Goal: Task Accomplishment & Management: Use online tool/utility

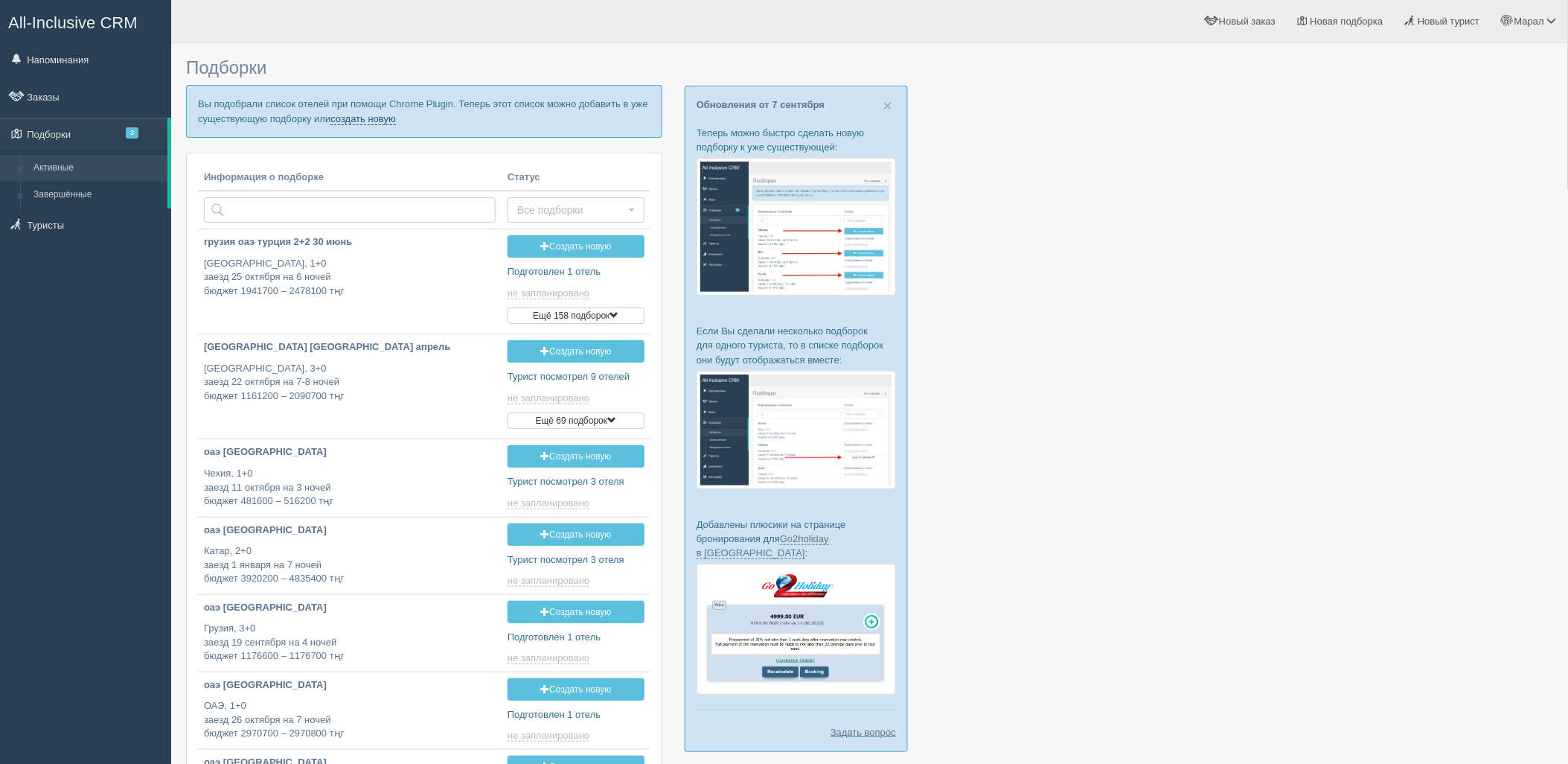
click at [345, 116] on link "создать новую" at bounding box center [363, 119] width 66 height 12
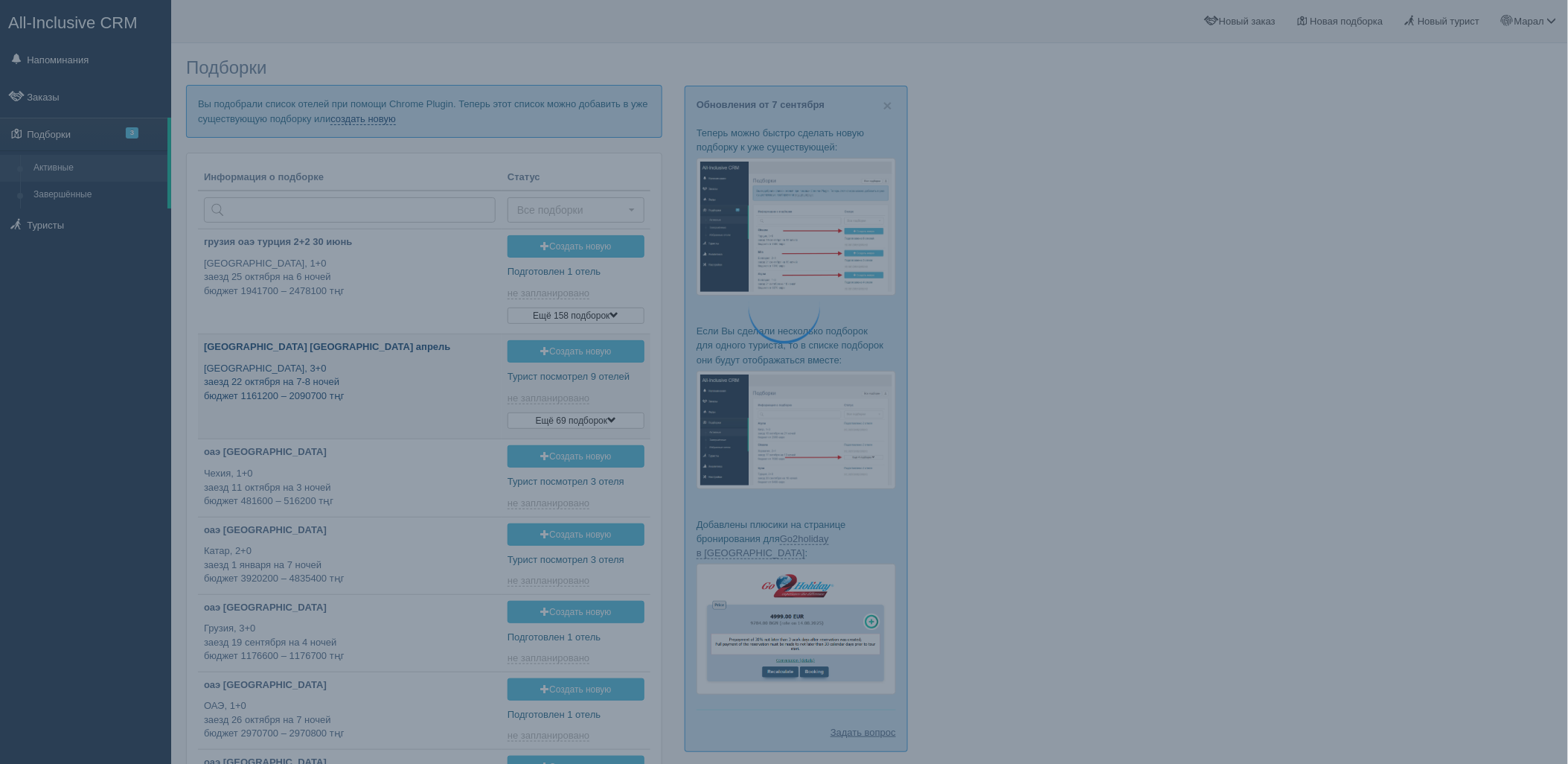
type input "2025-09-08 16:50"
type input "2025-09-08 16:20"
type input "2025-09-08 19:30"
type input "2025-09-08 12:00"
type input "2025-09-08 14:35"
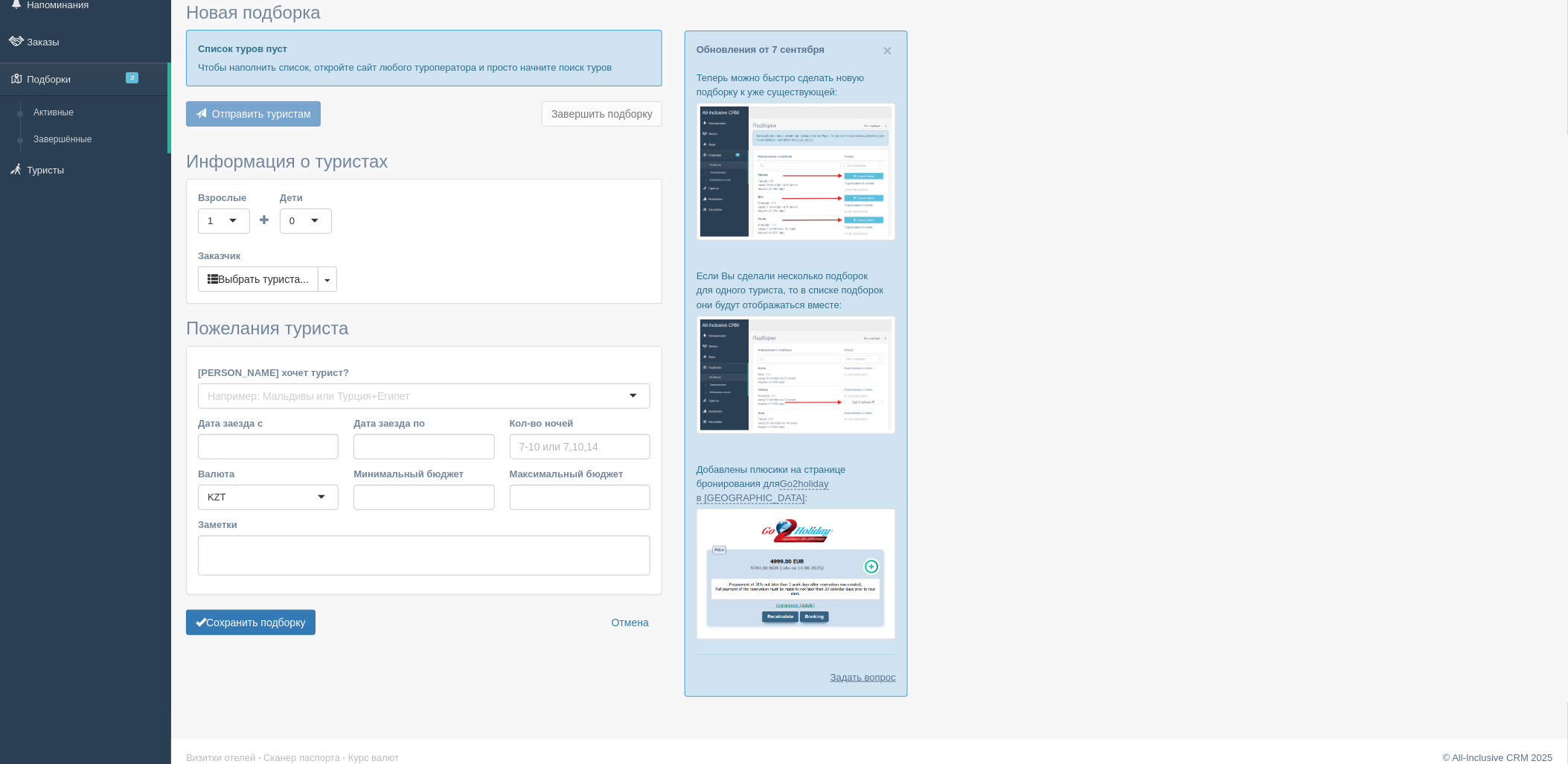
type input "6"
type input "2826800"
type input "4796200"
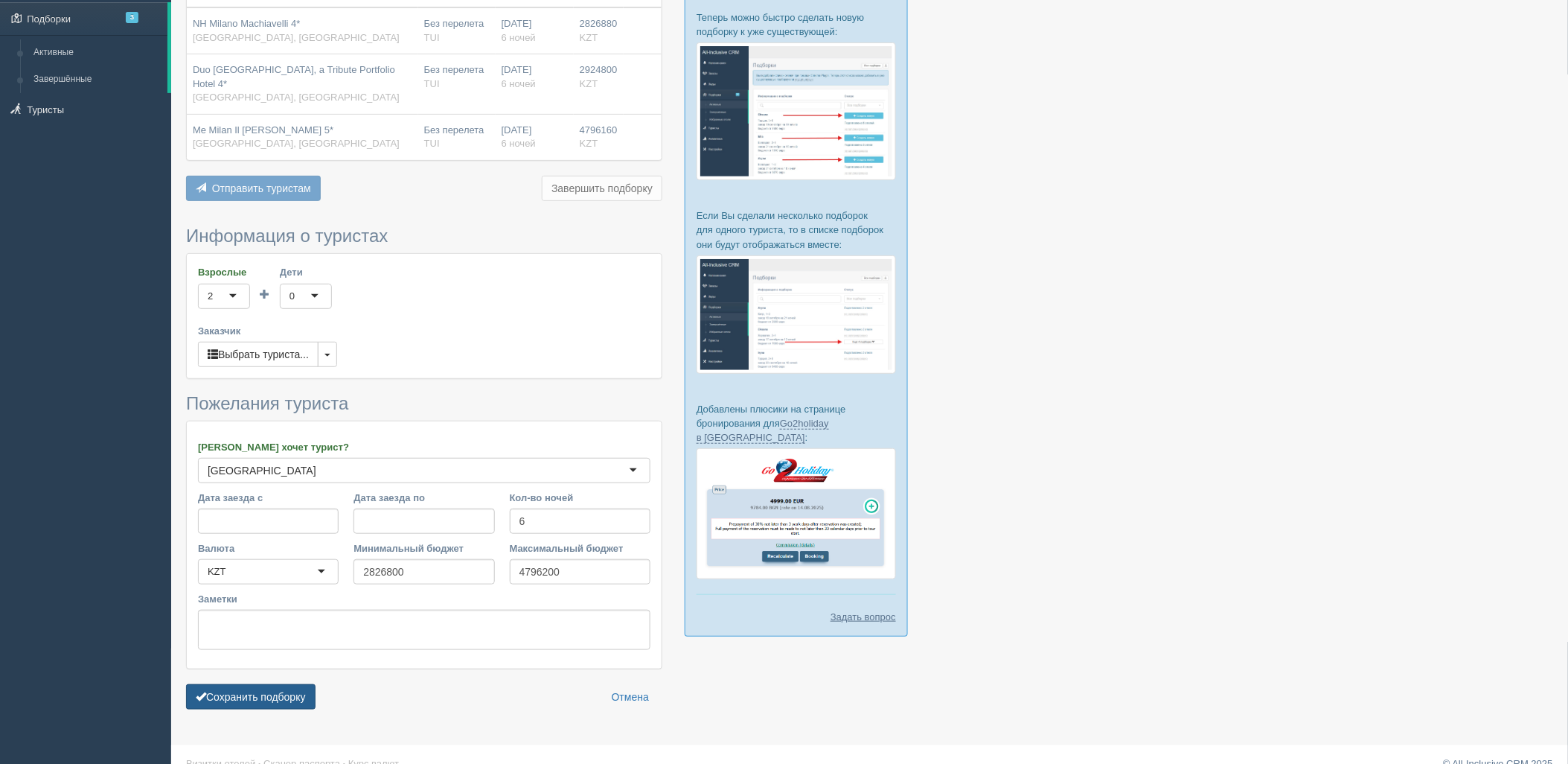
scroll to position [123, 0]
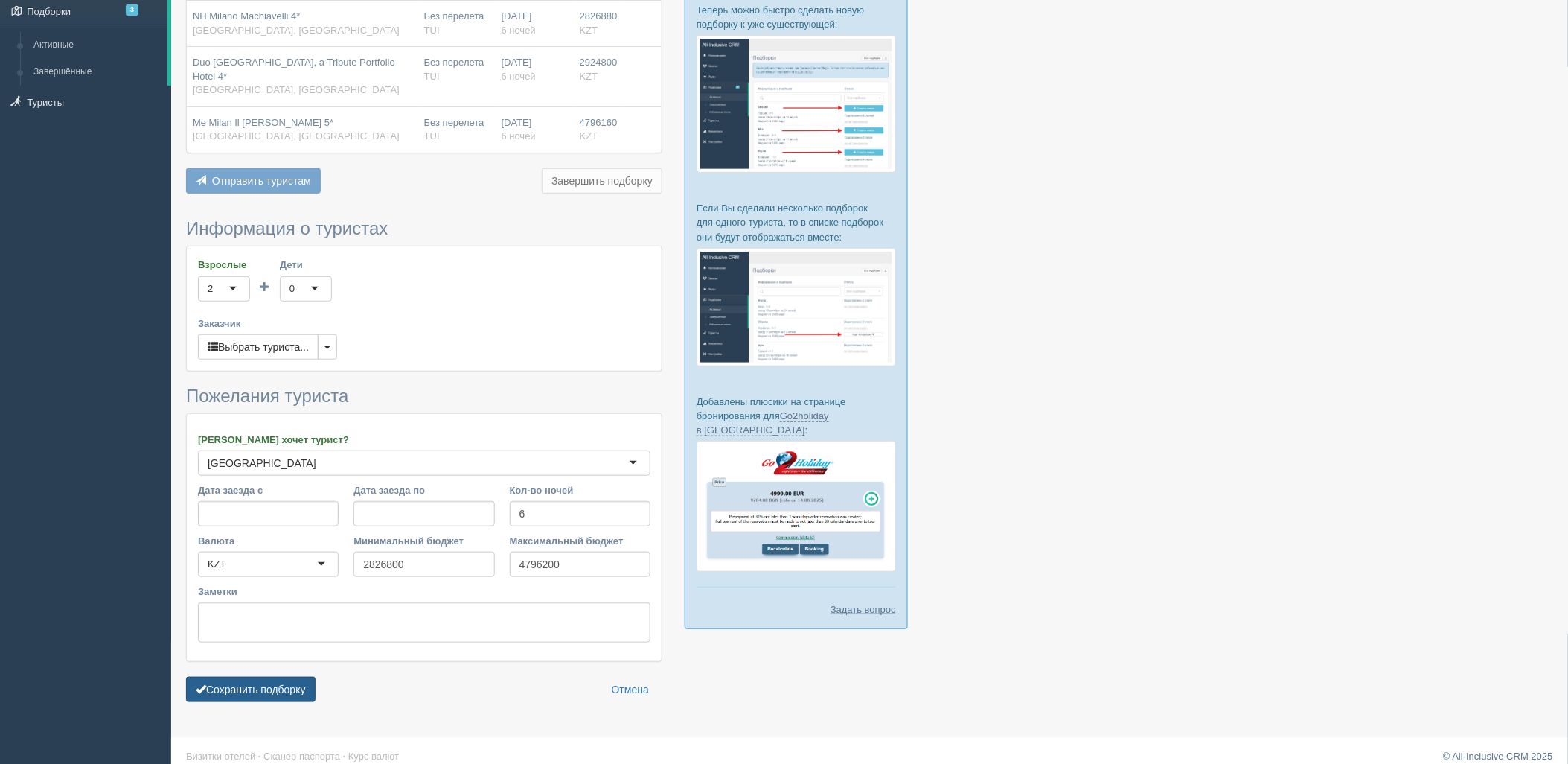
click at [267, 689] on button "Сохранить подборку" at bounding box center [251, 690] width 130 height 25
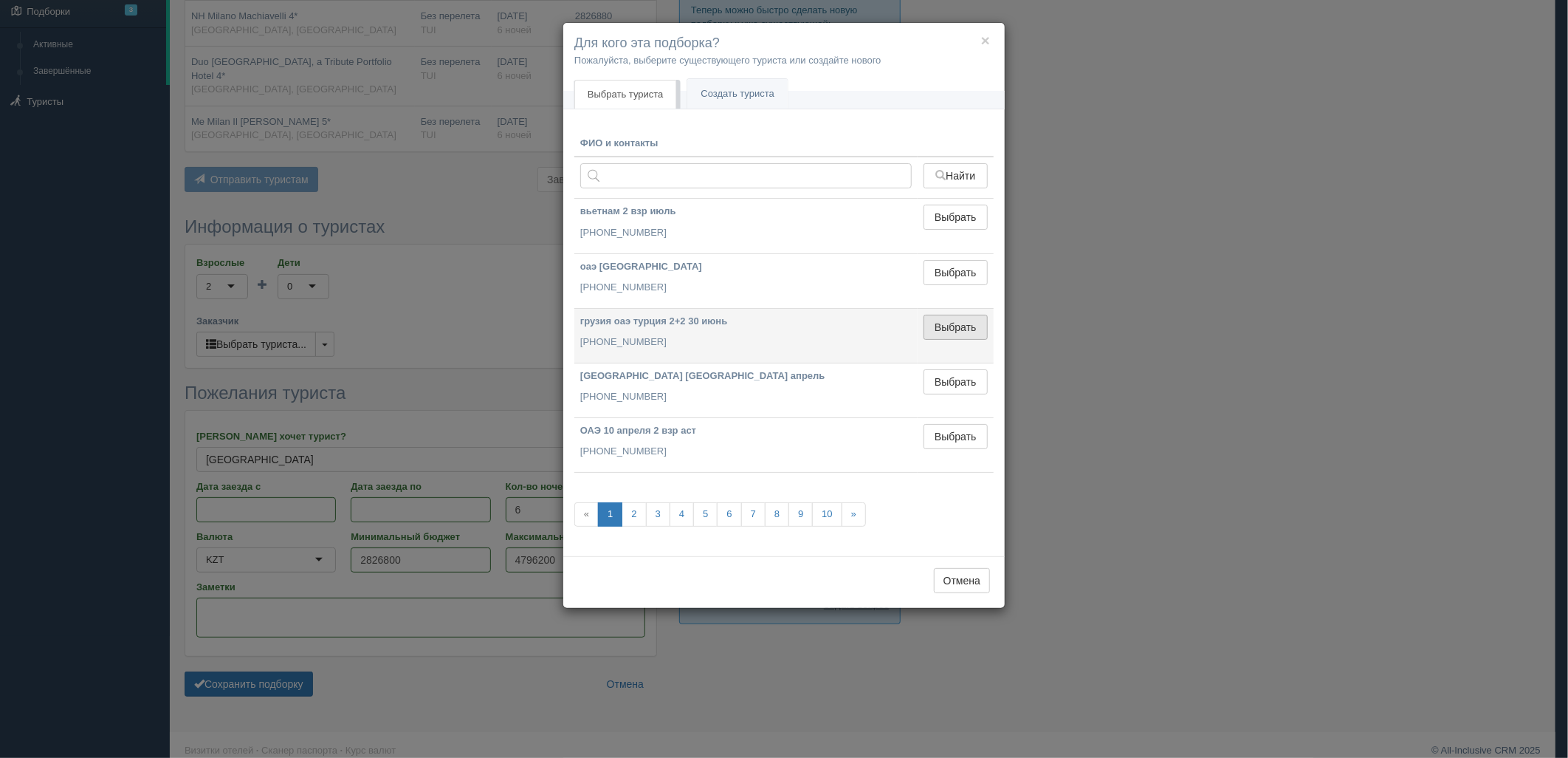
click at [951, 331] on button "Выбрать" at bounding box center [955, 327] width 64 height 25
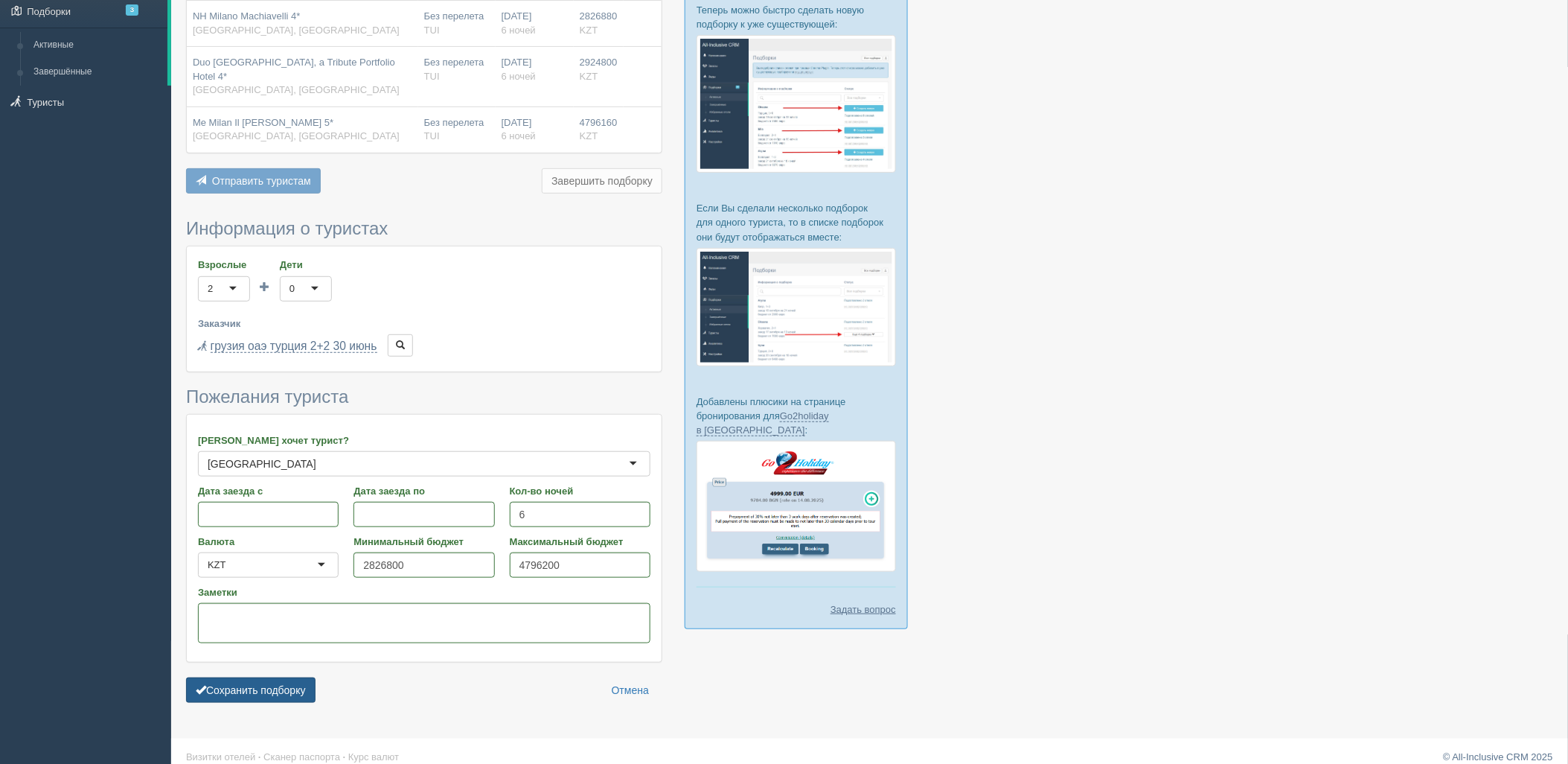
click at [263, 678] on button "Сохранить подборку" at bounding box center [251, 690] width 130 height 25
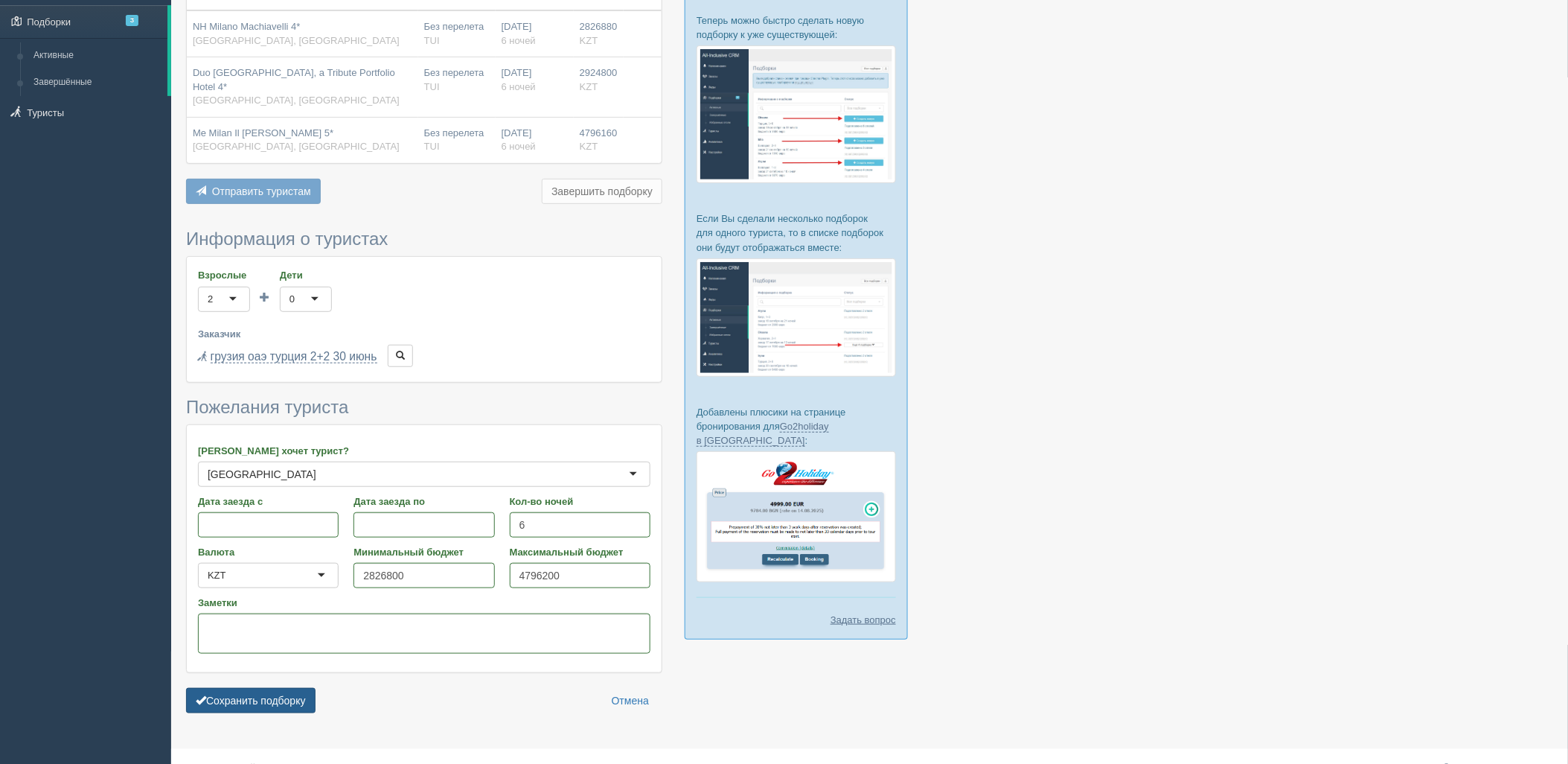
scroll to position [0, 0]
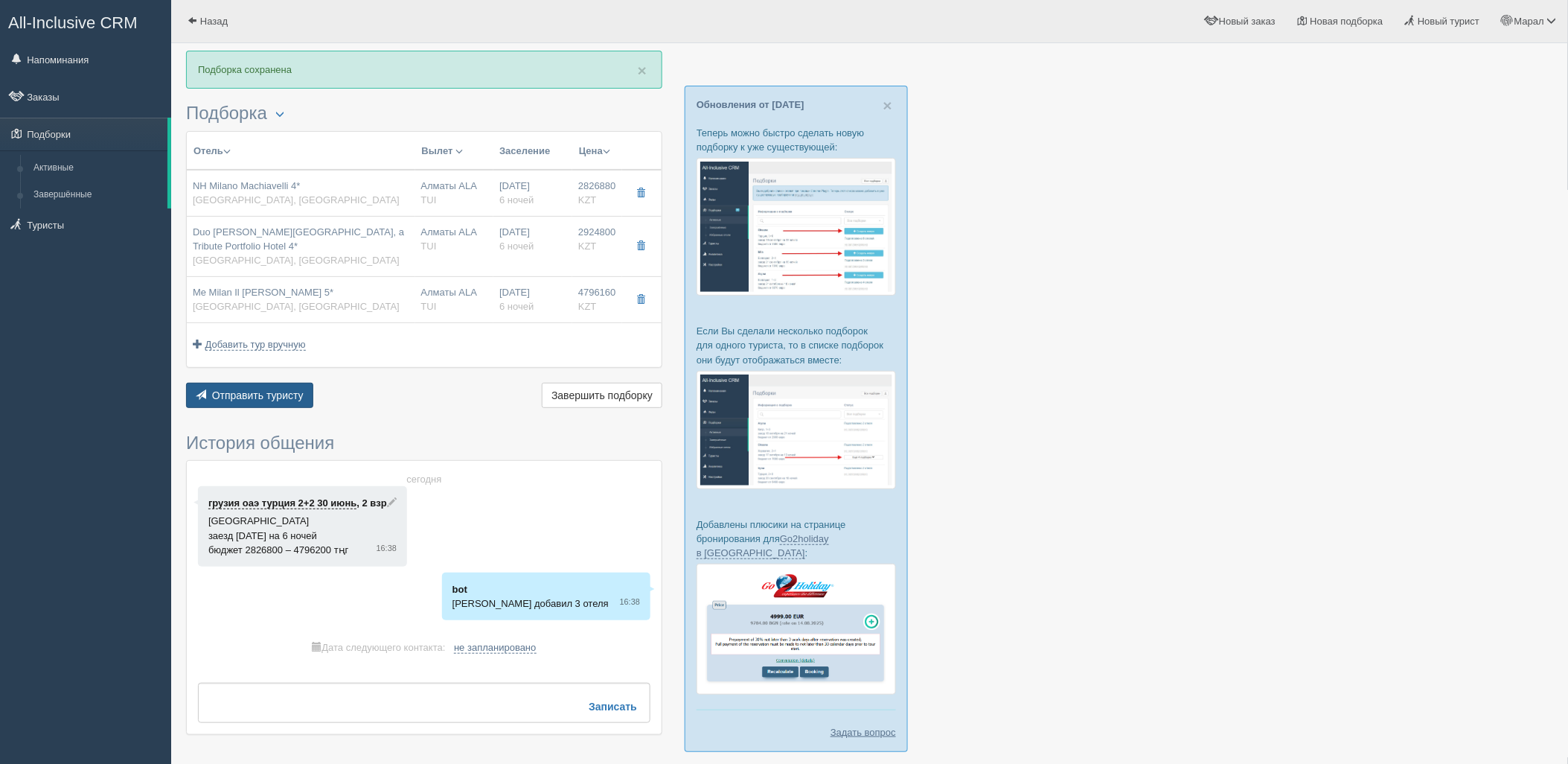
click at [273, 389] on span "Отправить туристу" at bounding box center [257, 395] width 91 height 12
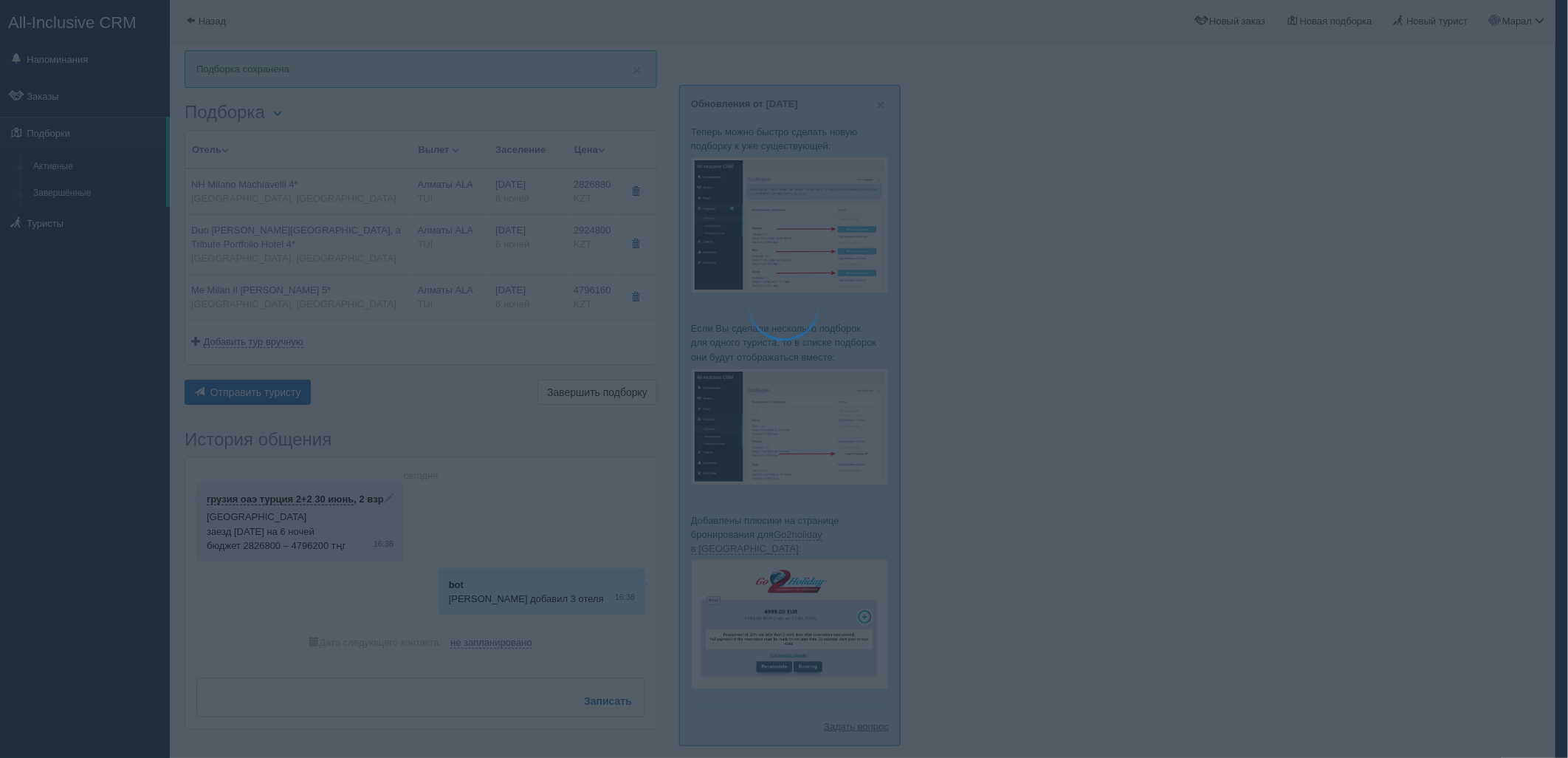
type textarea "🌞 Добрый день! Предлагаем Вам рассмотреть следующие варианты: 🌎 Италия, Милан 🏩…"
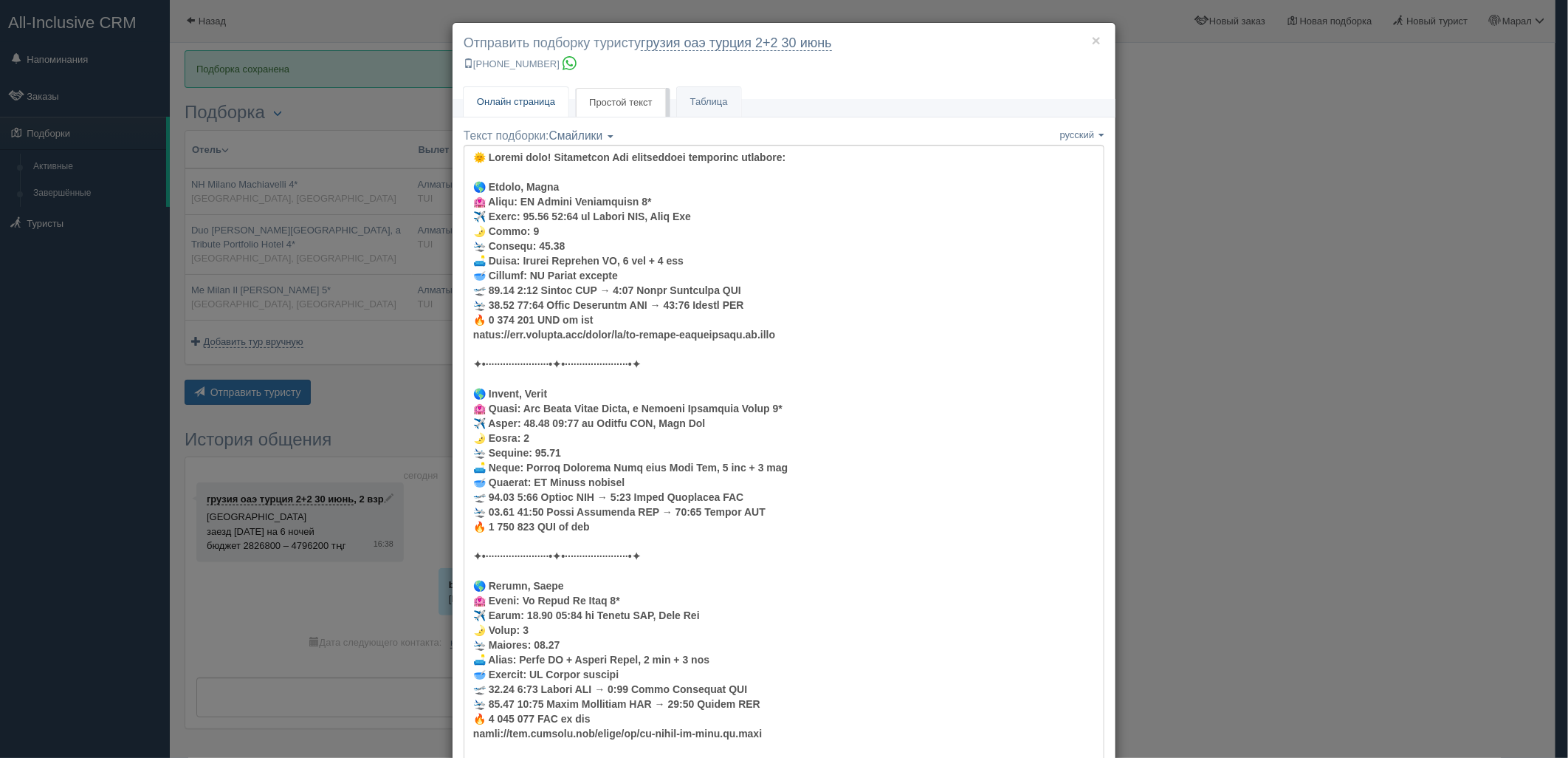
click at [537, 101] on span "Онлайн страница" at bounding box center [516, 102] width 78 height 11
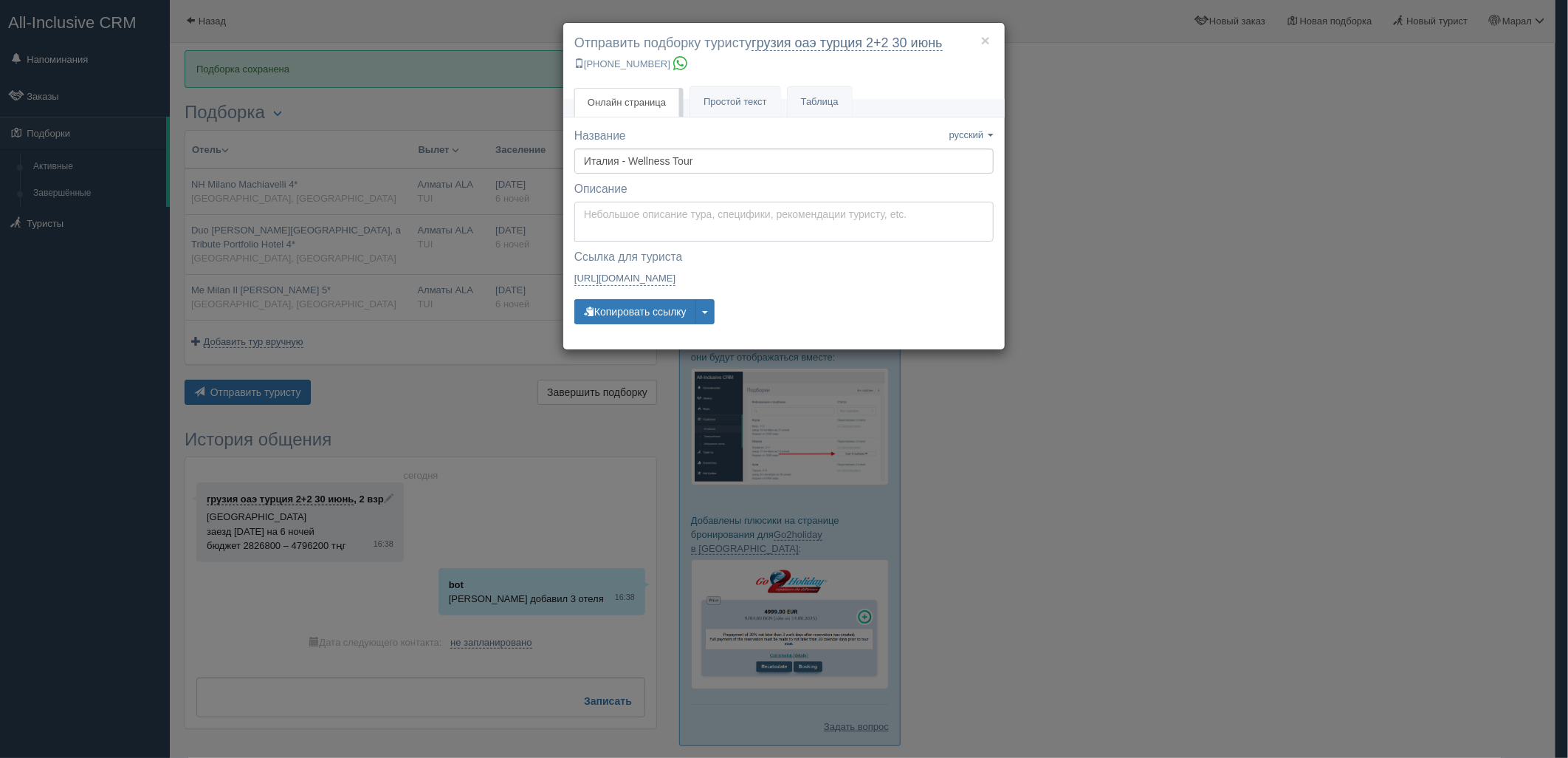
type textarea "Здравствуйте! Ниже представлены варианты туров для Вас. Для просмотра описания …"
click at [652, 223] on textarea "Здравствуйте! Ниже представлены варианты туров для Вас. Для просмотра описания …" at bounding box center [784, 221] width 420 height 40
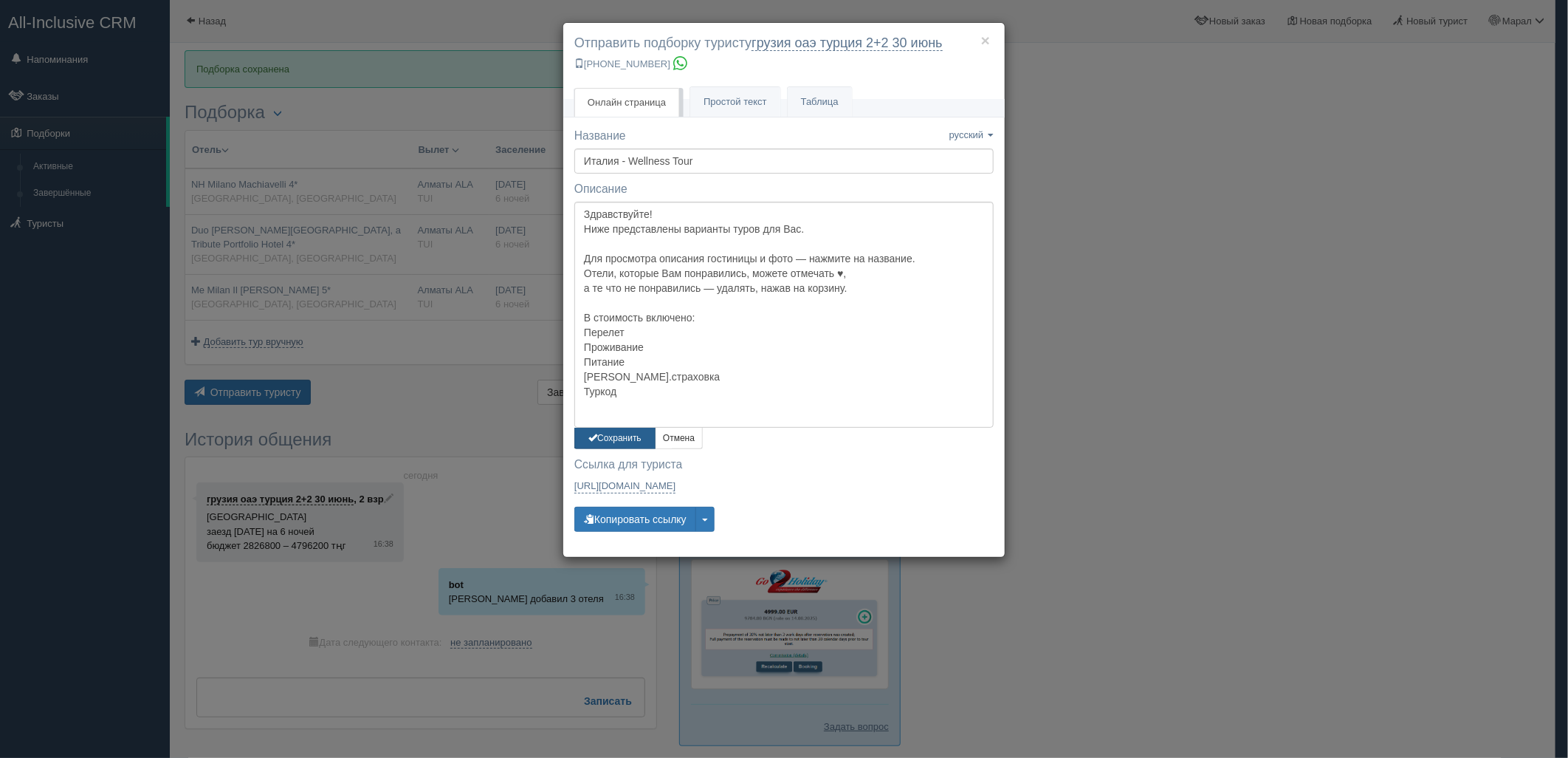
click at [629, 441] on button "Сохранить" at bounding box center [615, 438] width 81 height 22
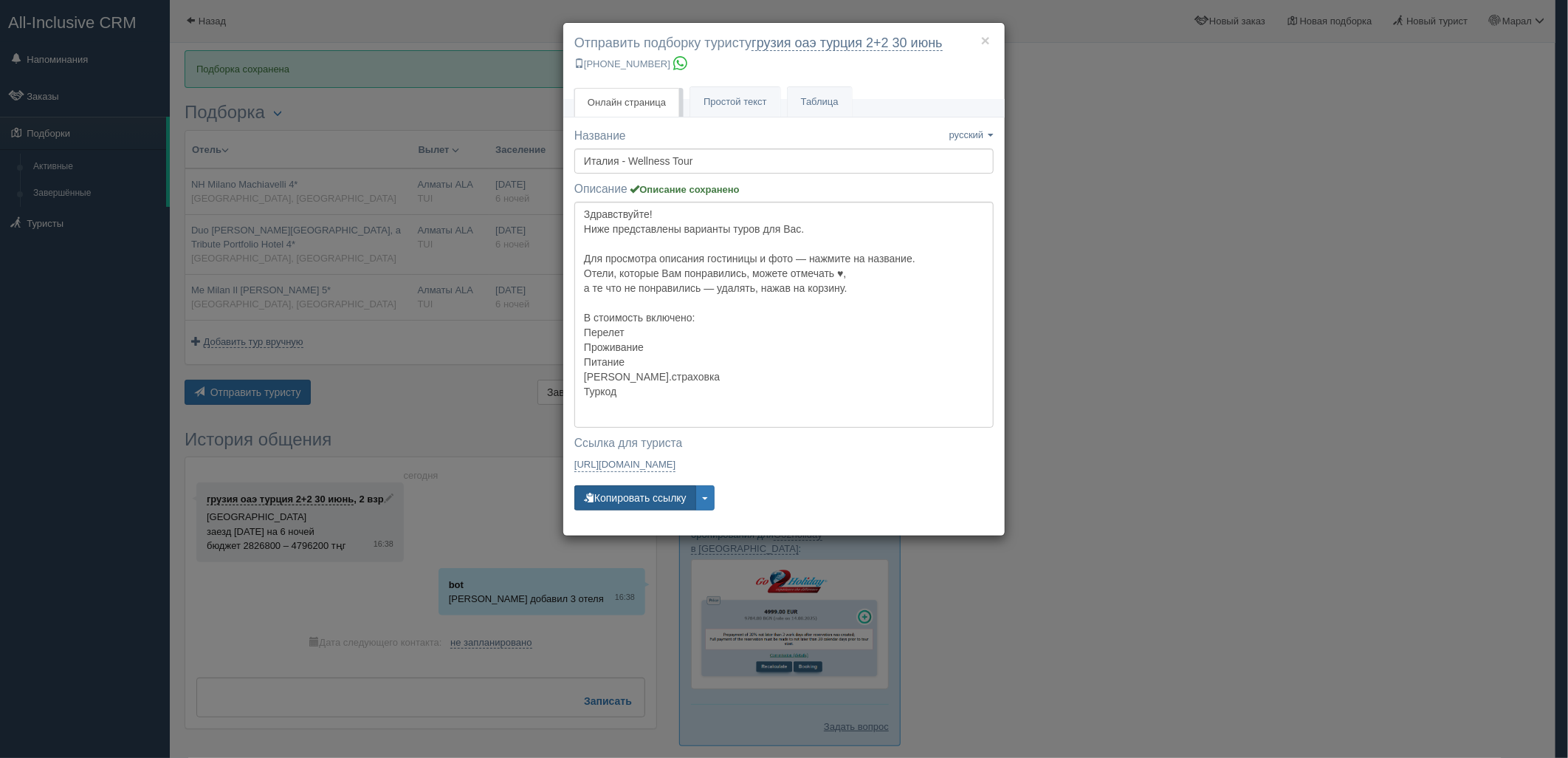
click at [631, 499] on button "Копировать ссылку" at bounding box center [635, 498] width 122 height 25
click at [1283, 541] on div "× Отправить подборку туристу грузия оаэ [GEOGRAPHIC_DATA] 2+2 [DATE] [PHONE_NUM…" at bounding box center [784, 379] width 1568 height 758
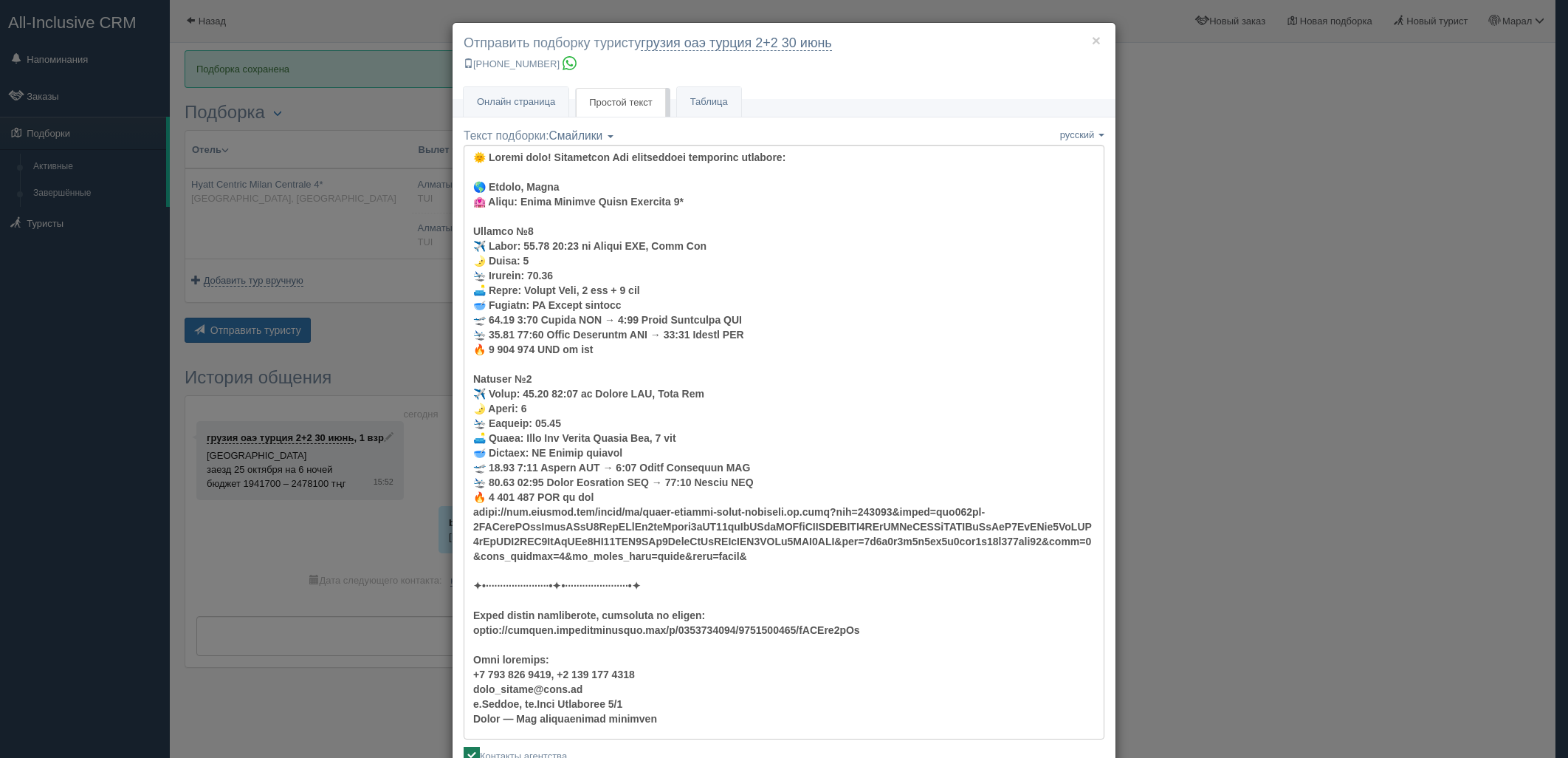
click at [1249, 300] on div "× Отправить подборку туристу грузия оаэ [GEOGRAPHIC_DATA] 2+2 [DATE] [PHONE_NUM…" at bounding box center [784, 379] width 1568 height 758
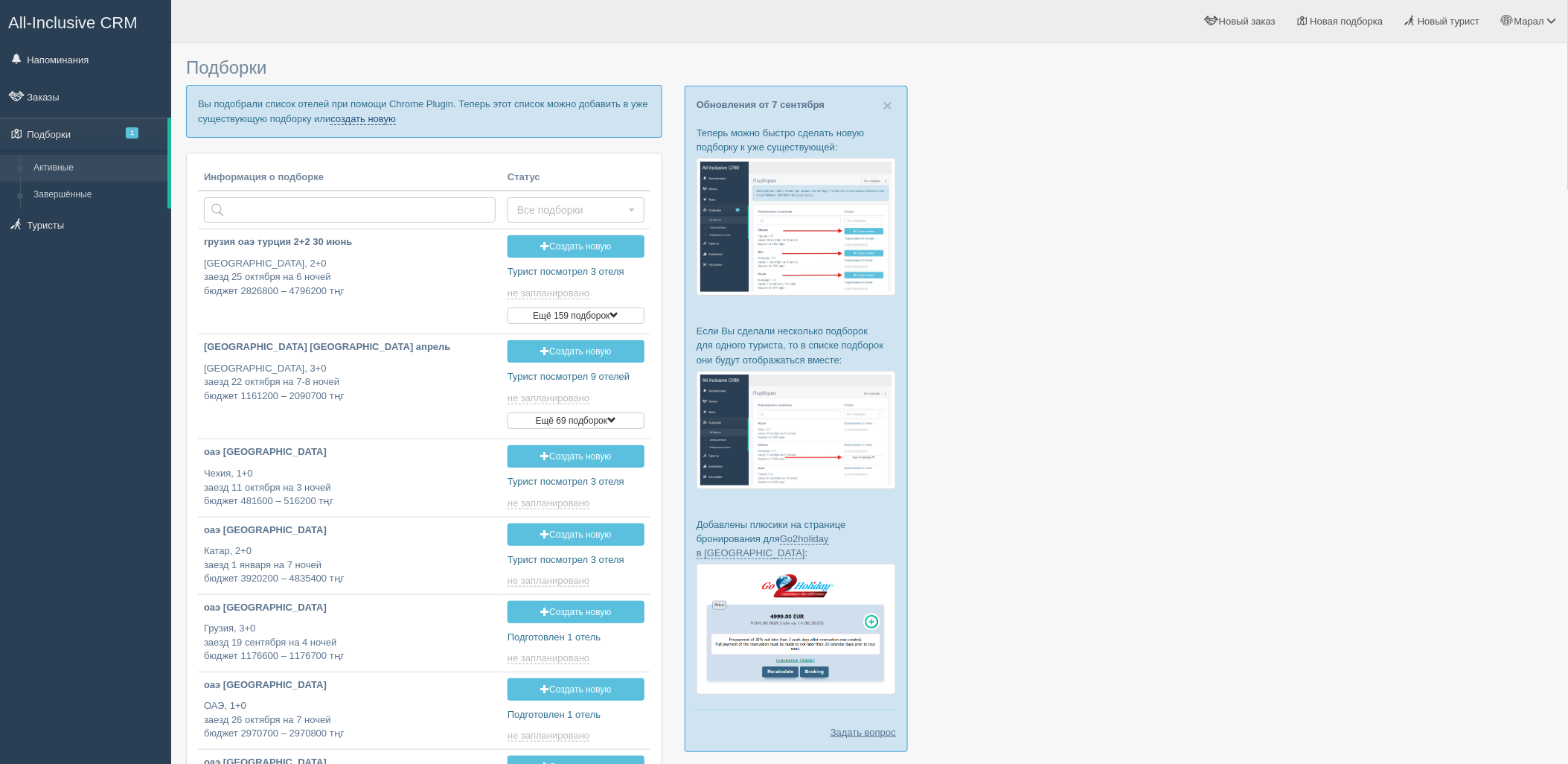
click at [372, 114] on link "создать новую" at bounding box center [363, 119] width 66 height 12
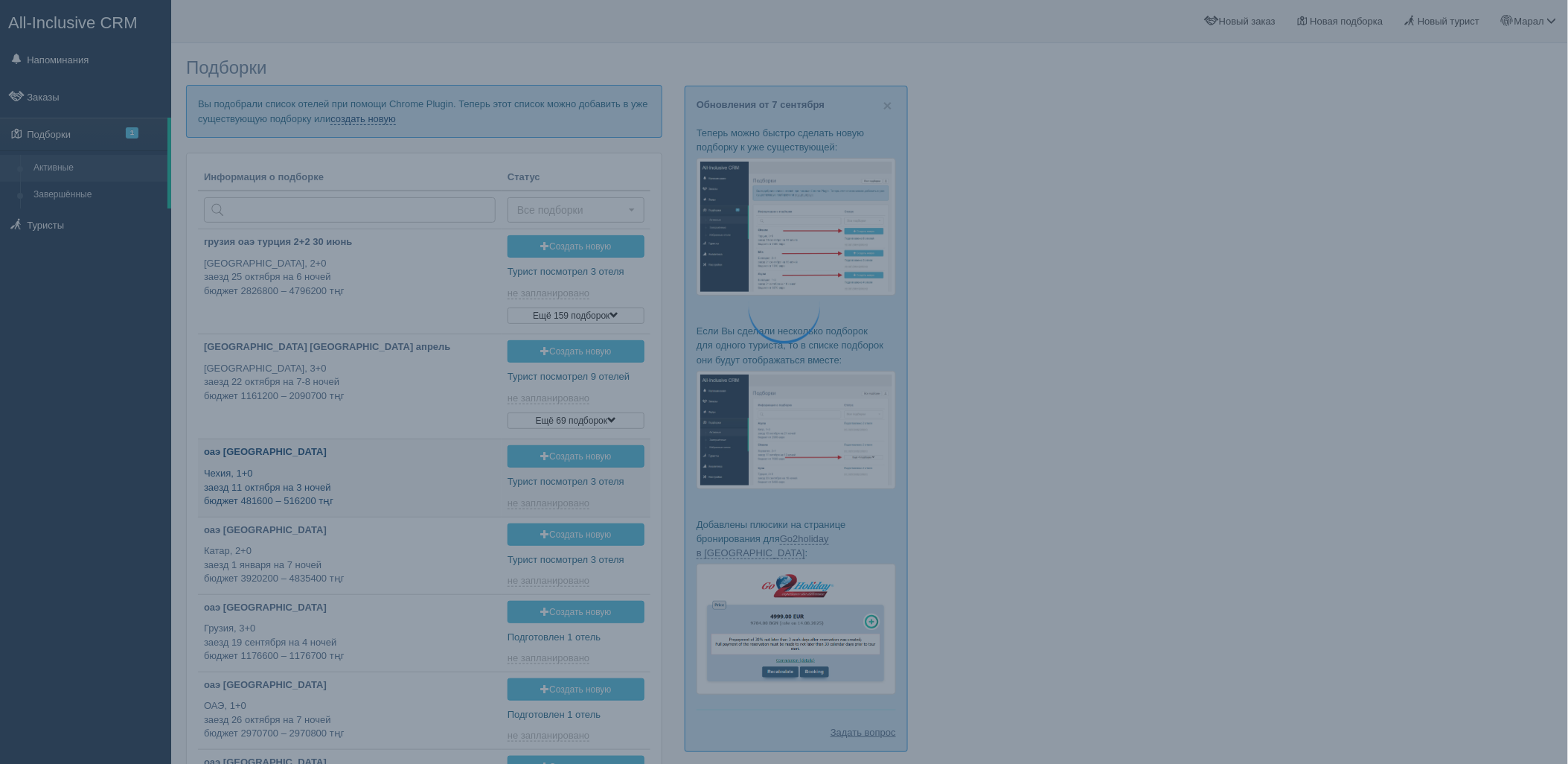
type input "[DATE] 17:20"
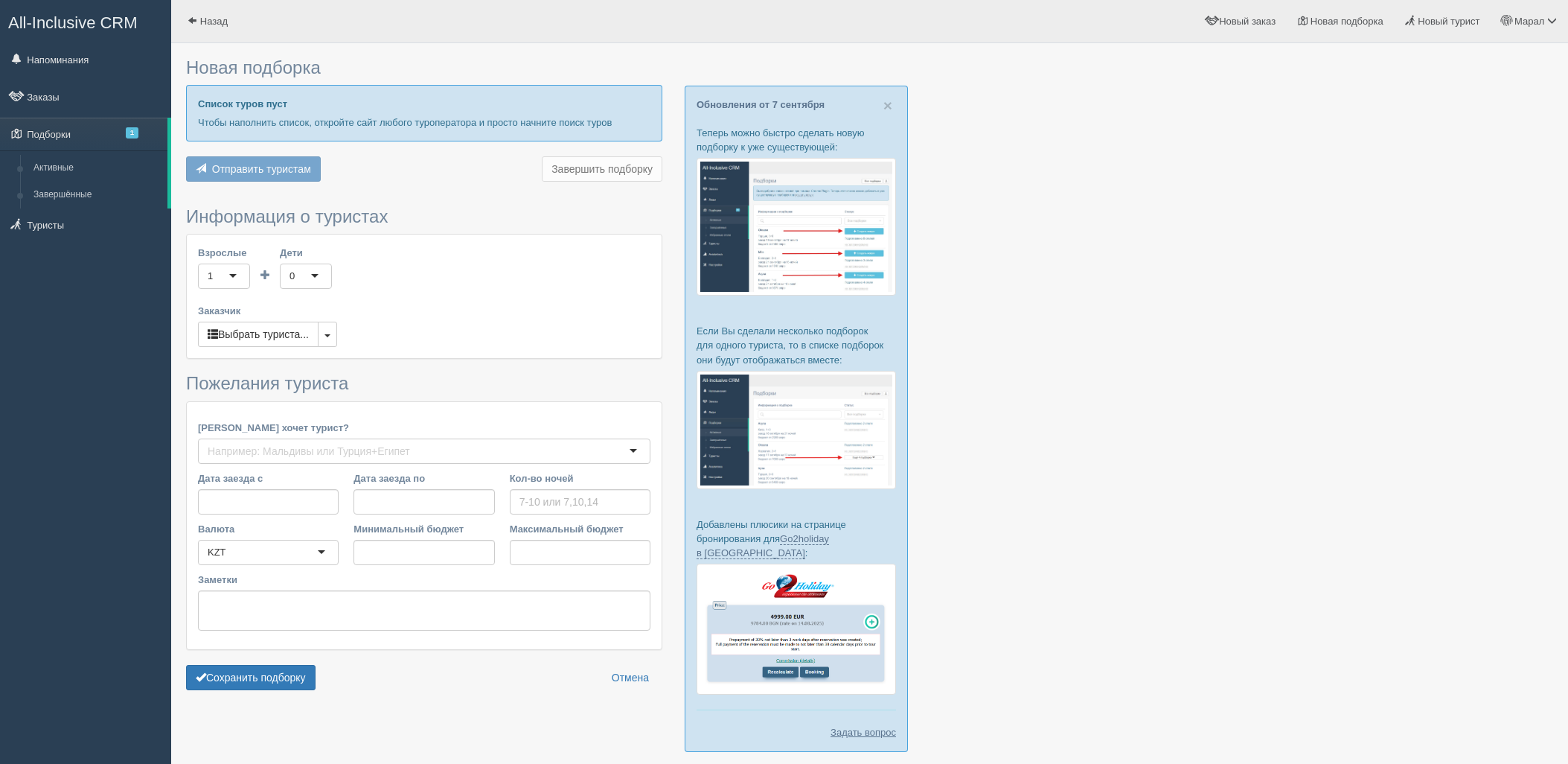
scroll to position [55, 0]
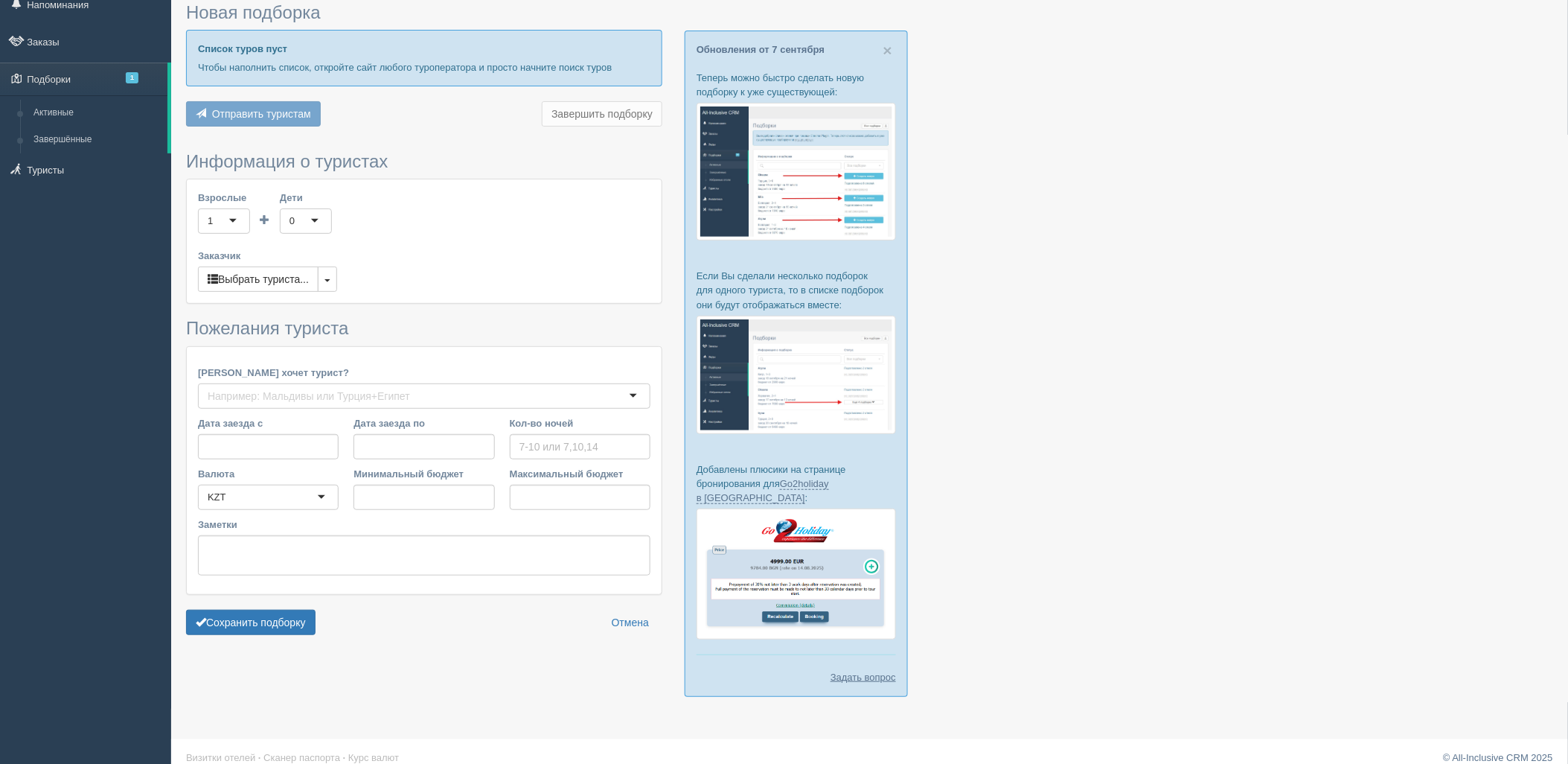
type input "11"
type input "1785400"
type input "1785500"
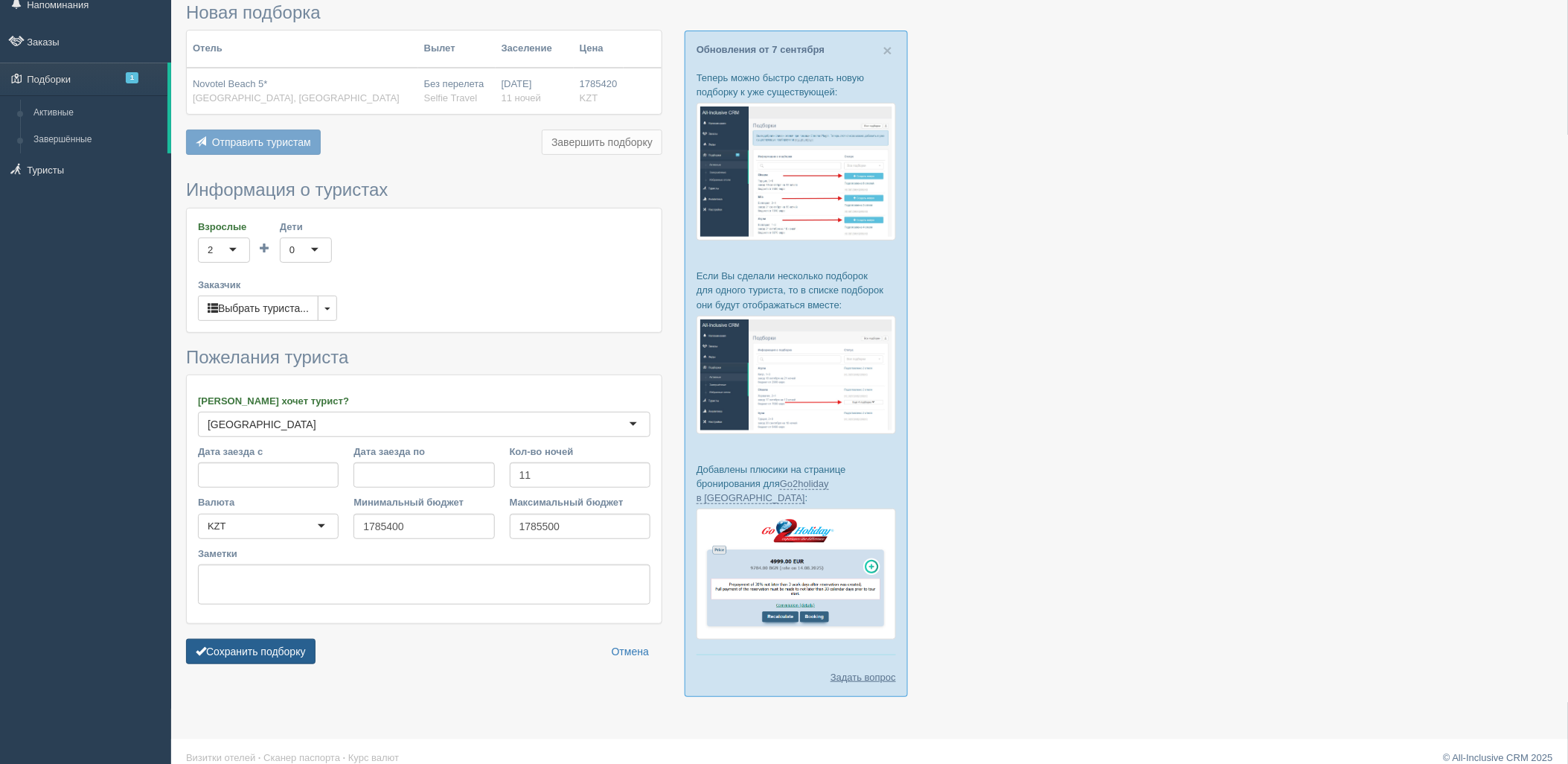
click at [302, 647] on button "Сохранить подборку" at bounding box center [251, 651] width 130 height 25
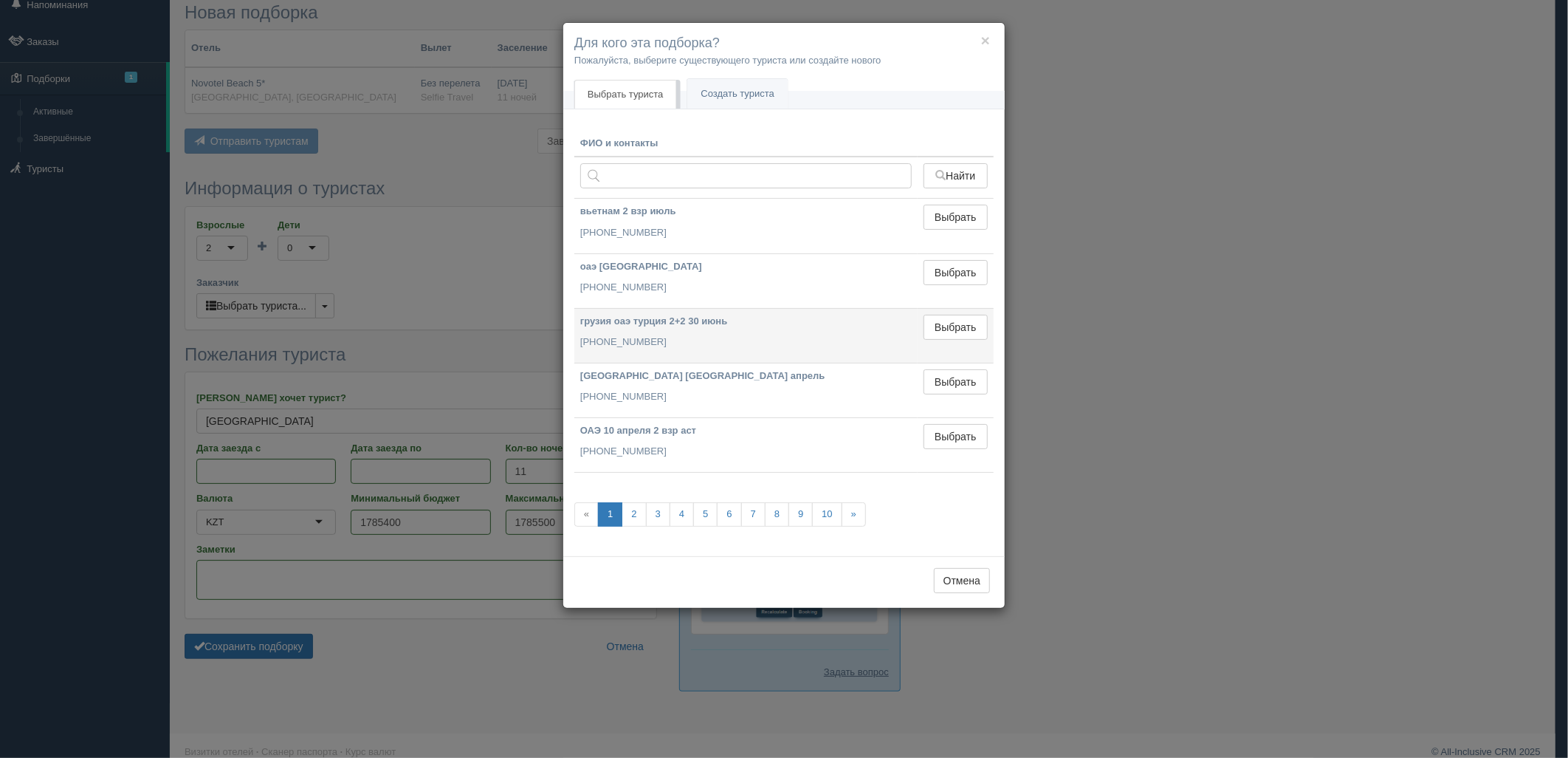
click at [960, 362] on td "Выбрать Выбран" at bounding box center [956, 335] width 76 height 54
click at [947, 331] on button "Выбрать" at bounding box center [955, 327] width 64 height 25
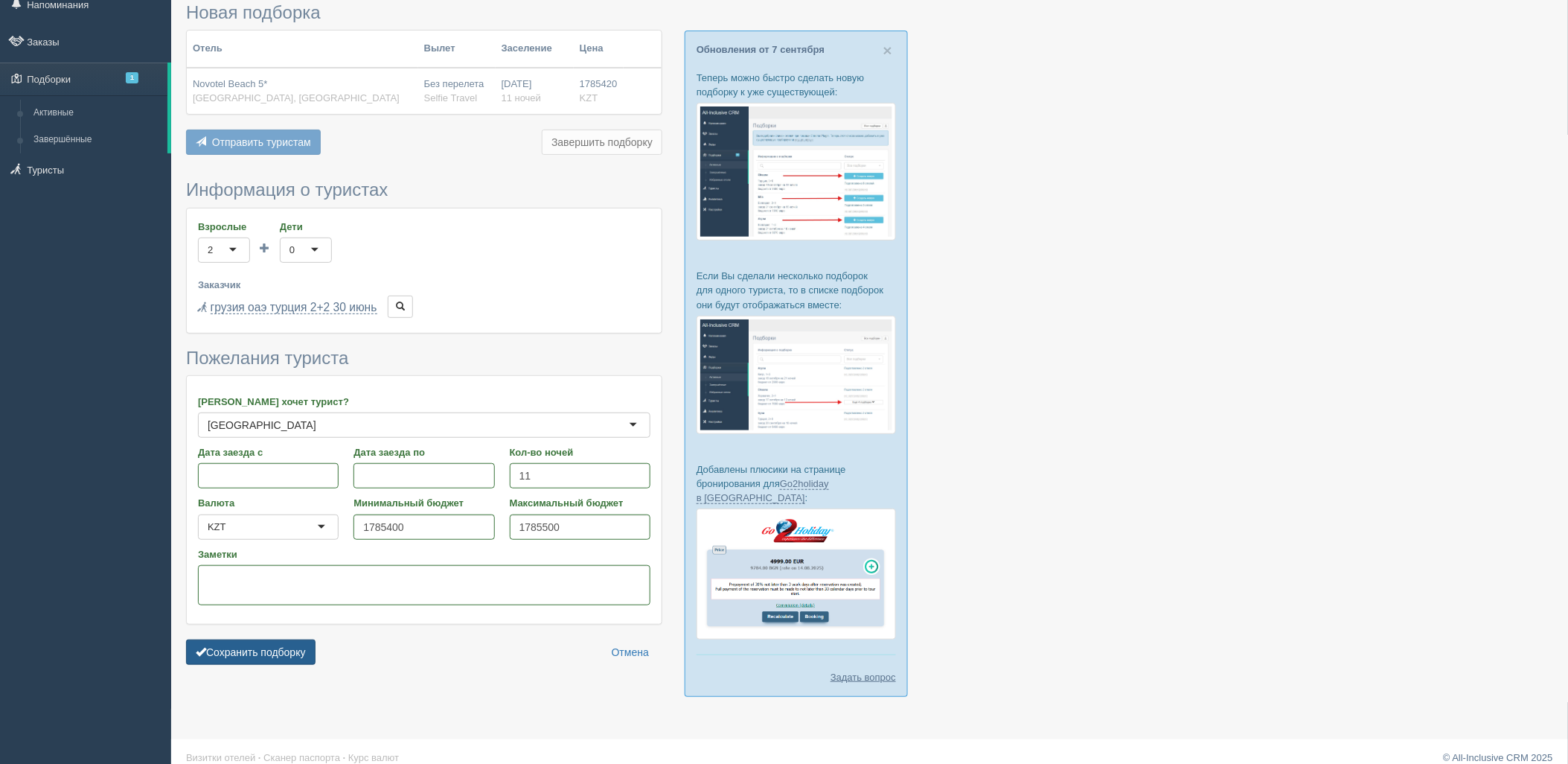
click at [242, 656] on button "Сохранить подборку" at bounding box center [251, 652] width 130 height 25
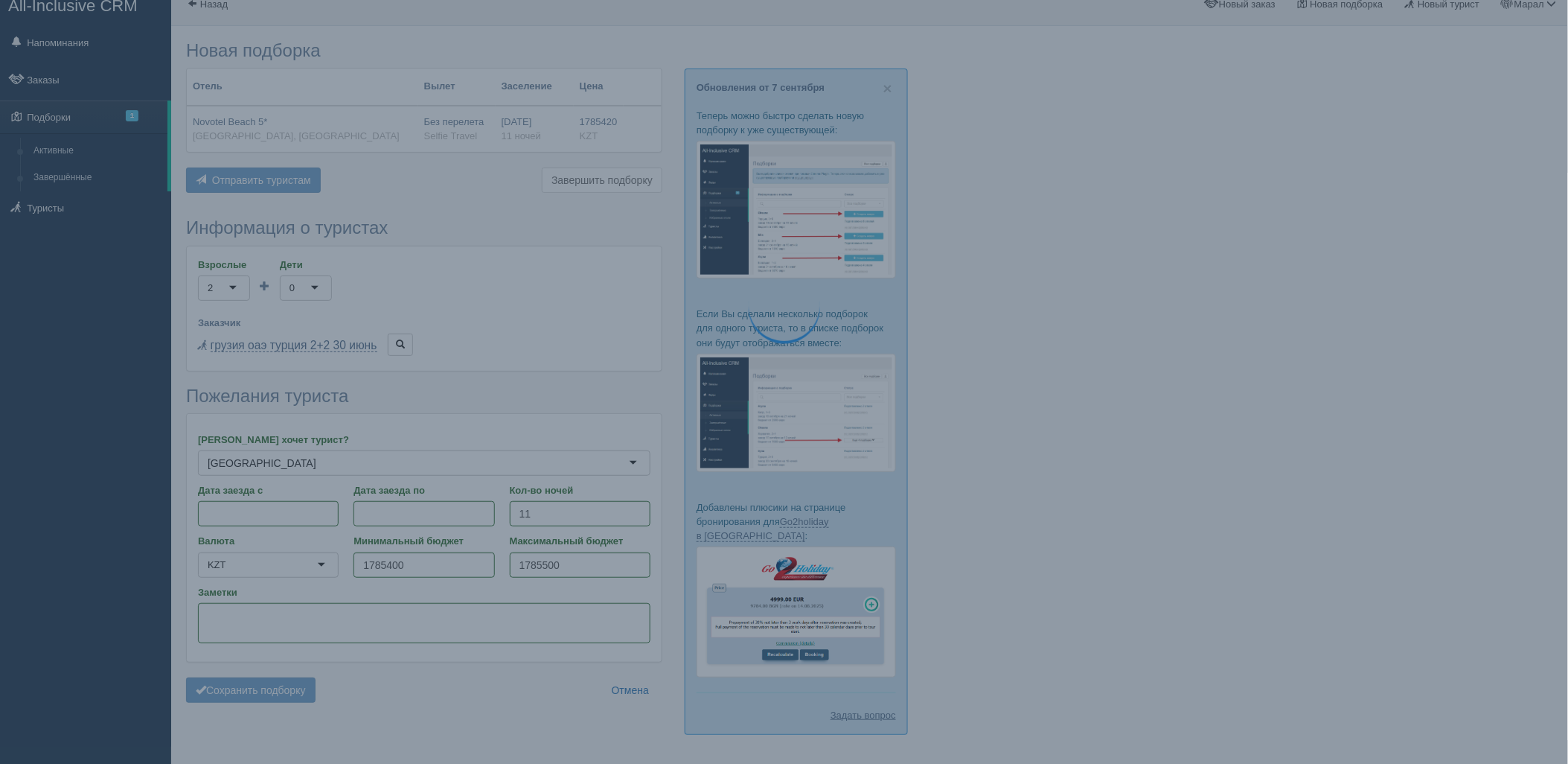
scroll to position [0, 0]
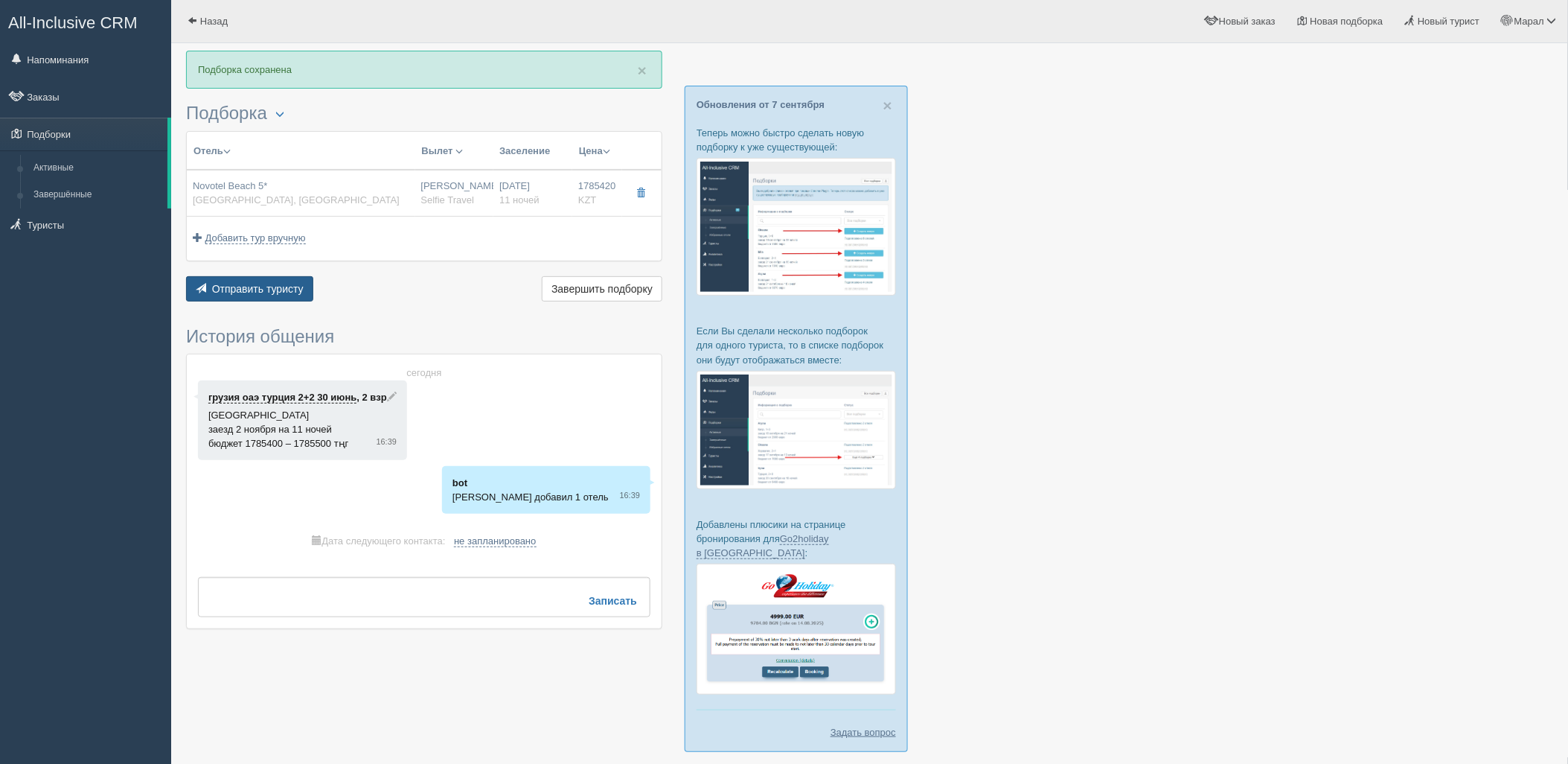
click at [263, 290] on span "Отправить туристу" at bounding box center [257, 289] width 91 height 12
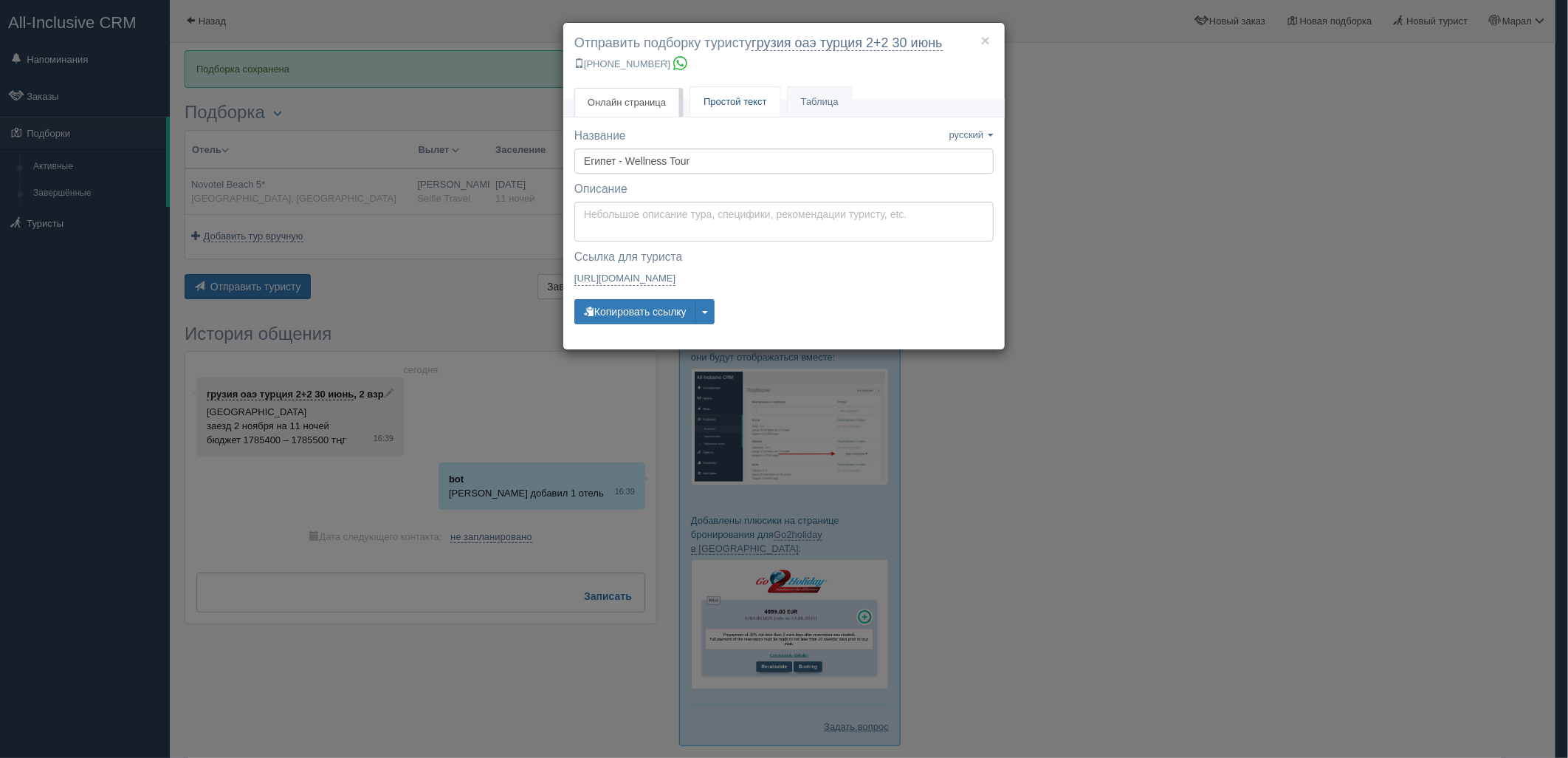
click at [718, 91] on link "Простой текст Текст" at bounding box center [735, 102] width 90 height 30
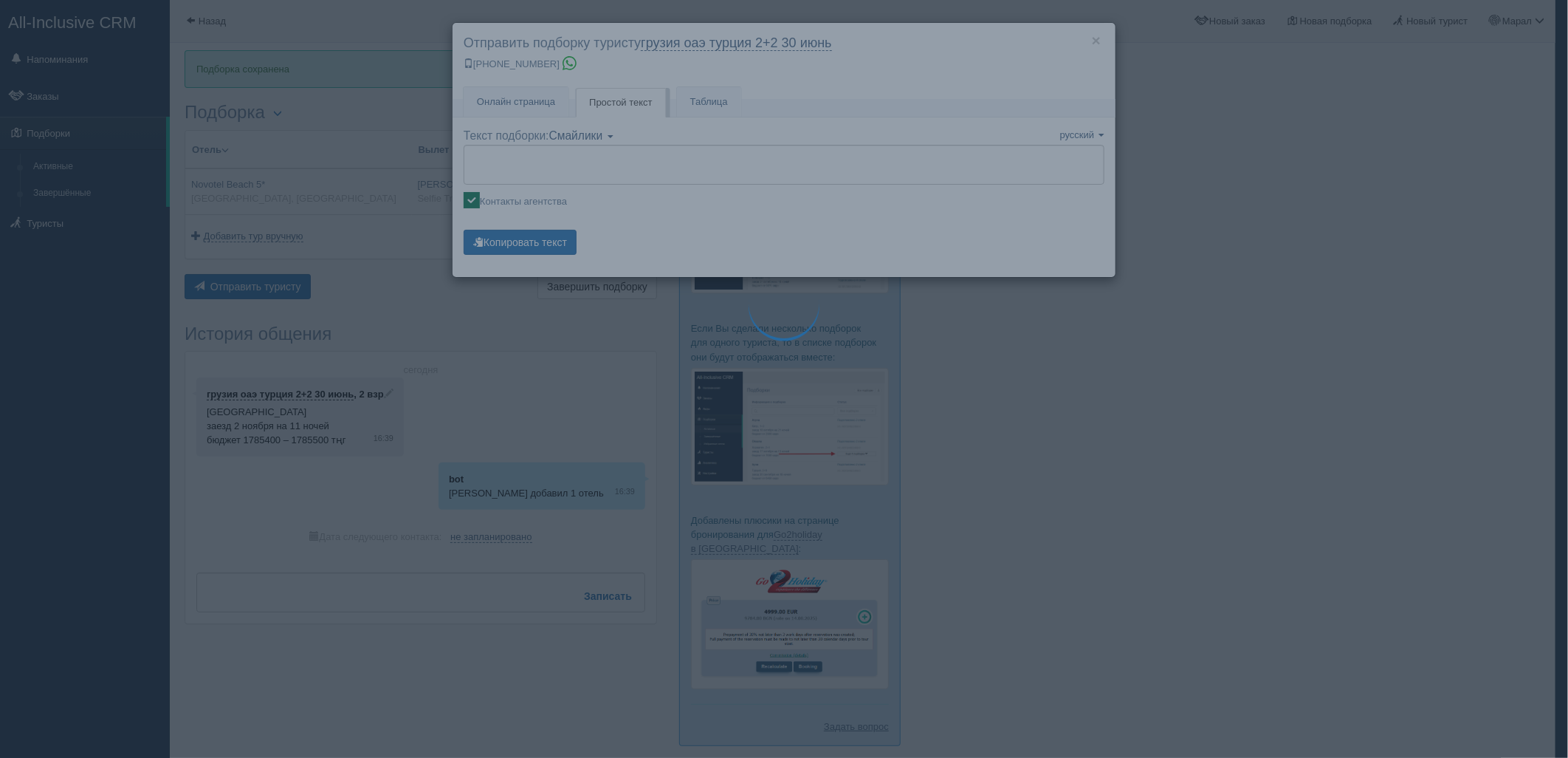
type textarea "🌞 Добрый день! Предлагаем Вам рассмотреть следующие варианты: 🌎 Египет, Naama B…"
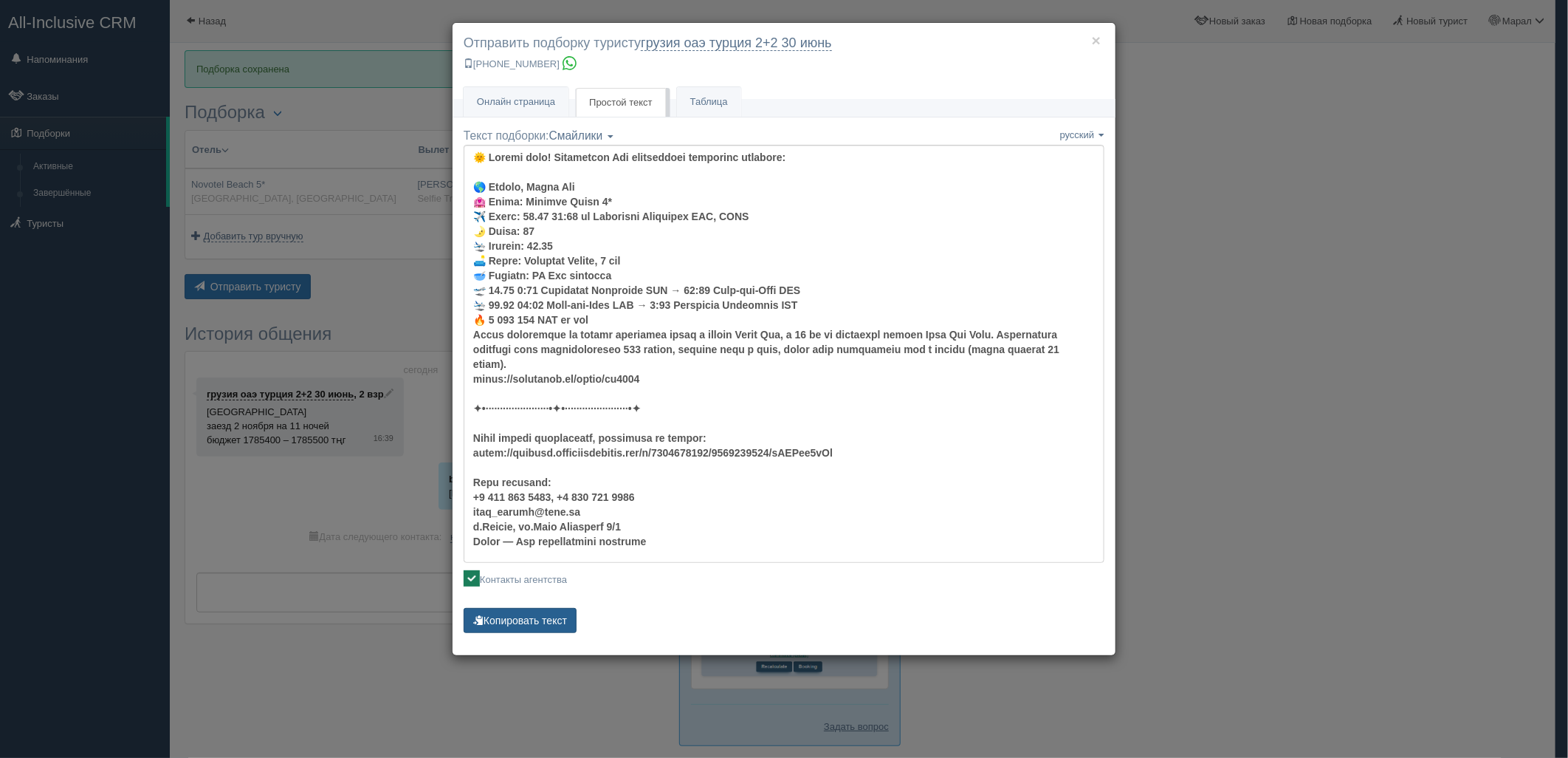
click at [496, 630] on button "Копировать текст" at bounding box center [520, 621] width 113 height 25
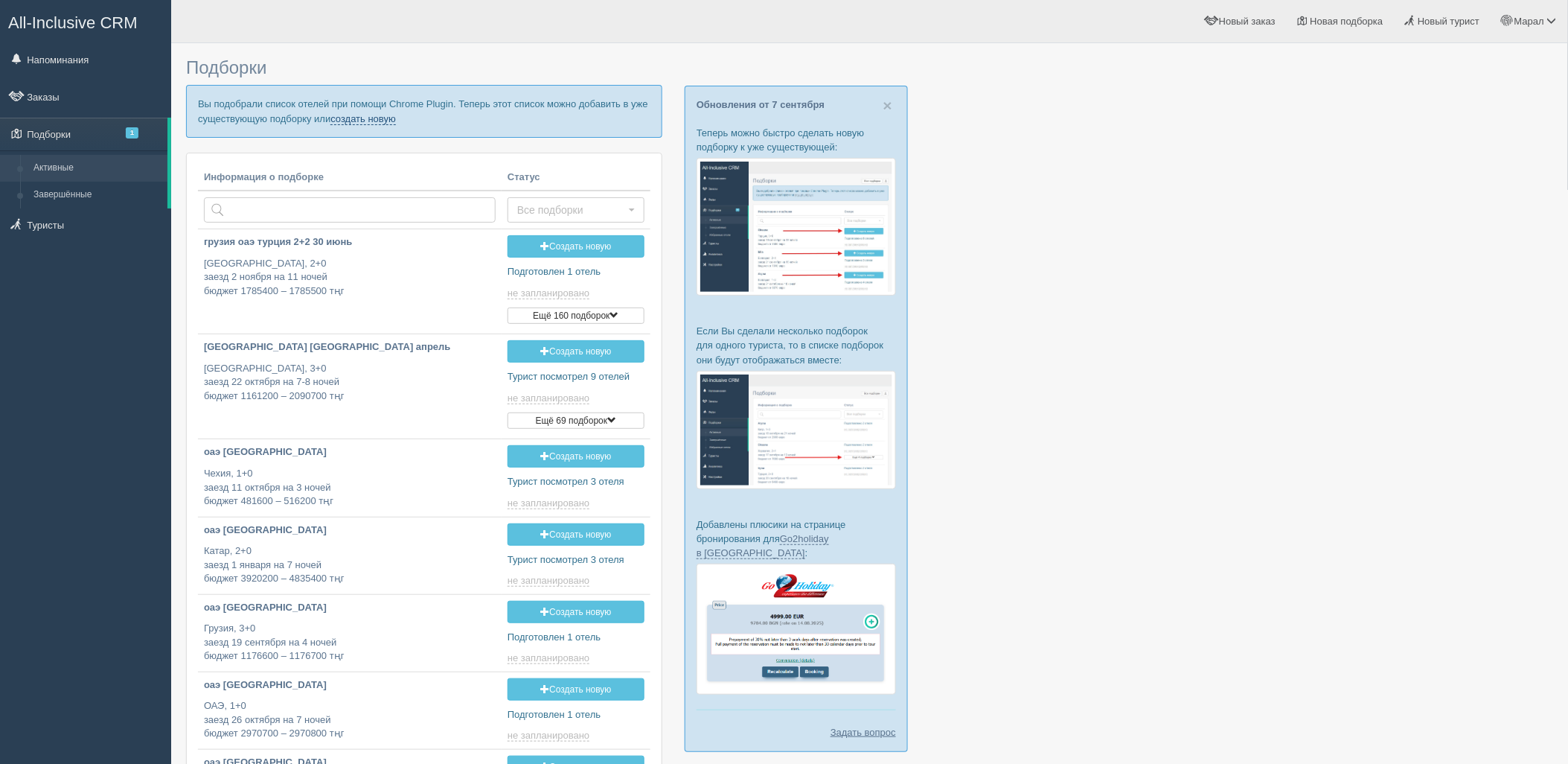
click at [381, 119] on link "создать новую" at bounding box center [363, 119] width 66 height 12
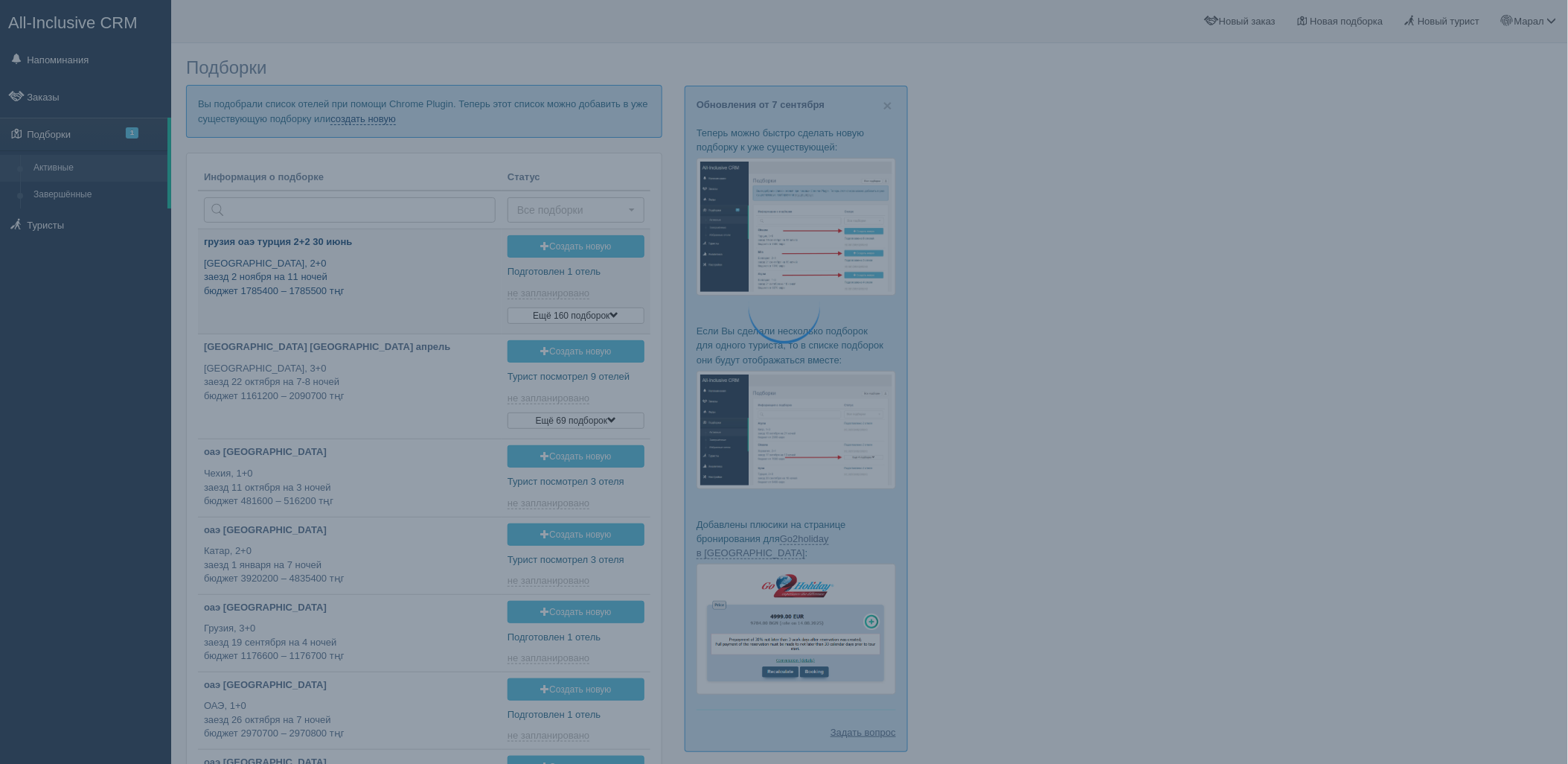
type input "[DATE] 17:35"
type input "[DATE] 16:20"
type input "[DATE] 19:30"
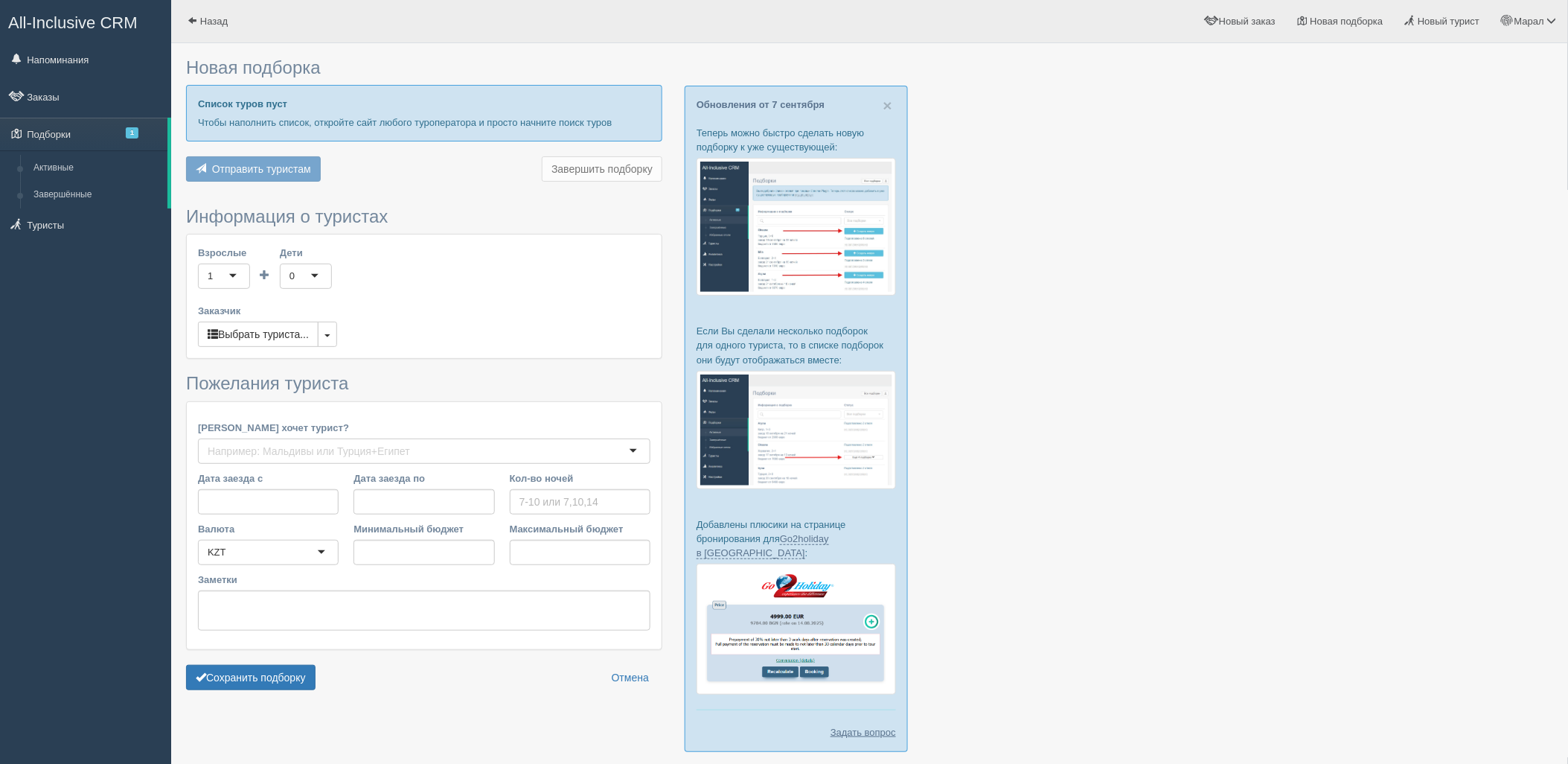
type input "7"
type input "1244700"
type input "1244800"
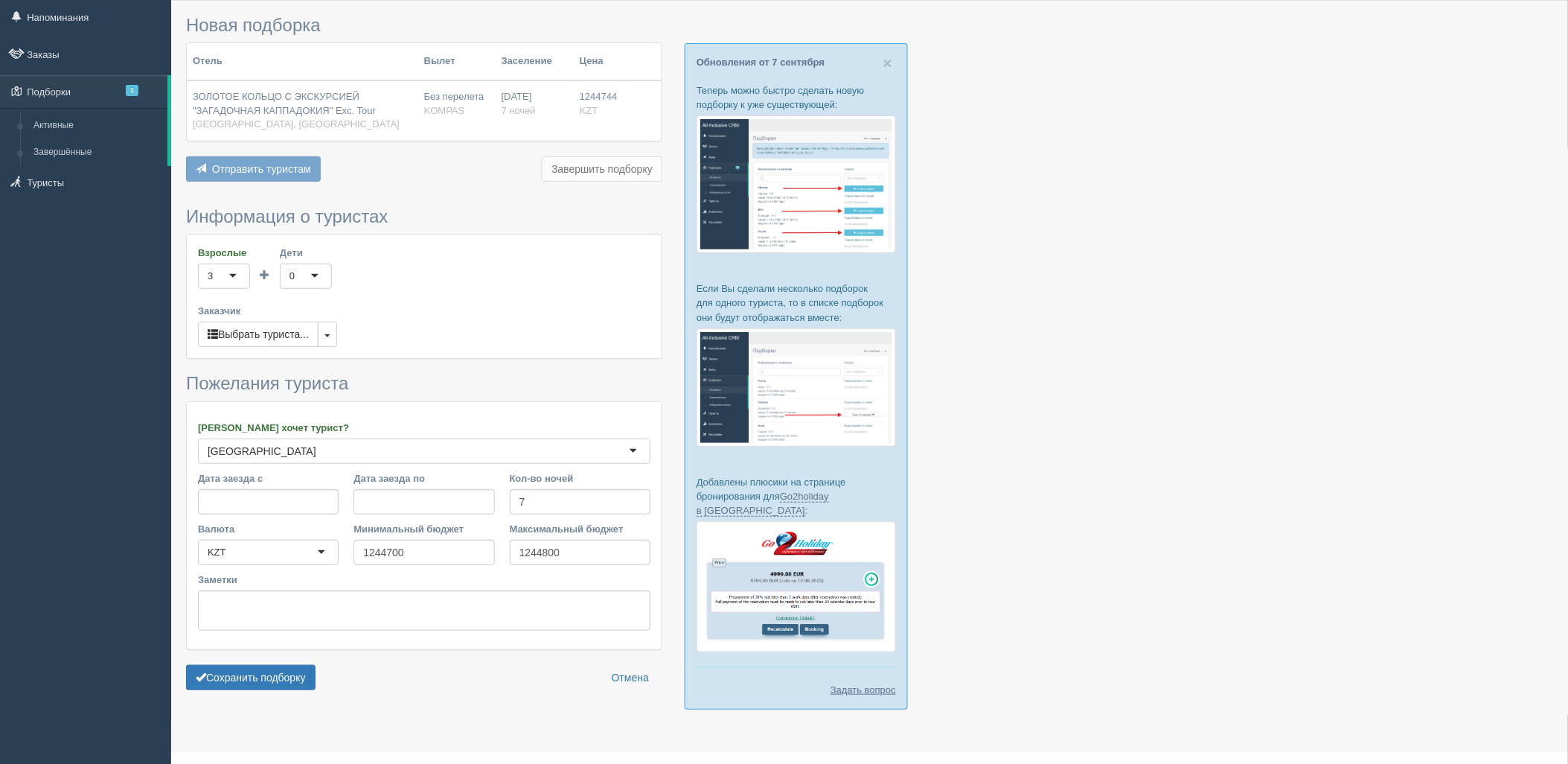
scroll to position [55, 0]
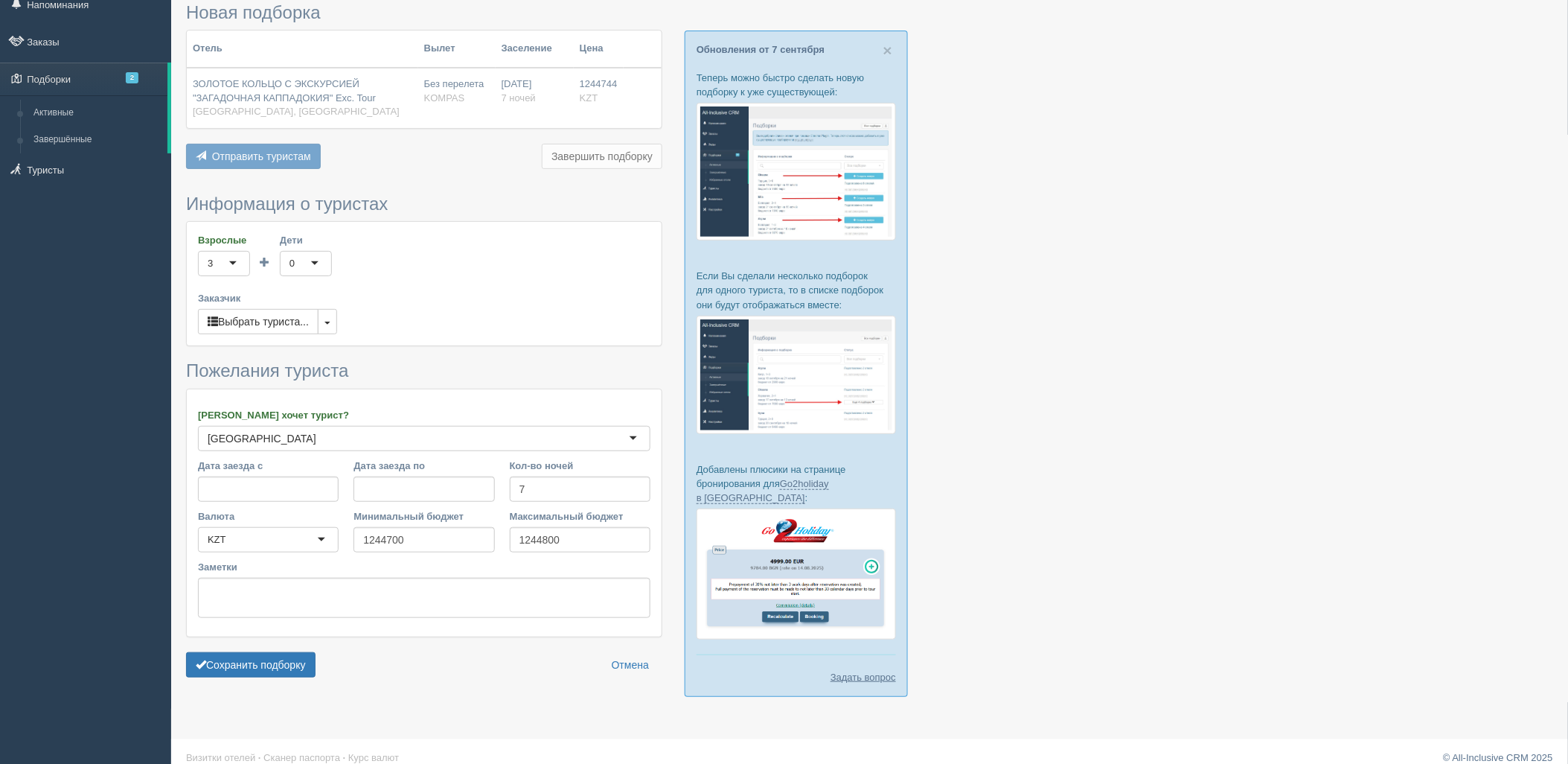
type input "854500"
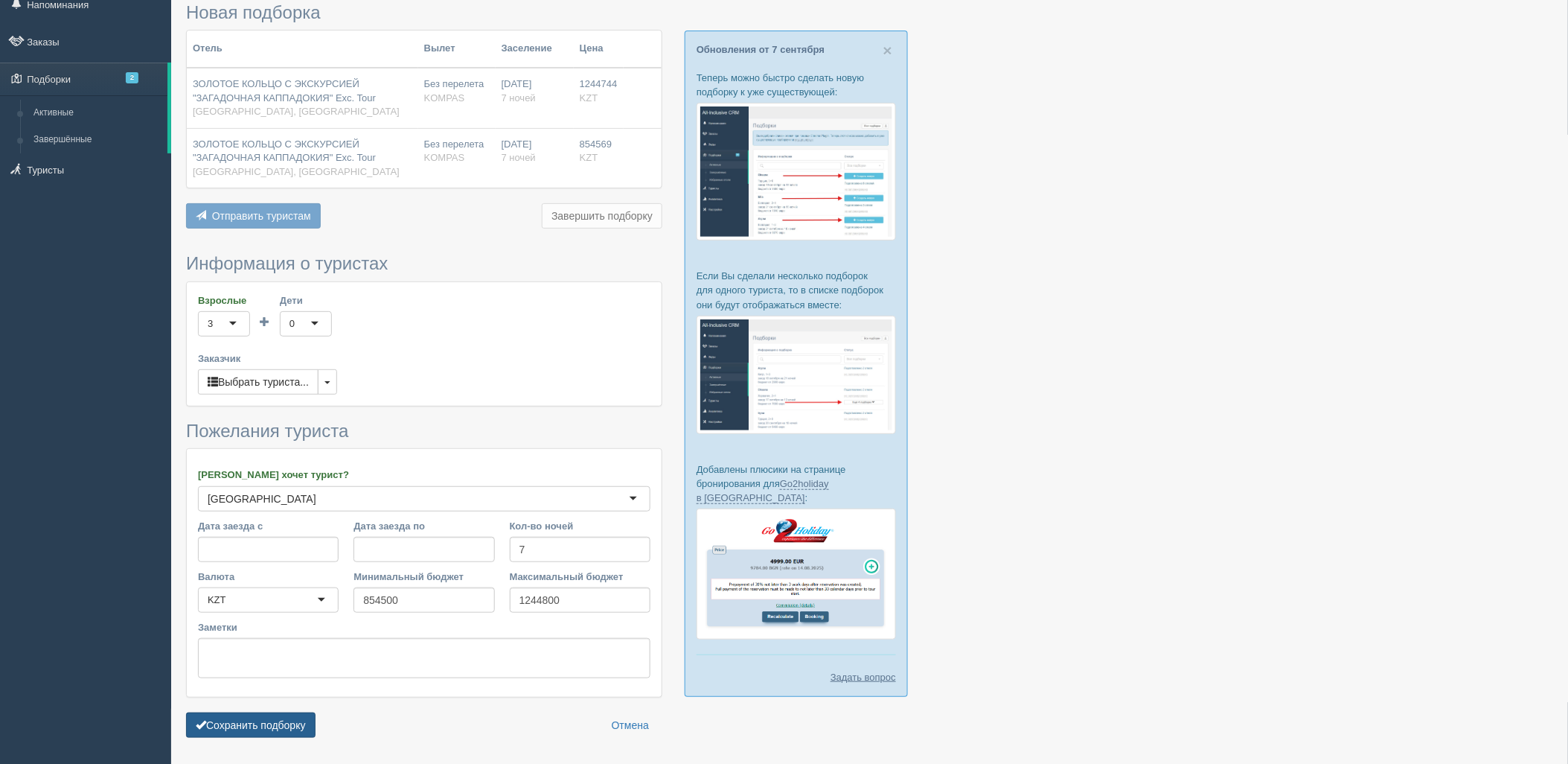
click at [281, 727] on button "Сохранить подборку" at bounding box center [251, 725] width 130 height 25
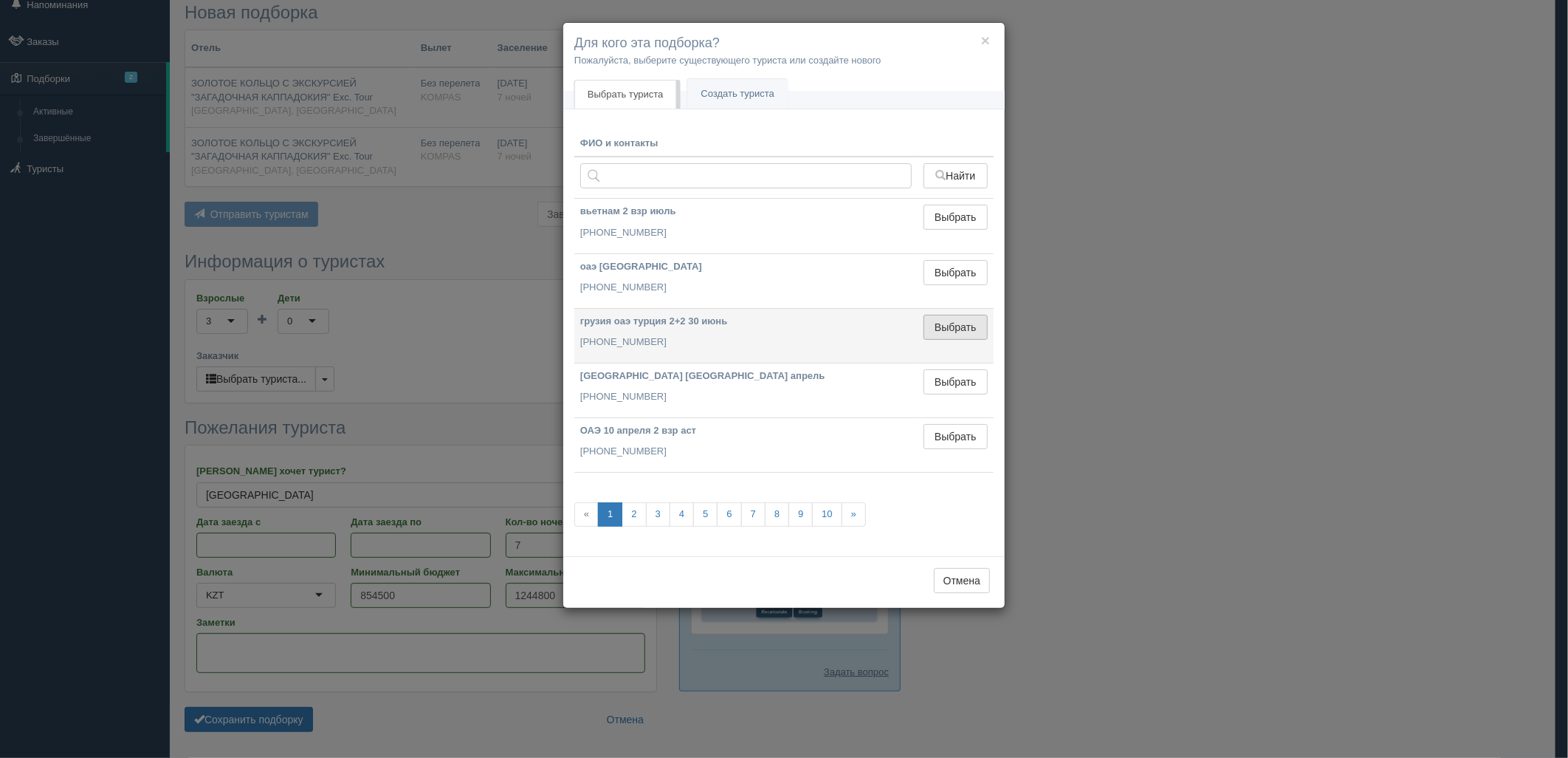
click at [951, 331] on button "Выбрать" at bounding box center [955, 327] width 64 height 25
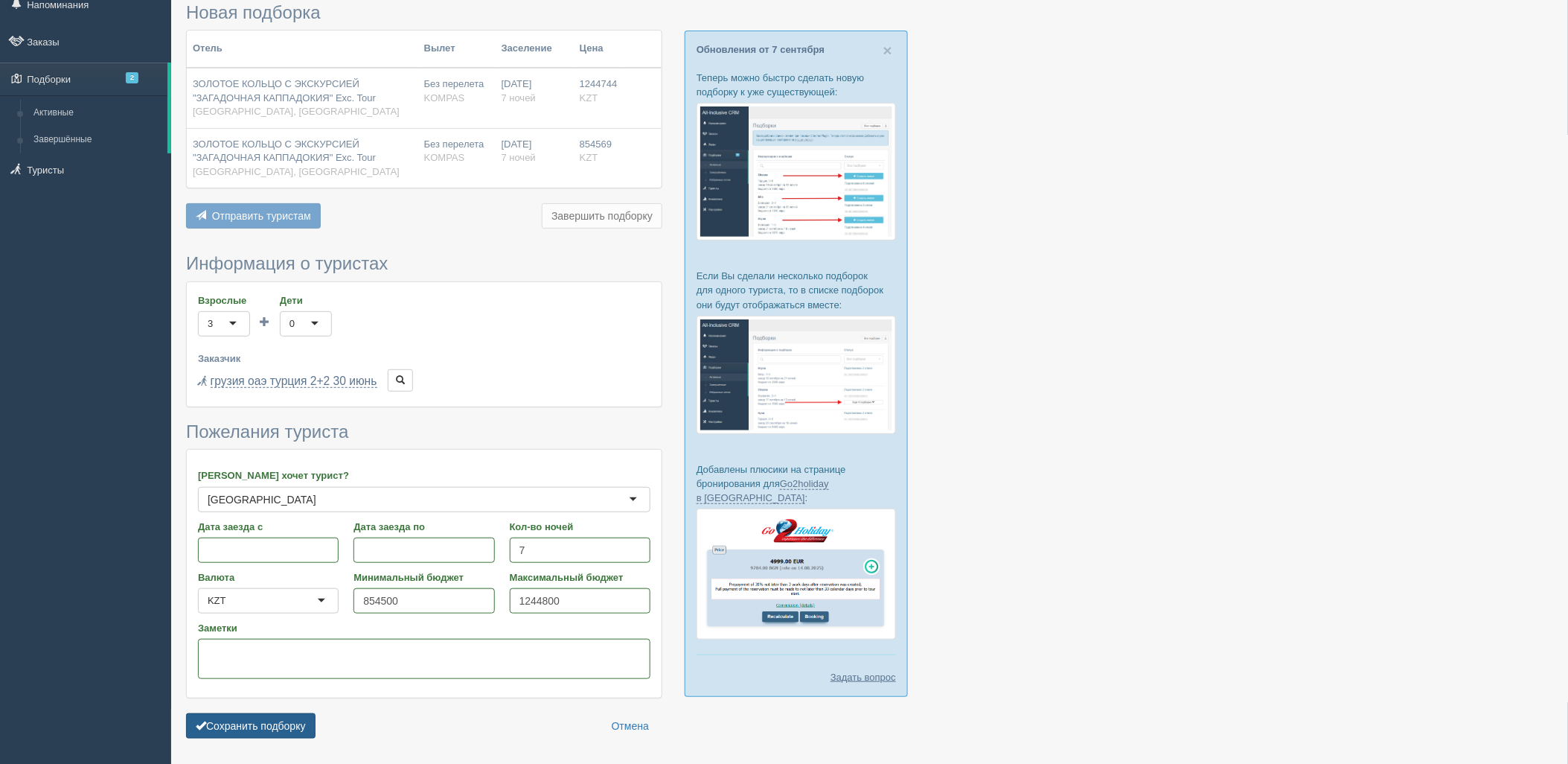
click at [300, 731] on button "Сохранить подборку" at bounding box center [251, 726] width 130 height 25
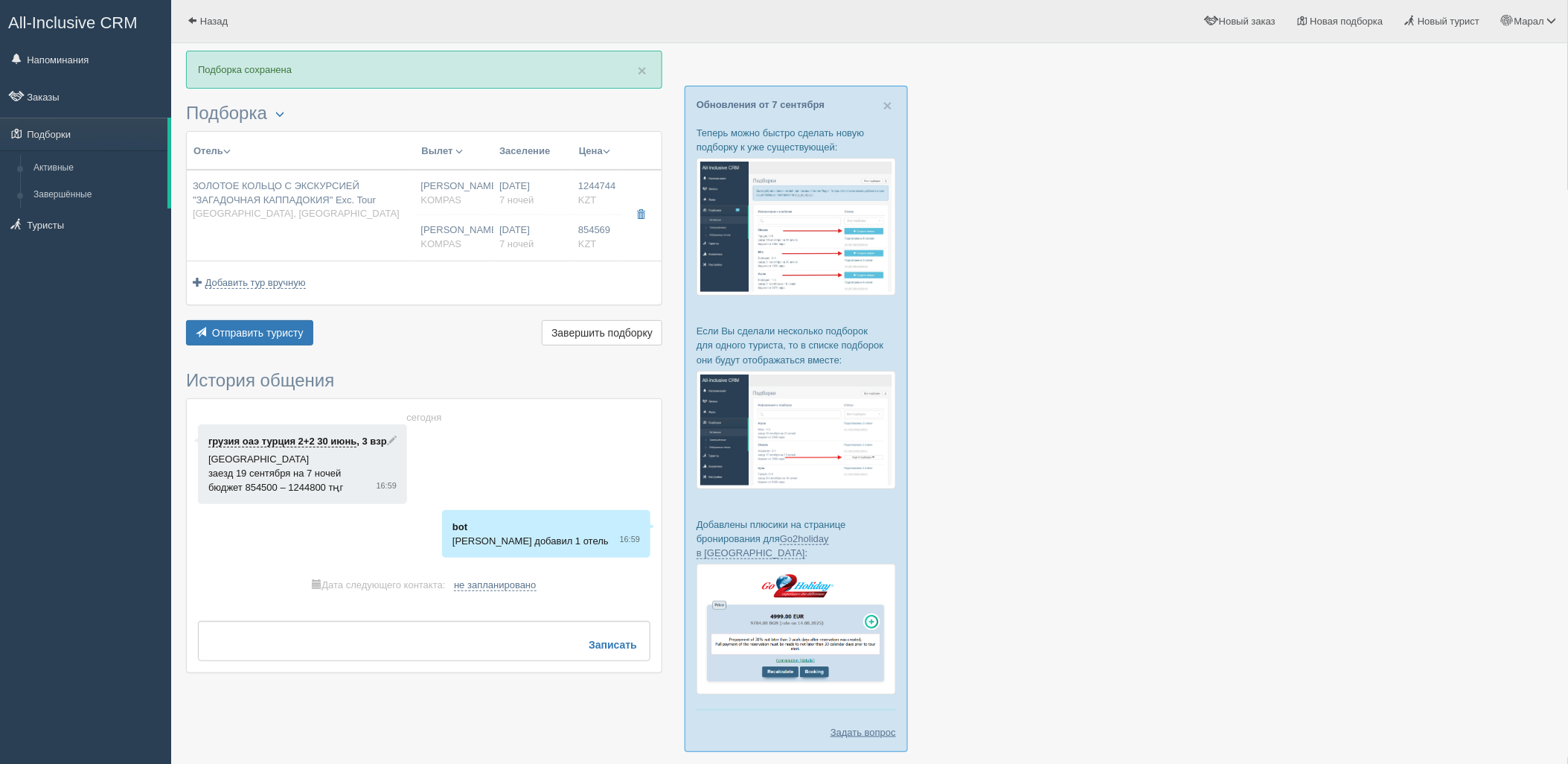
click at [271, 226] on td "ЗОЛОТОЕ КОЛЬЦО С ЭКСКУРСИЕЙ "ЗАГАДОЧНАЯ КАППАДОКИЯ" Exc. Tour [GEOGRAPHIC_DATA]…" at bounding box center [301, 215] width 228 height 91
type input "ЗОЛОТОЕ КОЛЬЦО С ЭКСКУРСИЕЙ "ЗАГАДОЧНАЯ КАППАДОКИЯ" Exc. Tour"
type input "[GEOGRAPHIC_DATA]"
type input "Стамбул"
type input "1244744.00"
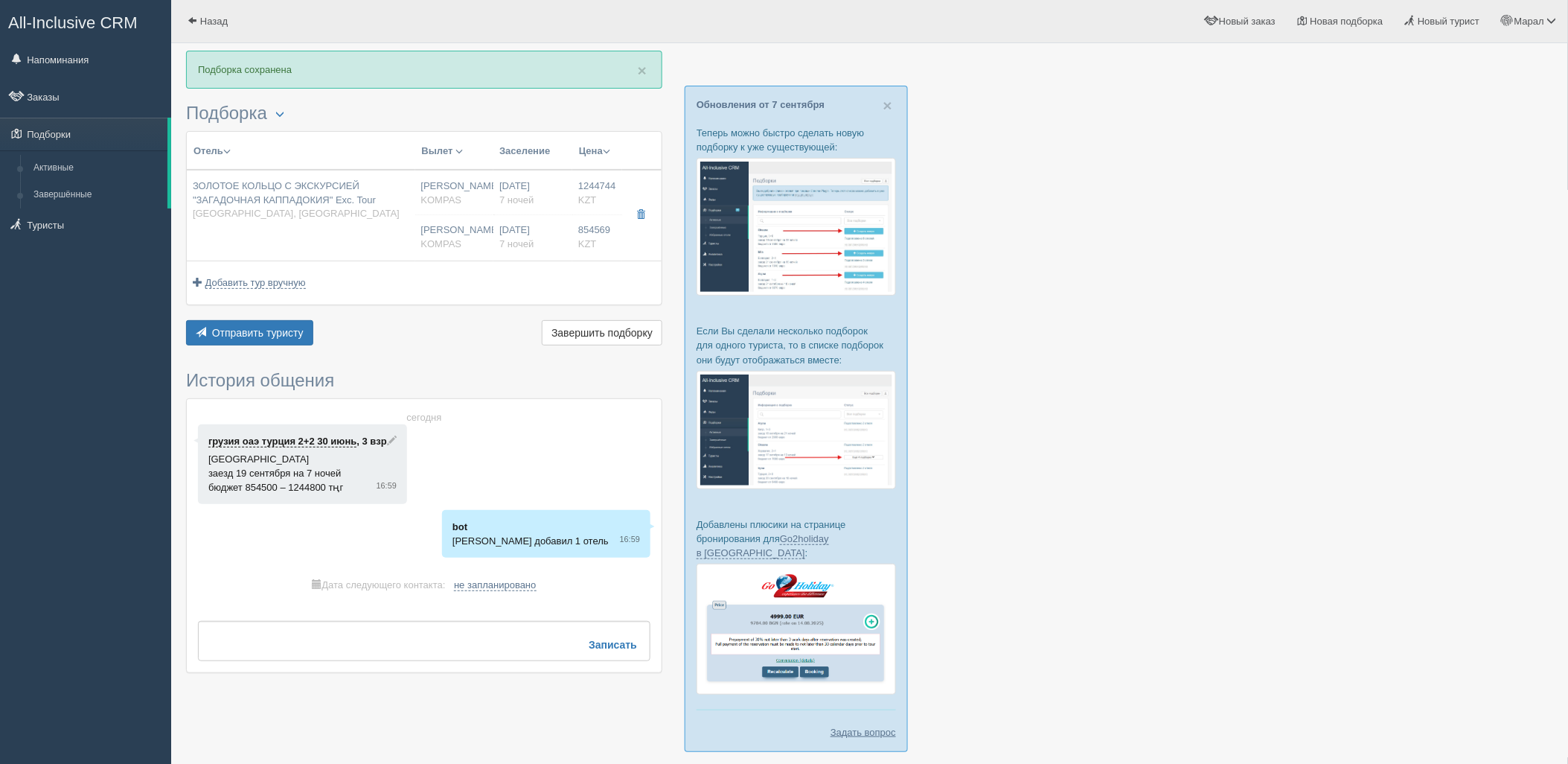
type input "[PERSON_NAME]"
type input "Стамбул IST"
type input "18:20"
type input "22:10"
type input "Air Astana"
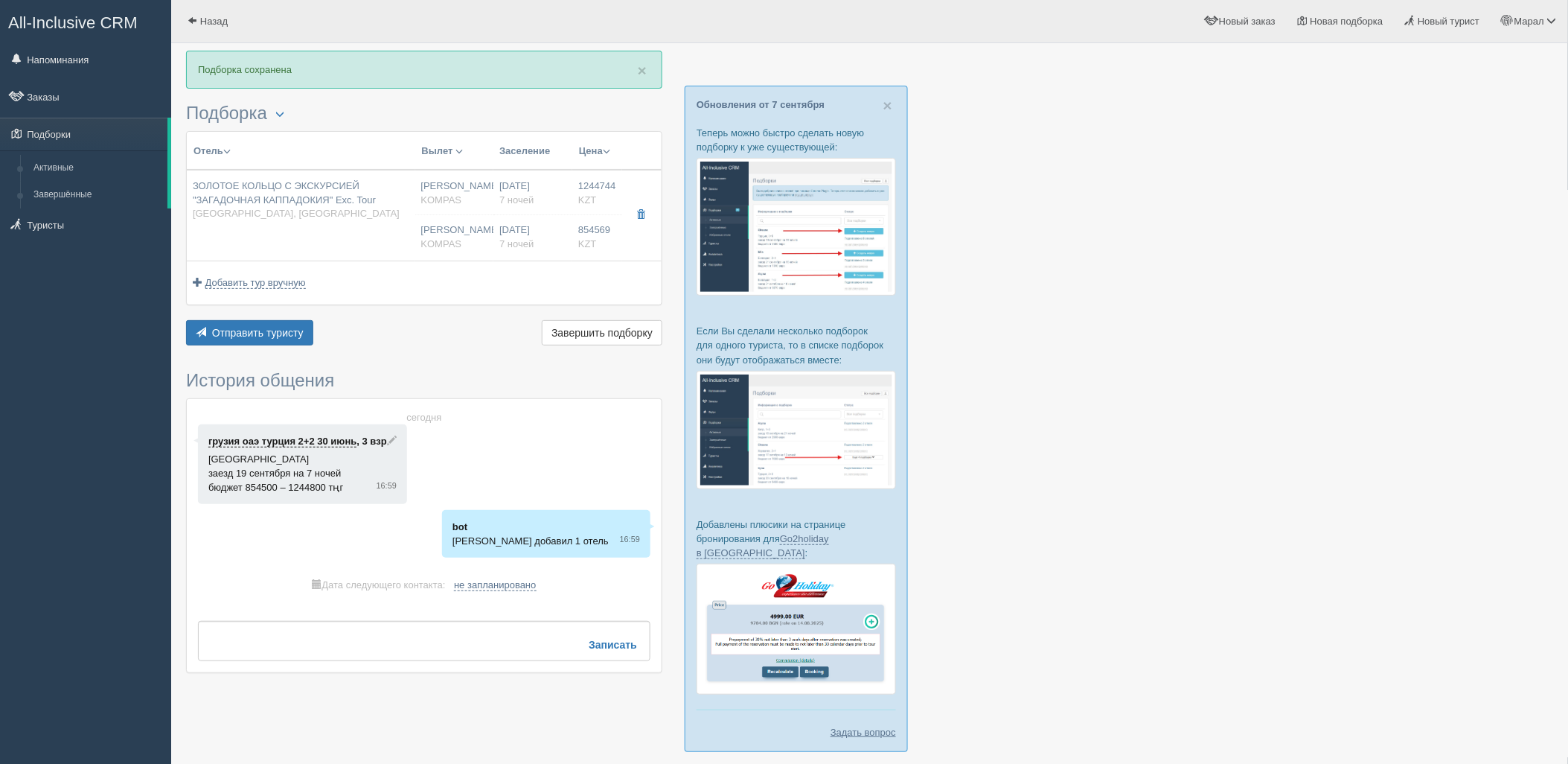
type input "00:50"
type input "07:50"
type input "7"
type input "Standard 4*"
type input "BB+HB"
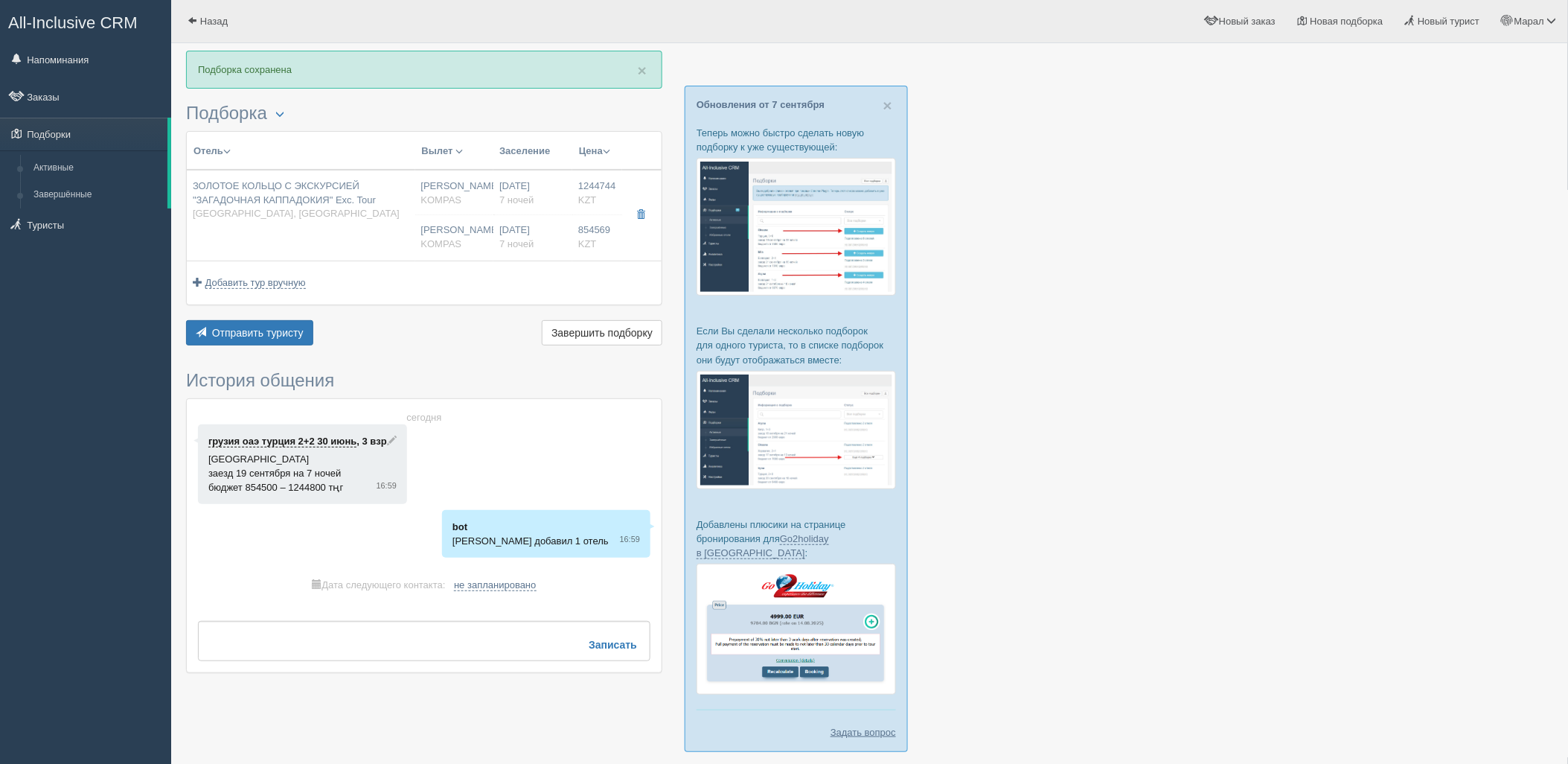
type input "KOMPAS"
type input "https://kompastour.com/"
type input "854569.00"
type input "[PERSON_NAME]"
type input "Стамбул IST"
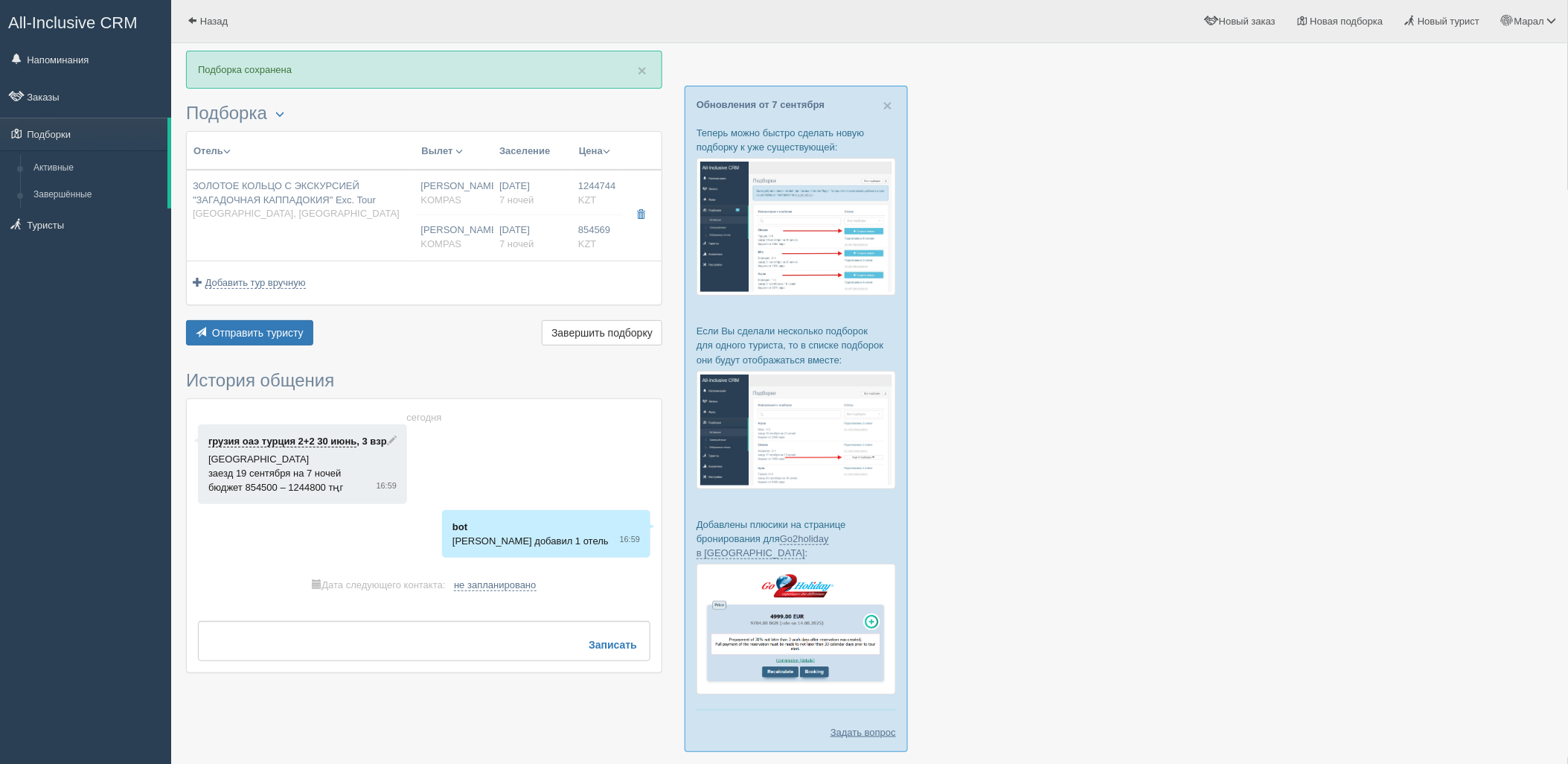
type input "18:20"
type input "22:10"
type input "Air Astana"
type input "23:10"
type input "06:10"
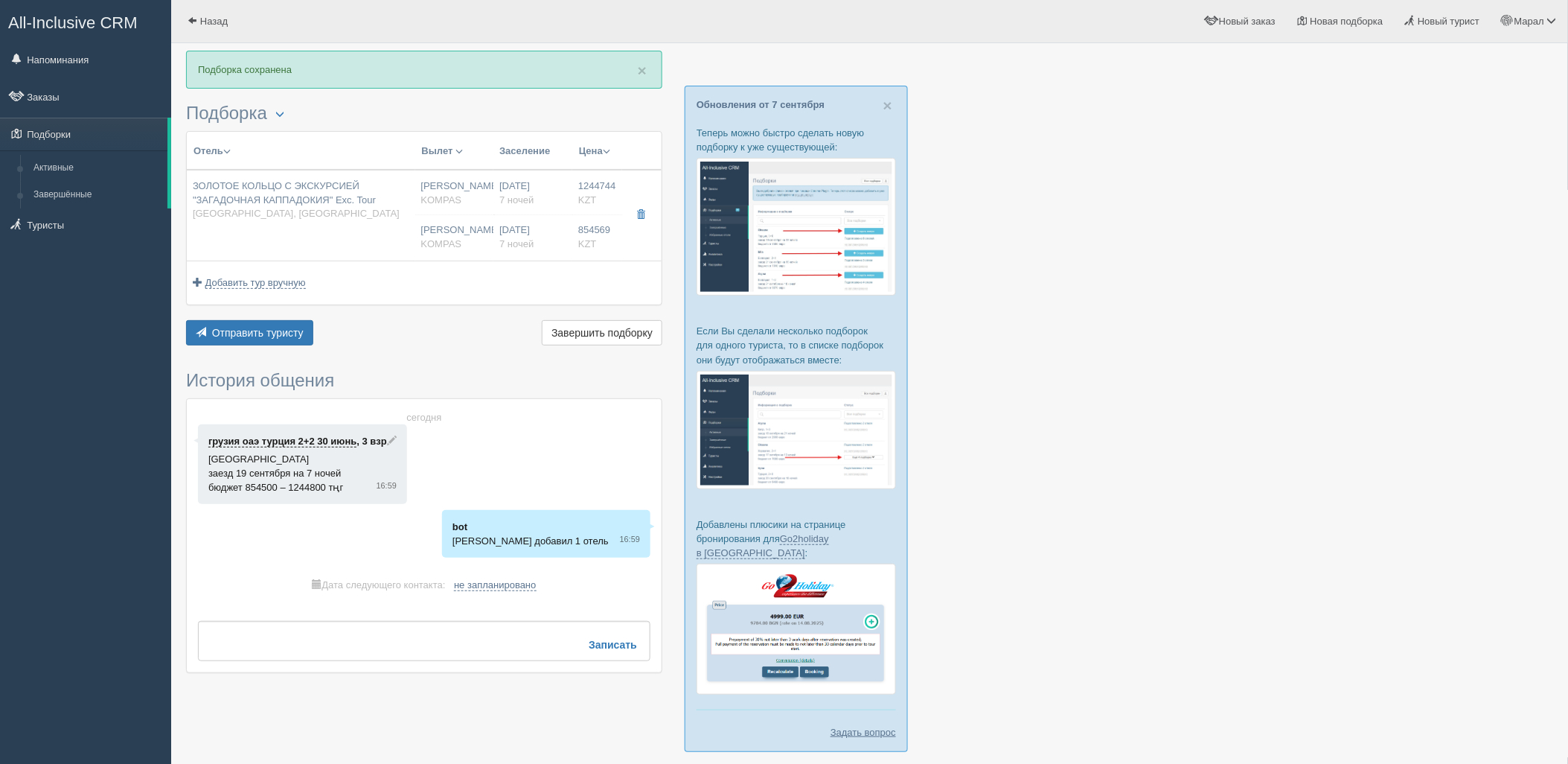
type input "7"
type input "Standard 4*"
type input "BB+HB"
type input "KOMPAS"
type input "https://kompastour.com/"
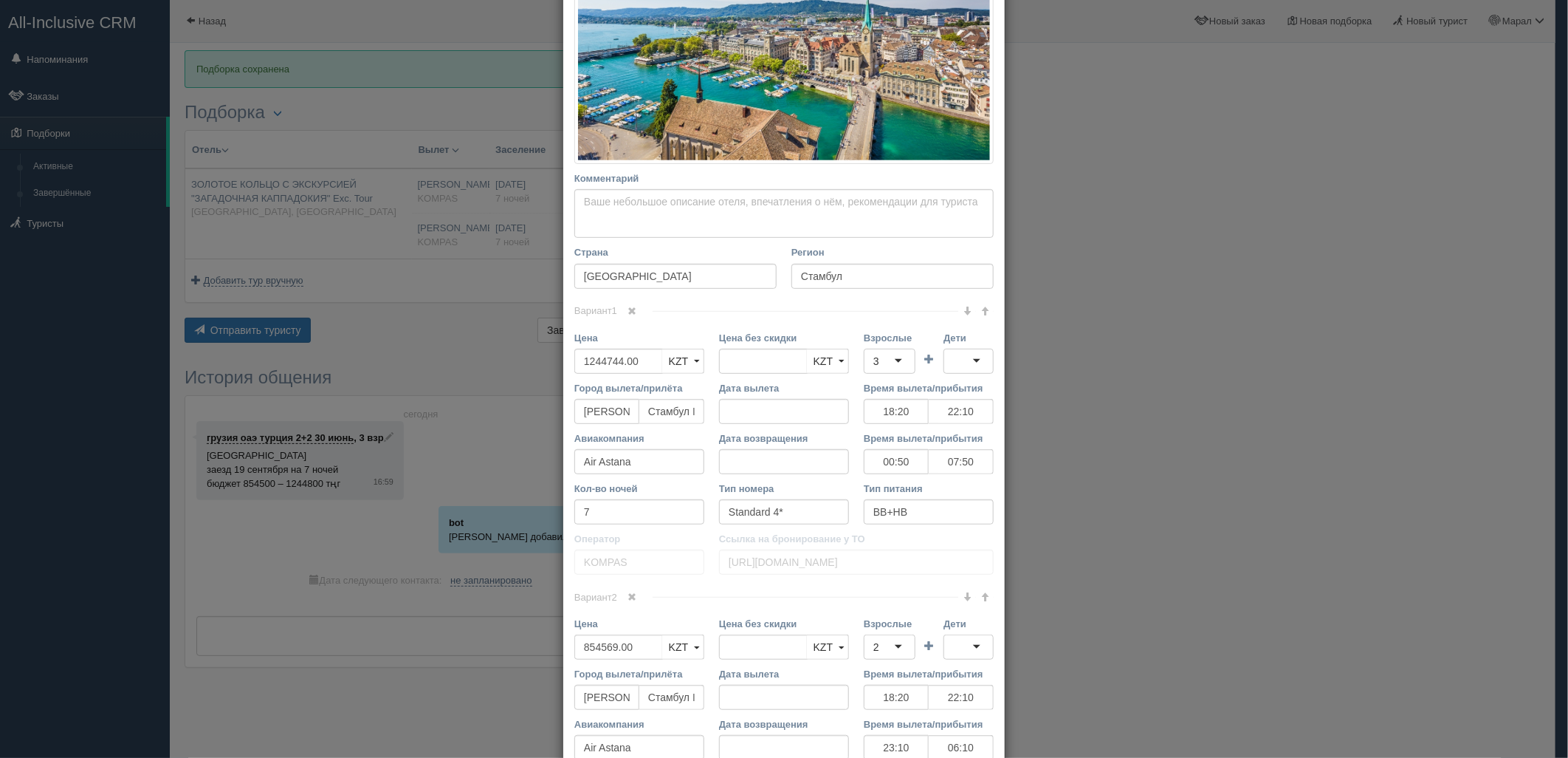
scroll to position [328, 0]
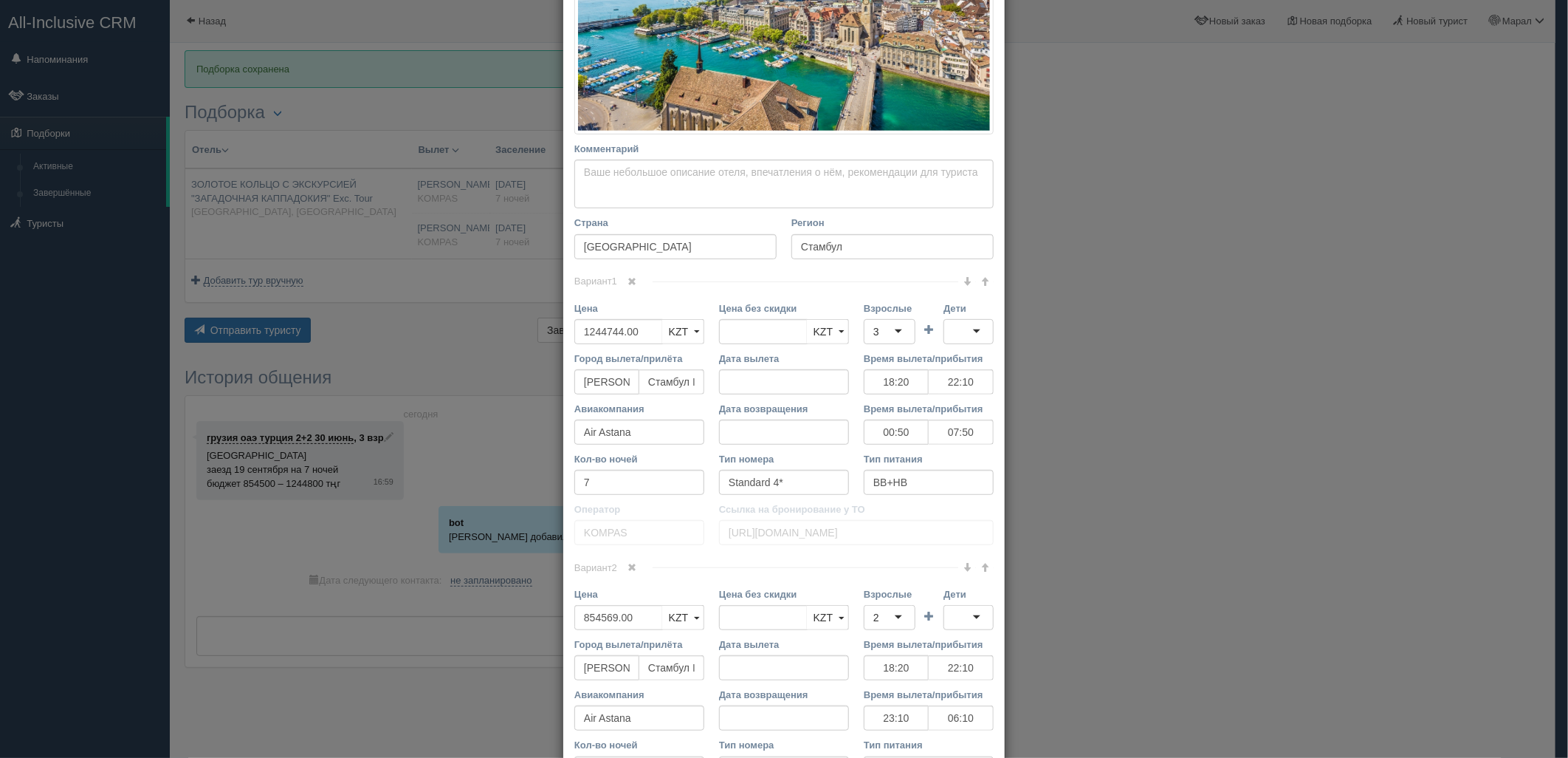
click at [884, 327] on div "3" at bounding box center [889, 331] width 52 height 25
click at [958, 329] on div at bounding box center [969, 331] width 50 height 25
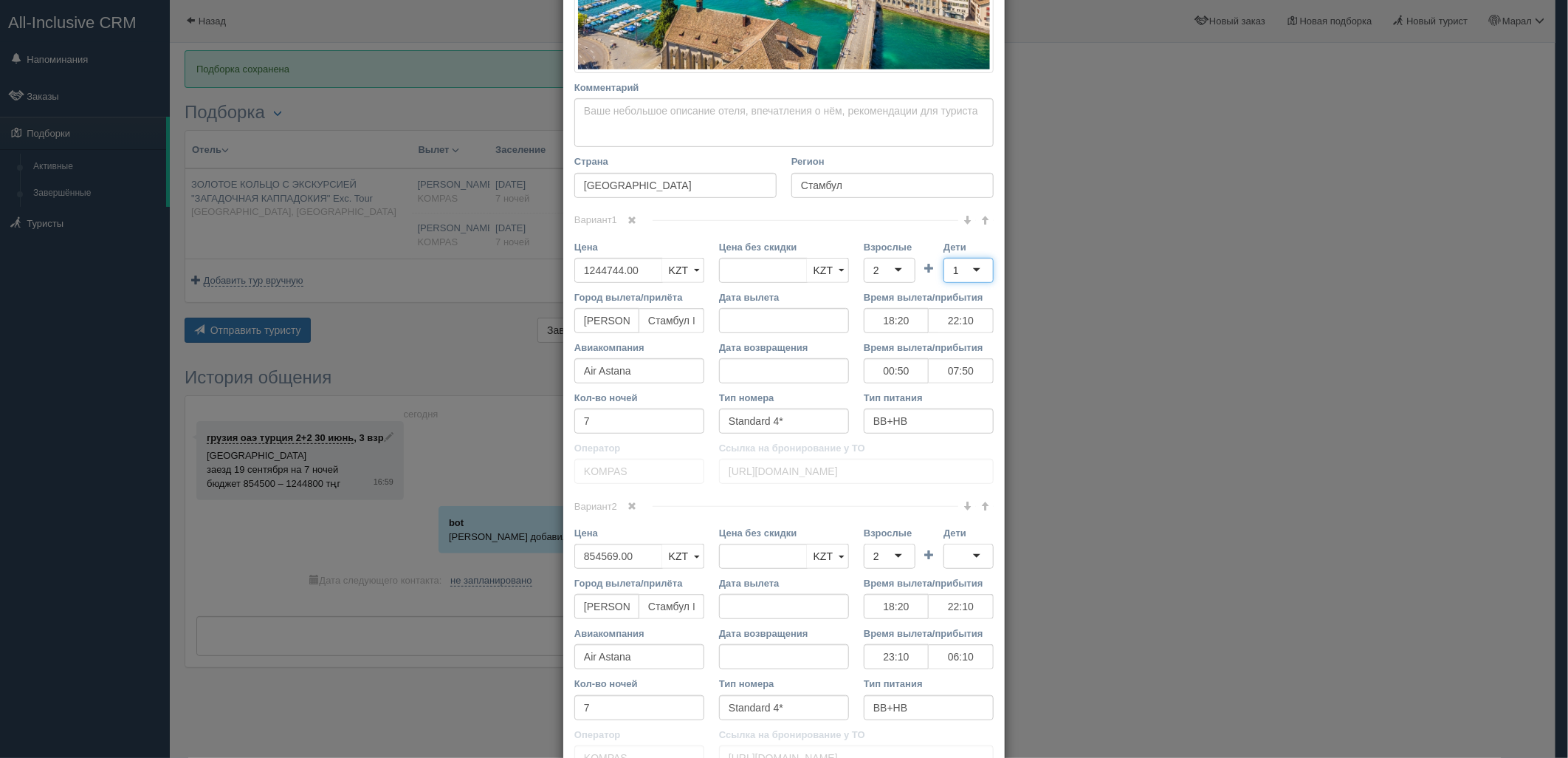
scroll to position [492, 0]
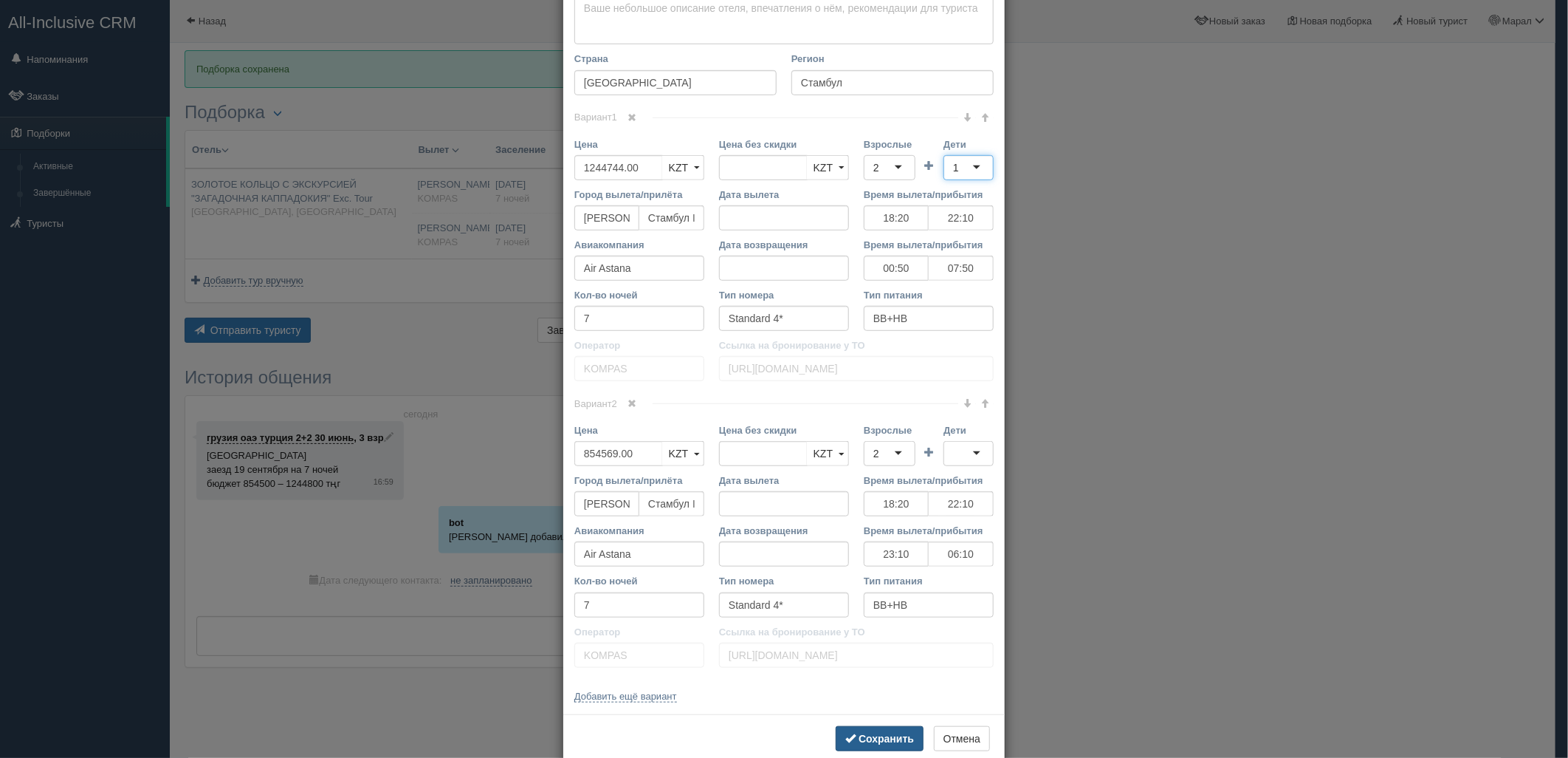
click at [889, 739] on b "Сохранить" at bounding box center [886, 739] width 55 height 12
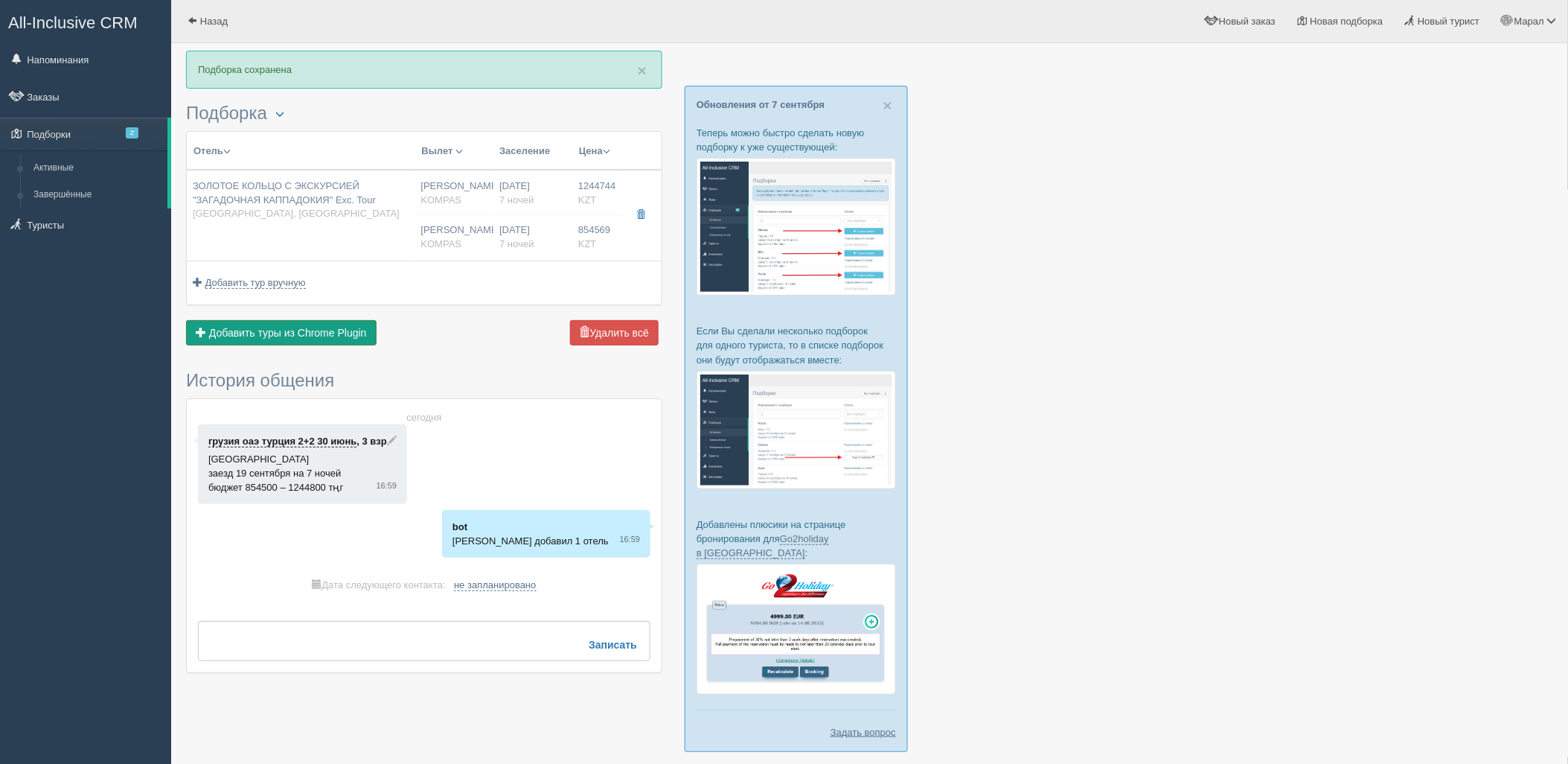
click at [308, 333] on span "Добавить туры из Chrome Plugin" at bounding box center [288, 332] width 158 height 12
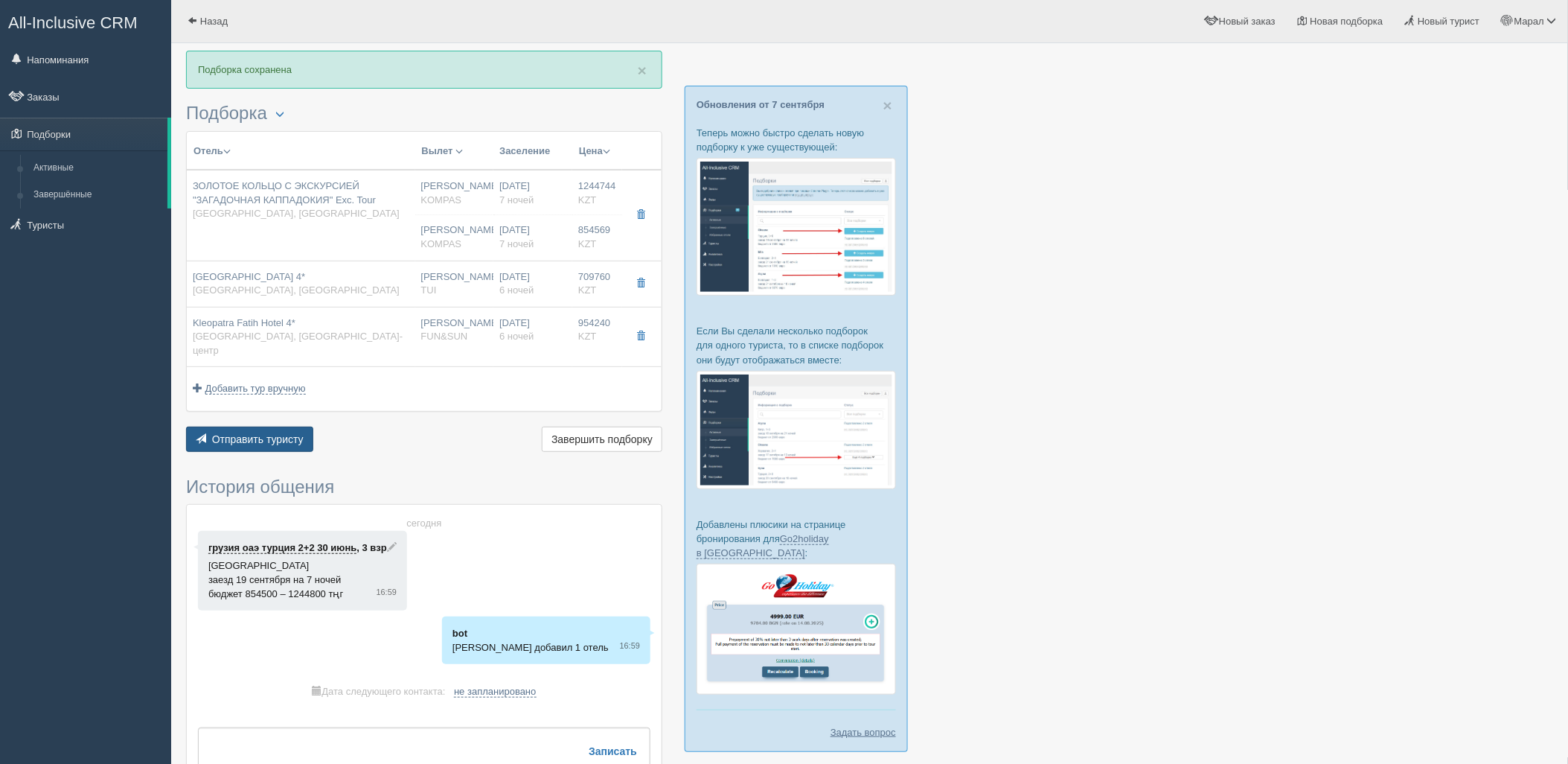
click at [244, 432] on button "Отправить туристу Отправить" at bounding box center [249, 439] width 127 height 25
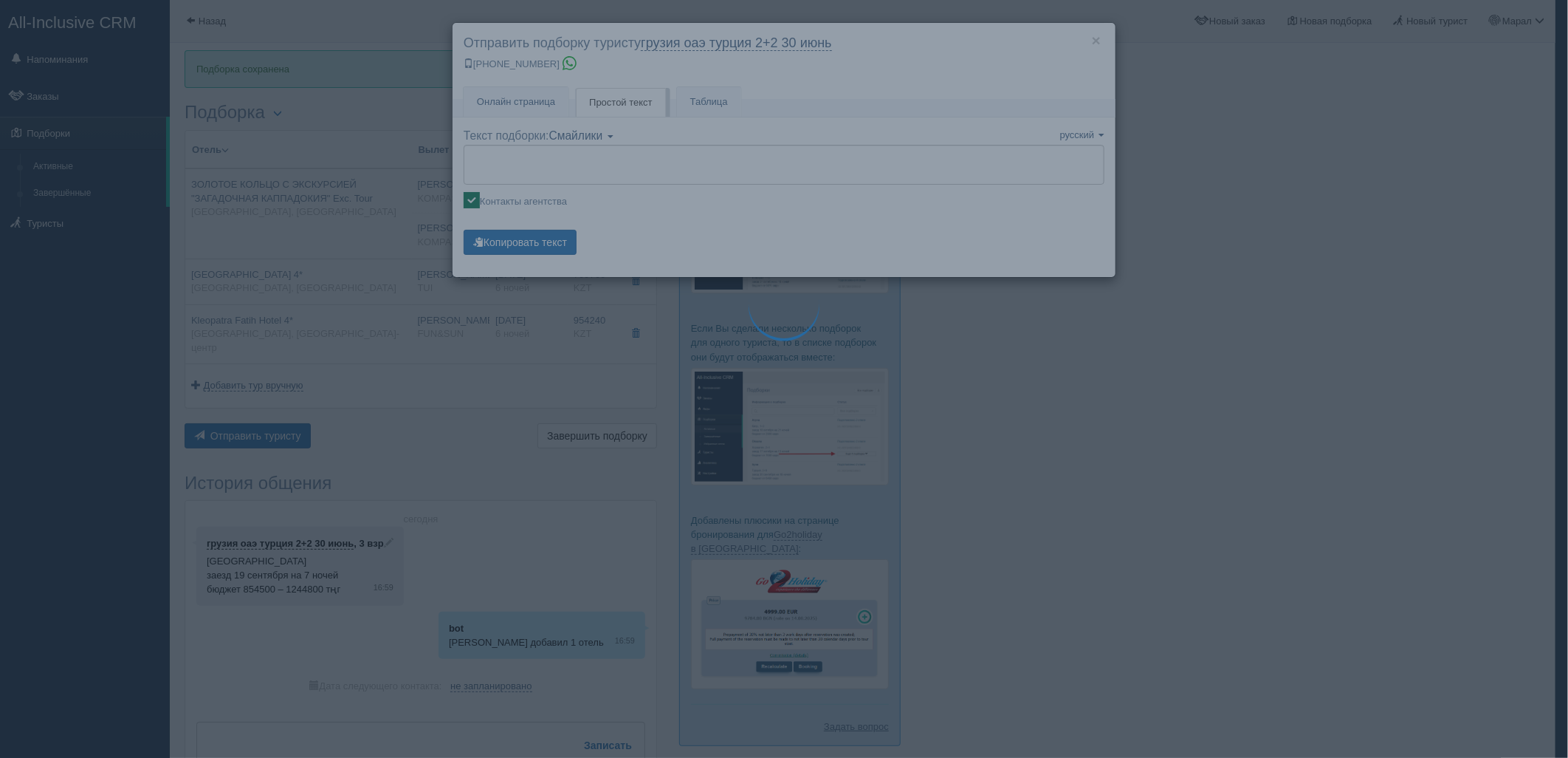
type textarea "🌞 Добрый день! Предлагаем Вам рассмотреть следующие варианты: 🌎 Турция, Стамбул…"
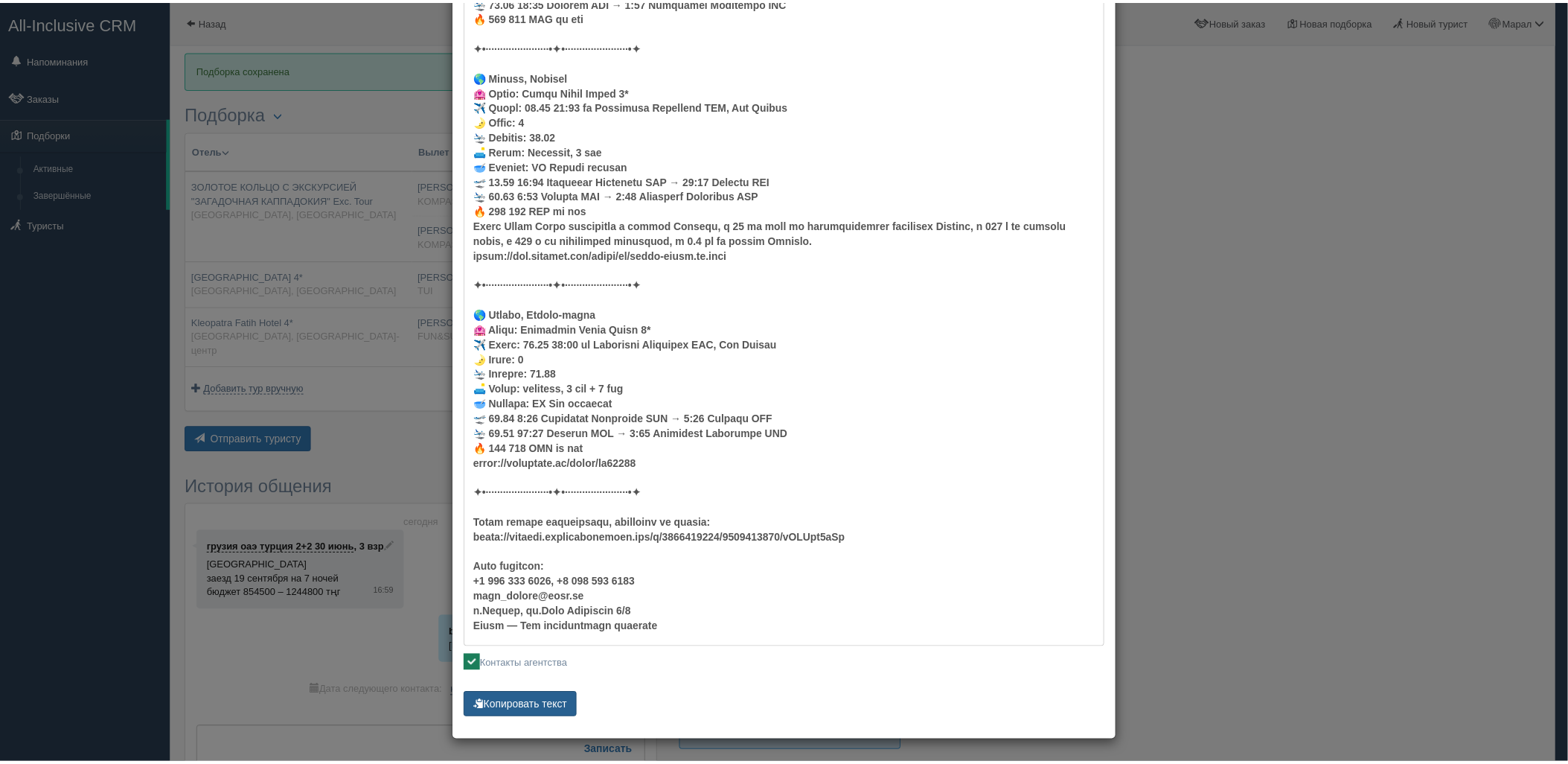
scroll to position [485, 0]
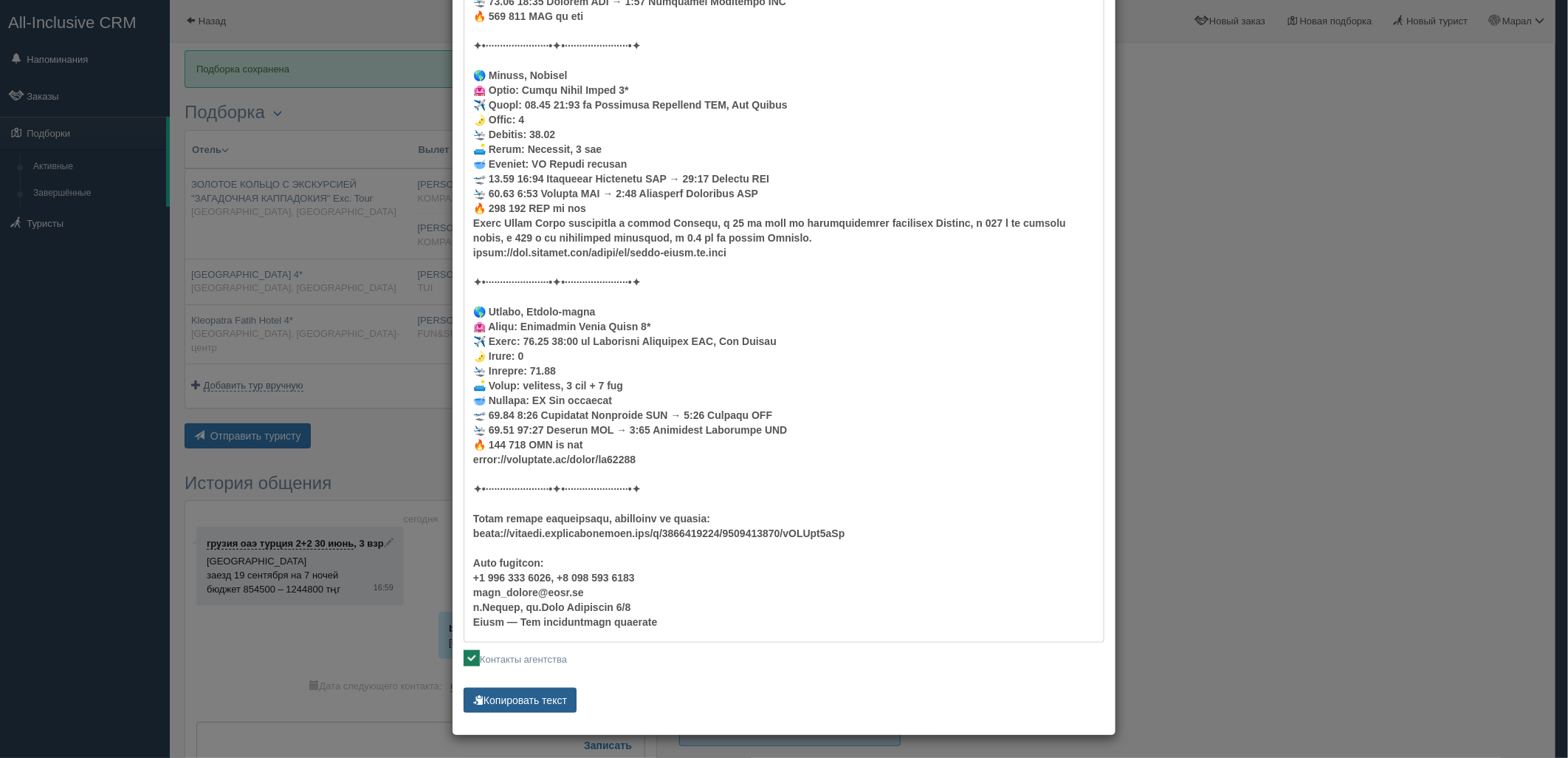
click at [528, 703] on button "Копировать текст" at bounding box center [520, 701] width 113 height 25
drag, startPoint x: 1355, startPoint y: 434, endPoint x: 913, endPoint y: 15, distance: 609.0
click at [1355, 433] on div "× Отправить подборку туристу грузия оаэ [GEOGRAPHIC_DATA] 2+2 [DATE] [PHONE_NUM…" at bounding box center [784, 379] width 1568 height 758
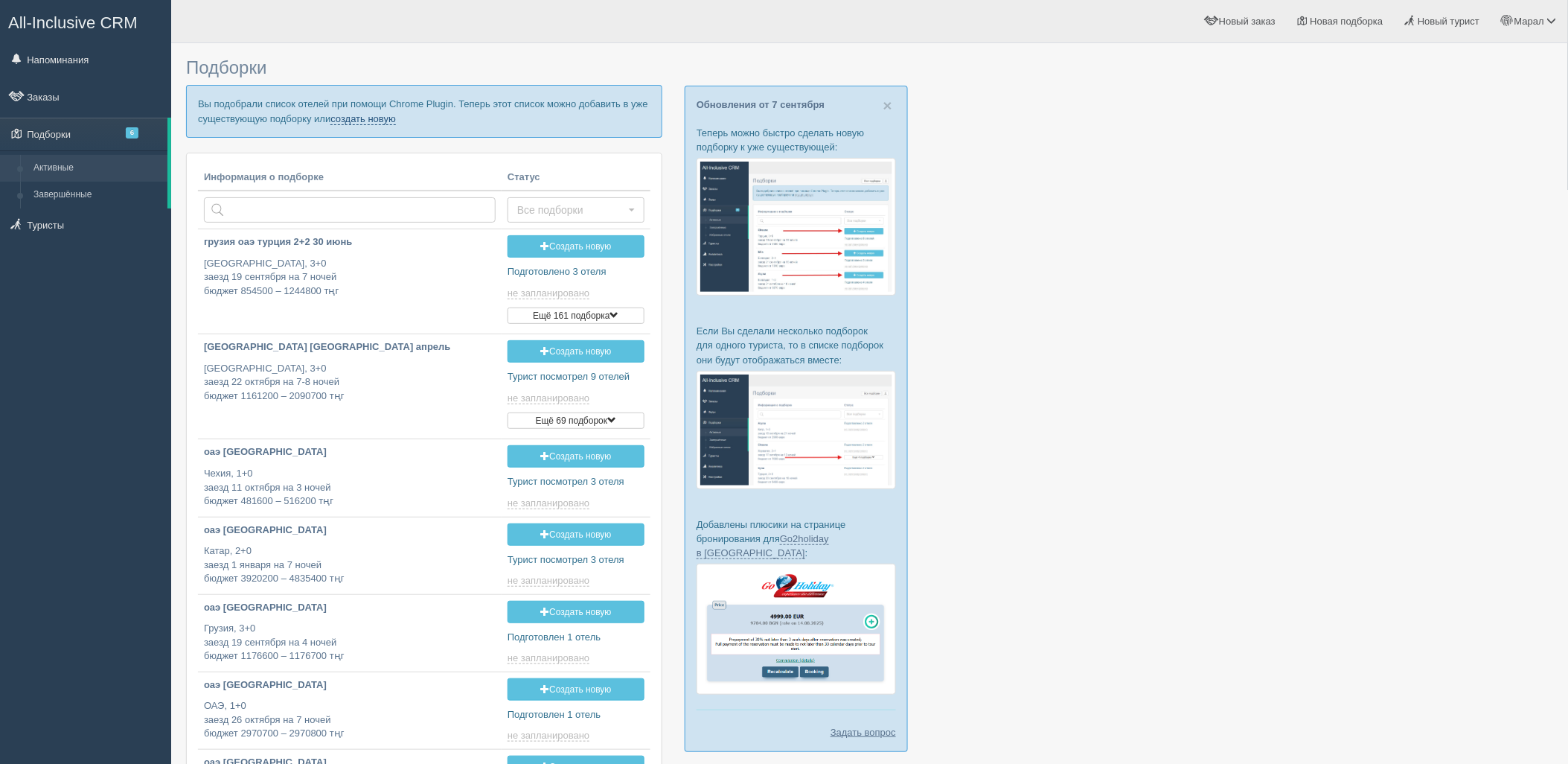
click at [396, 121] on link "создать новую" at bounding box center [363, 119] width 66 height 12
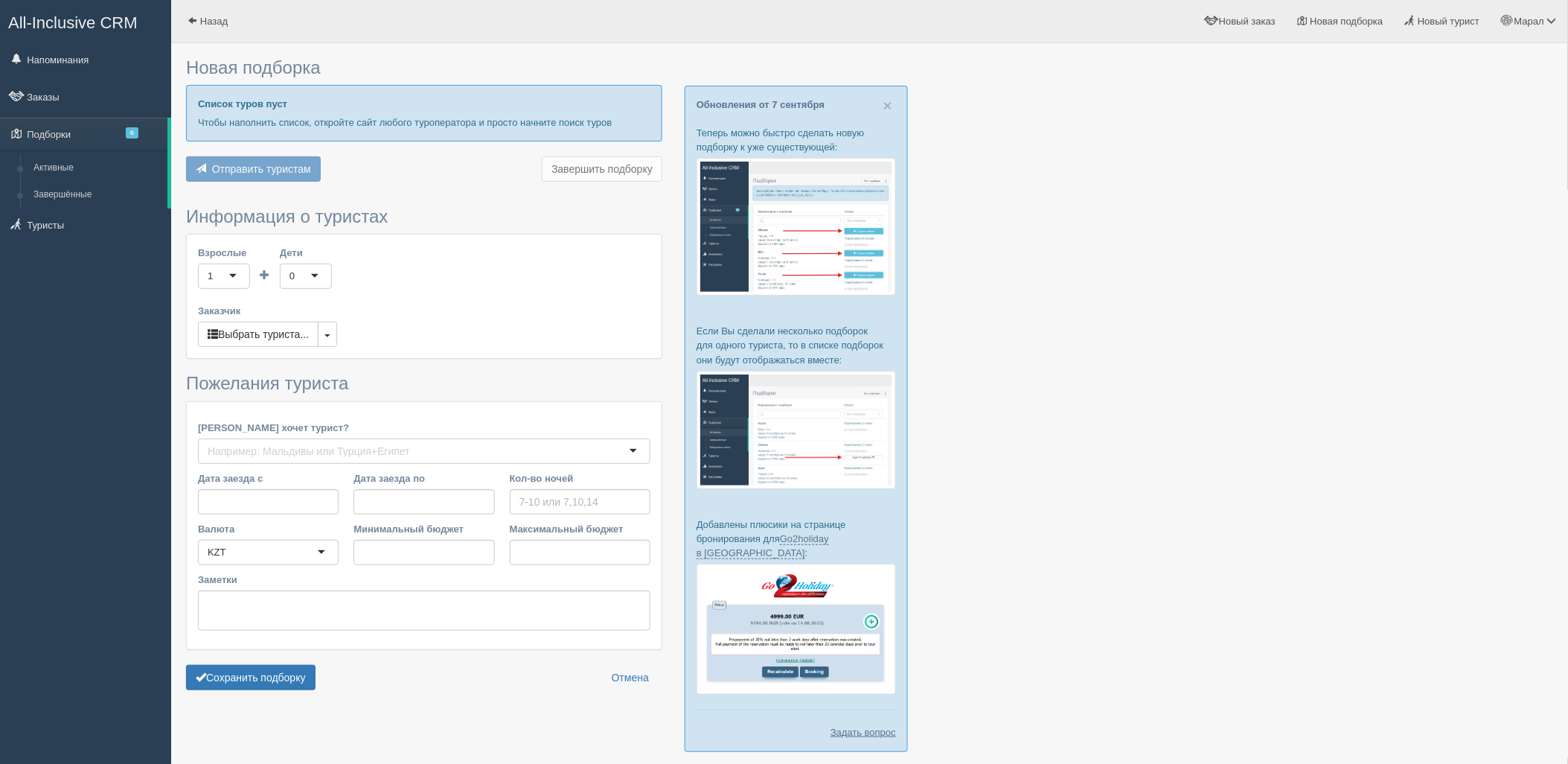
type input "6-7"
type input "553000"
type input "718800"
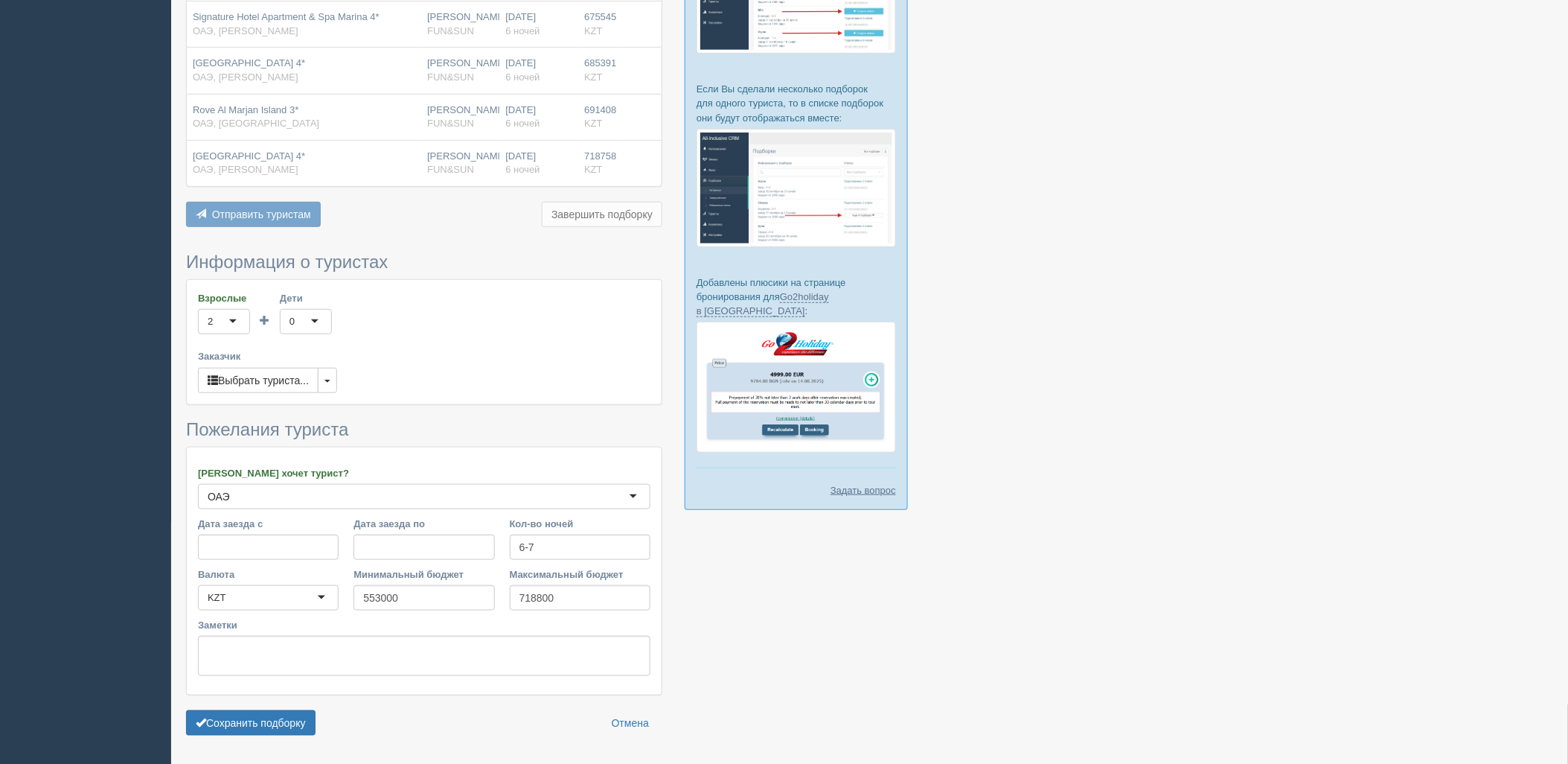
scroll to position [248, 0]
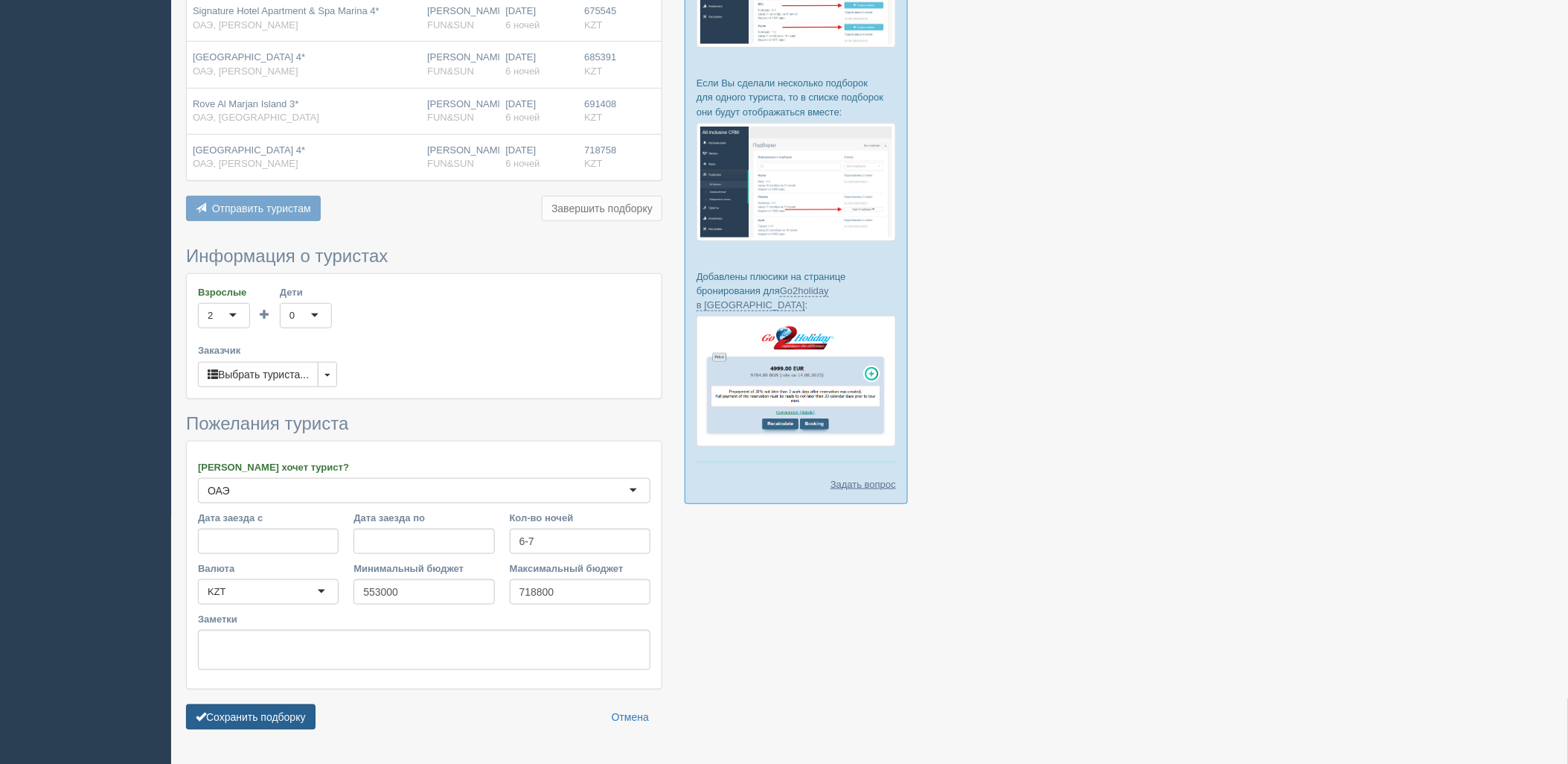
click at [276, 705] on button "Сохранить подборку" at bounding box center [251, 717] width 130 height 25
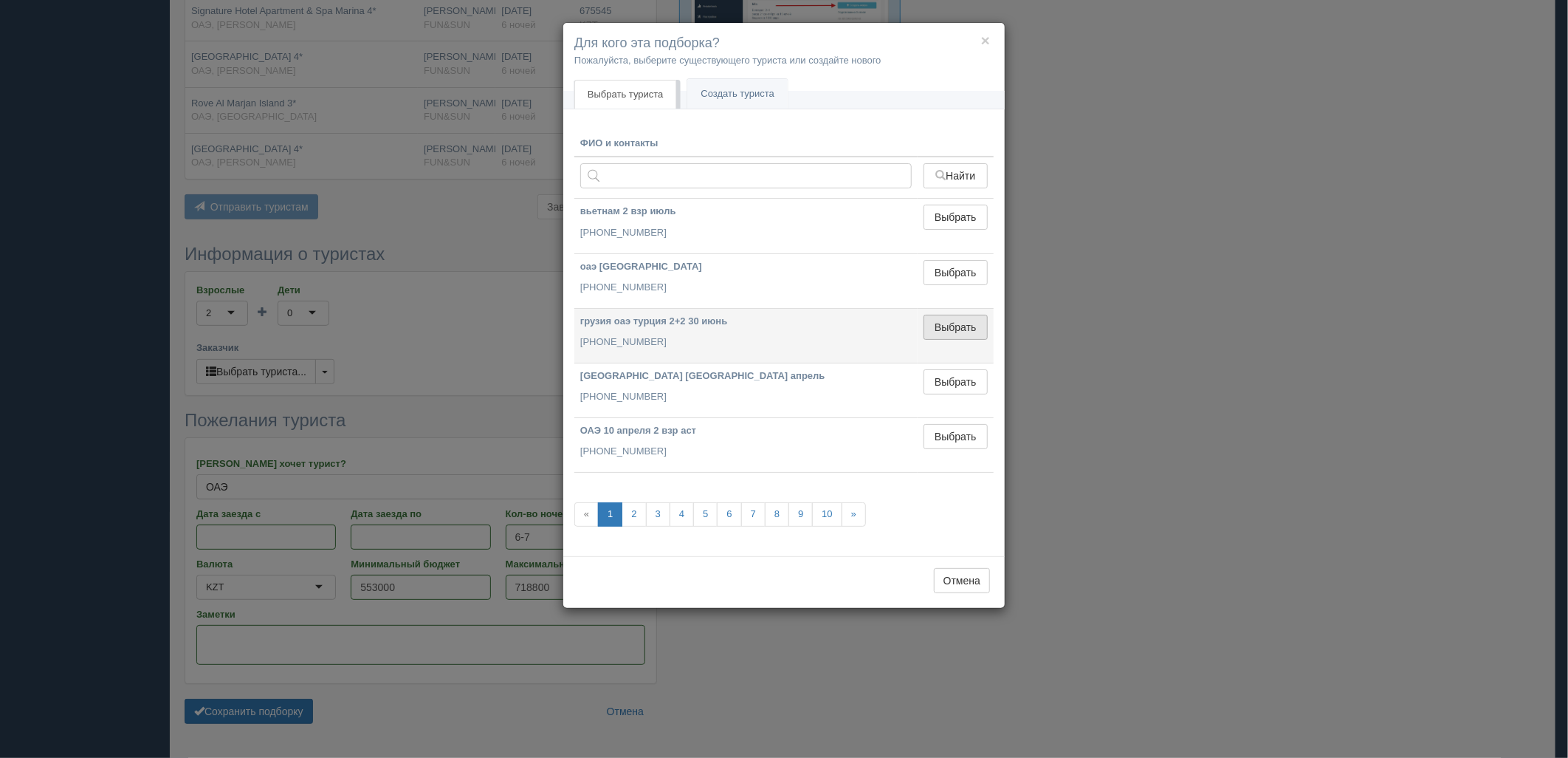
click at [955, 334] on button "Выбрать" at bounding box center [955, 327] width 64 height 25
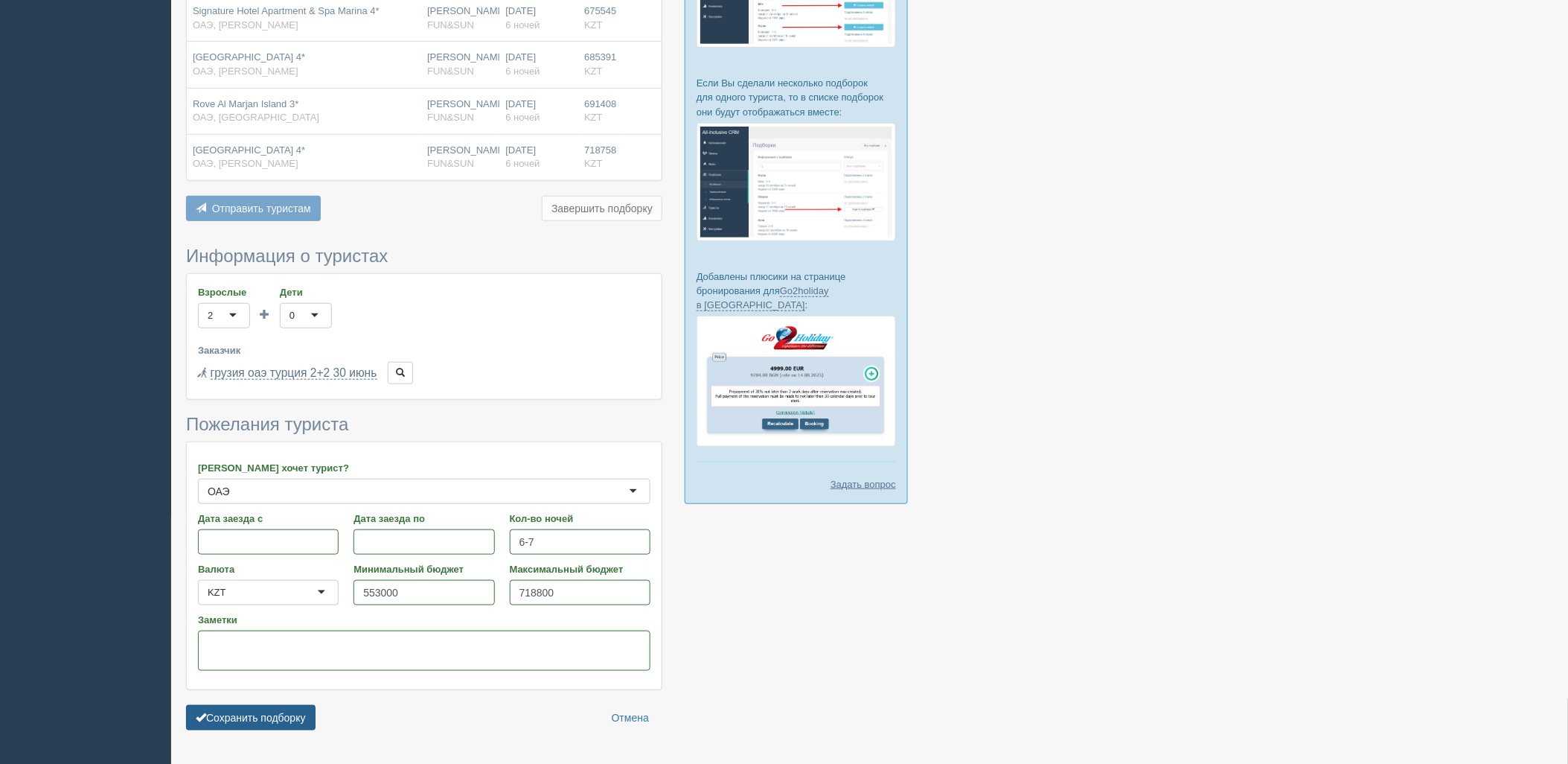
click at [287, 705] on button "Сохранить подборку" at bounding box center [251, 718] width 130 height 25
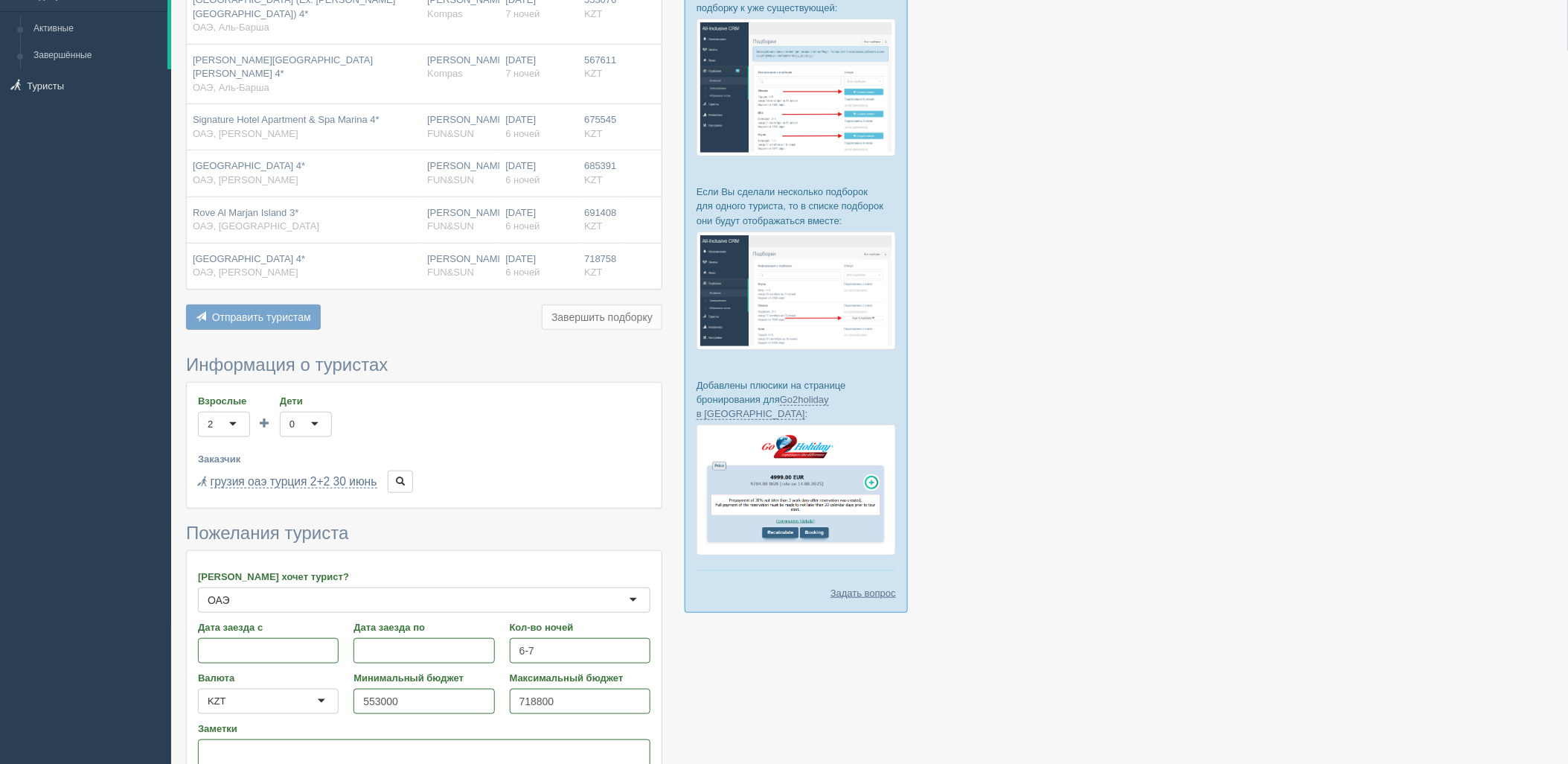
scroll to position [0, 0]
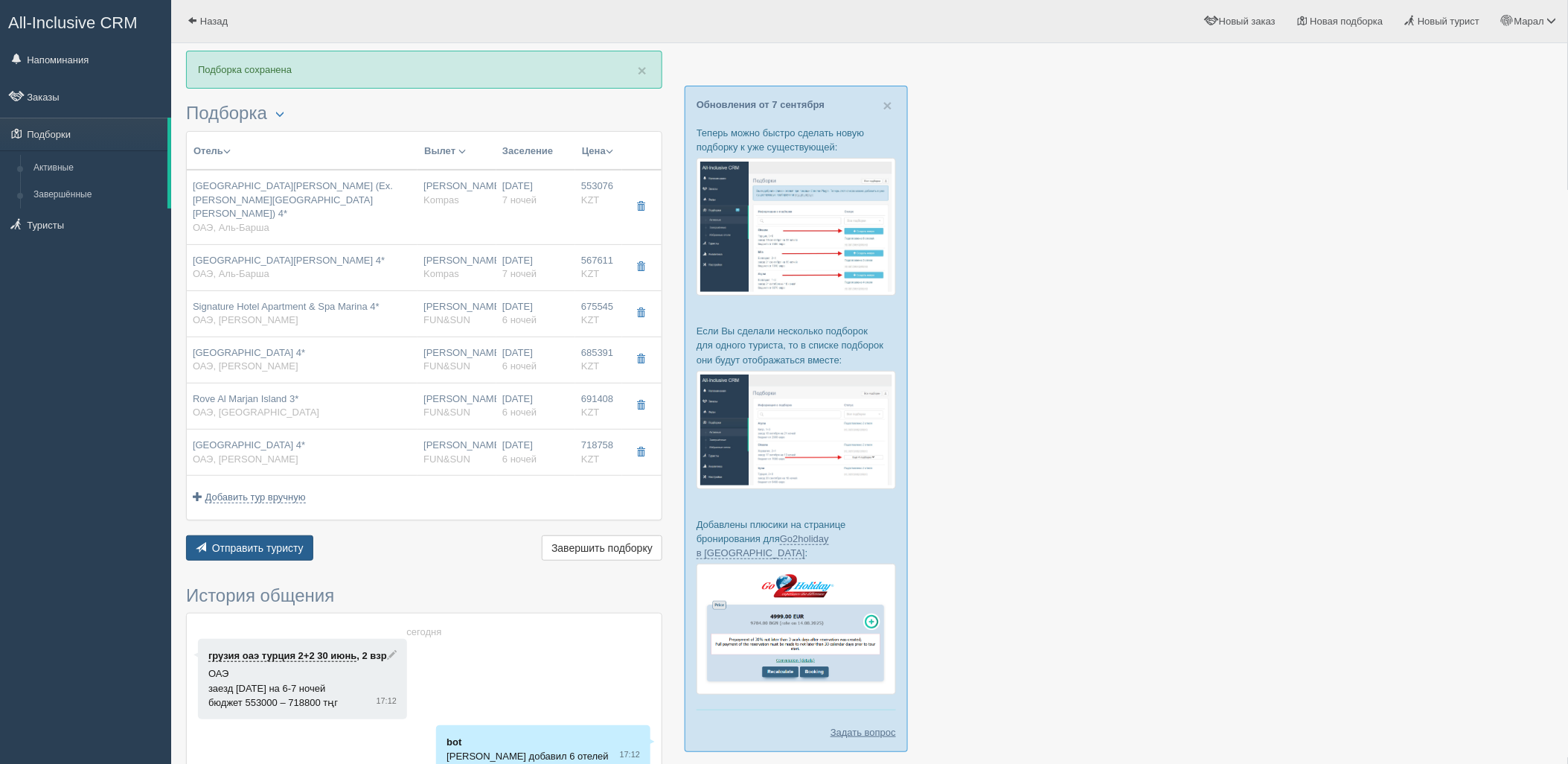
click at [283, 542] on span "Отправить туристу" at bounding box center [257, 547] width 91 height 12
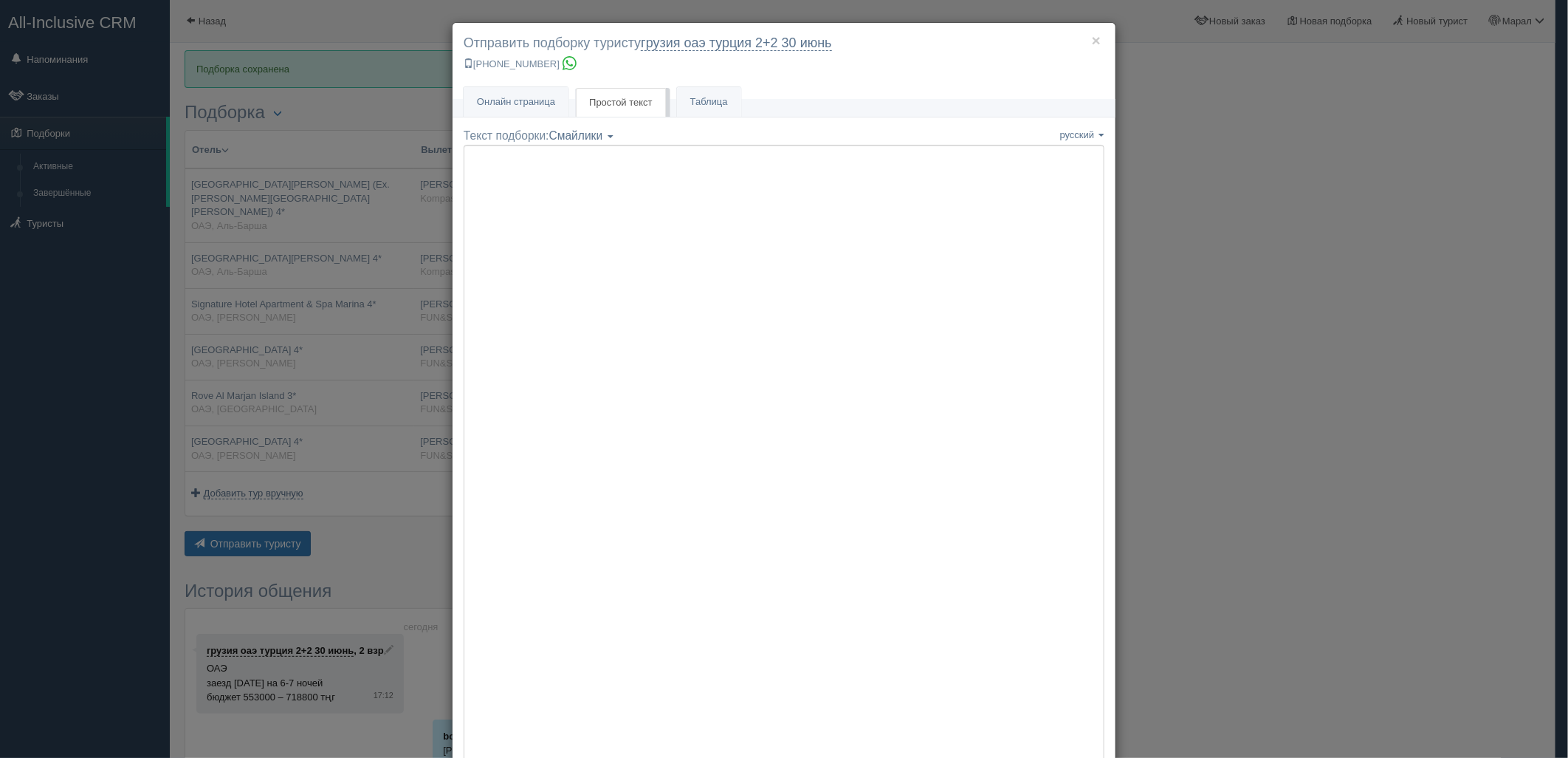
type textarea "🌞 Добрый день! Предлагаем Вам рассмотреть следующие варианты: 🌎 ОАЭ, Аль-Барша …"
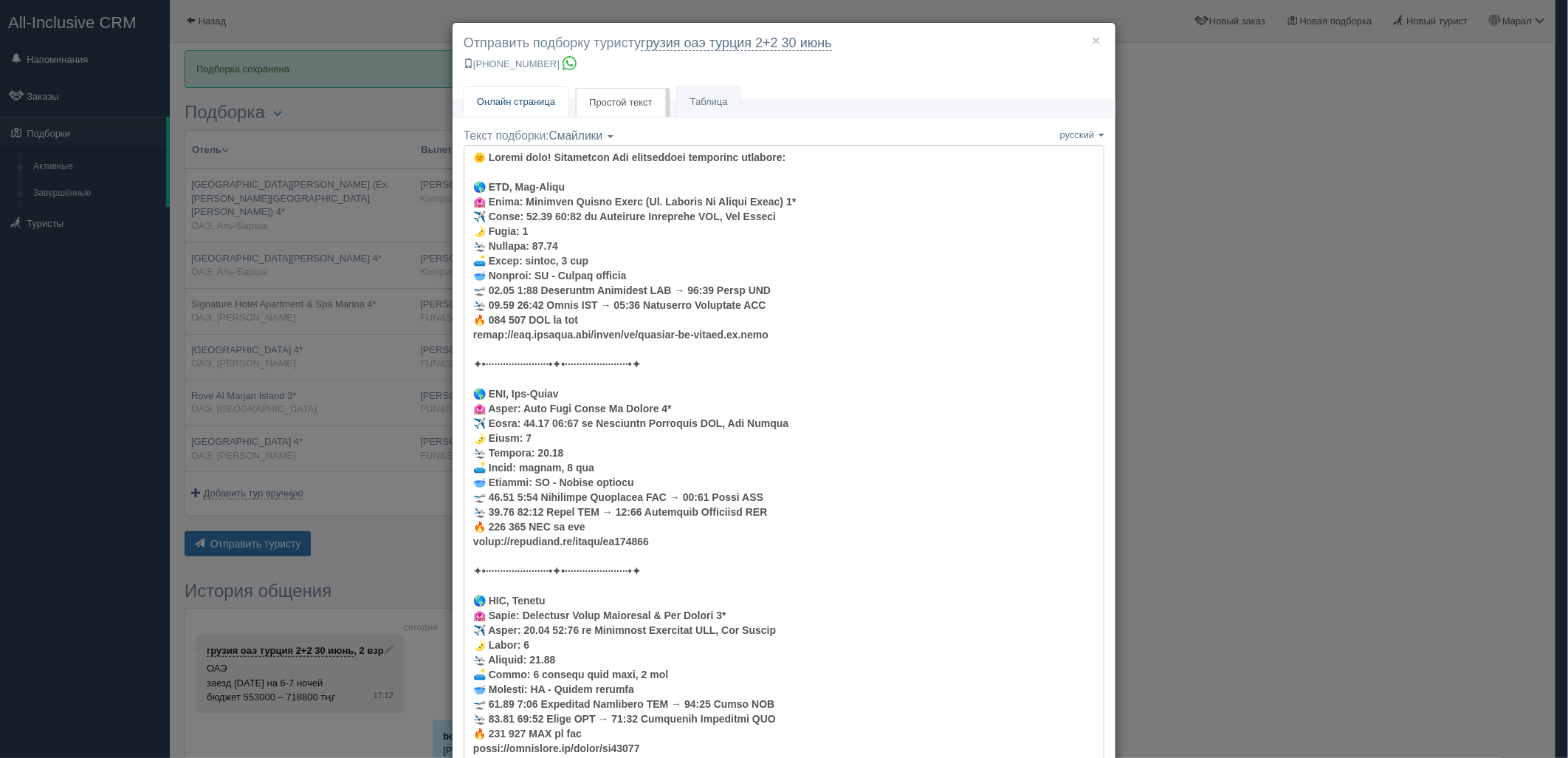
click at [543, 99] on span "Онлайн страница" at bounding box center [516, 102] width 78 height 11
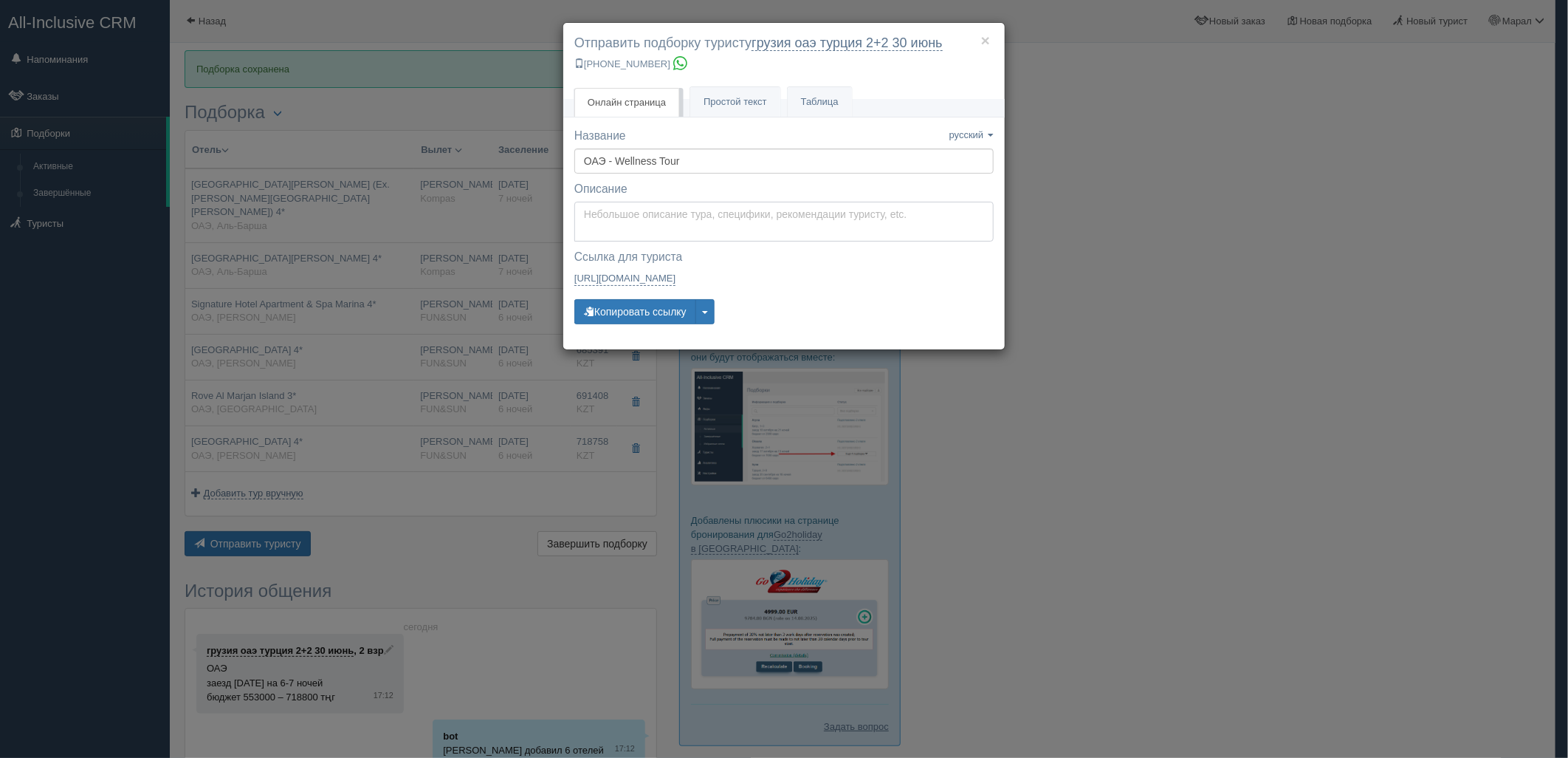
type textarea "Здравствуйте! Ниже представлены варианты туров для Вас. Для просмотра описания …"
click at [634, 216] on textarea "Здравствуйте! Ниже представлены варианты туров для Вас. Для просмотра описания …" at bounding box center [784, 221] width 420 height 40
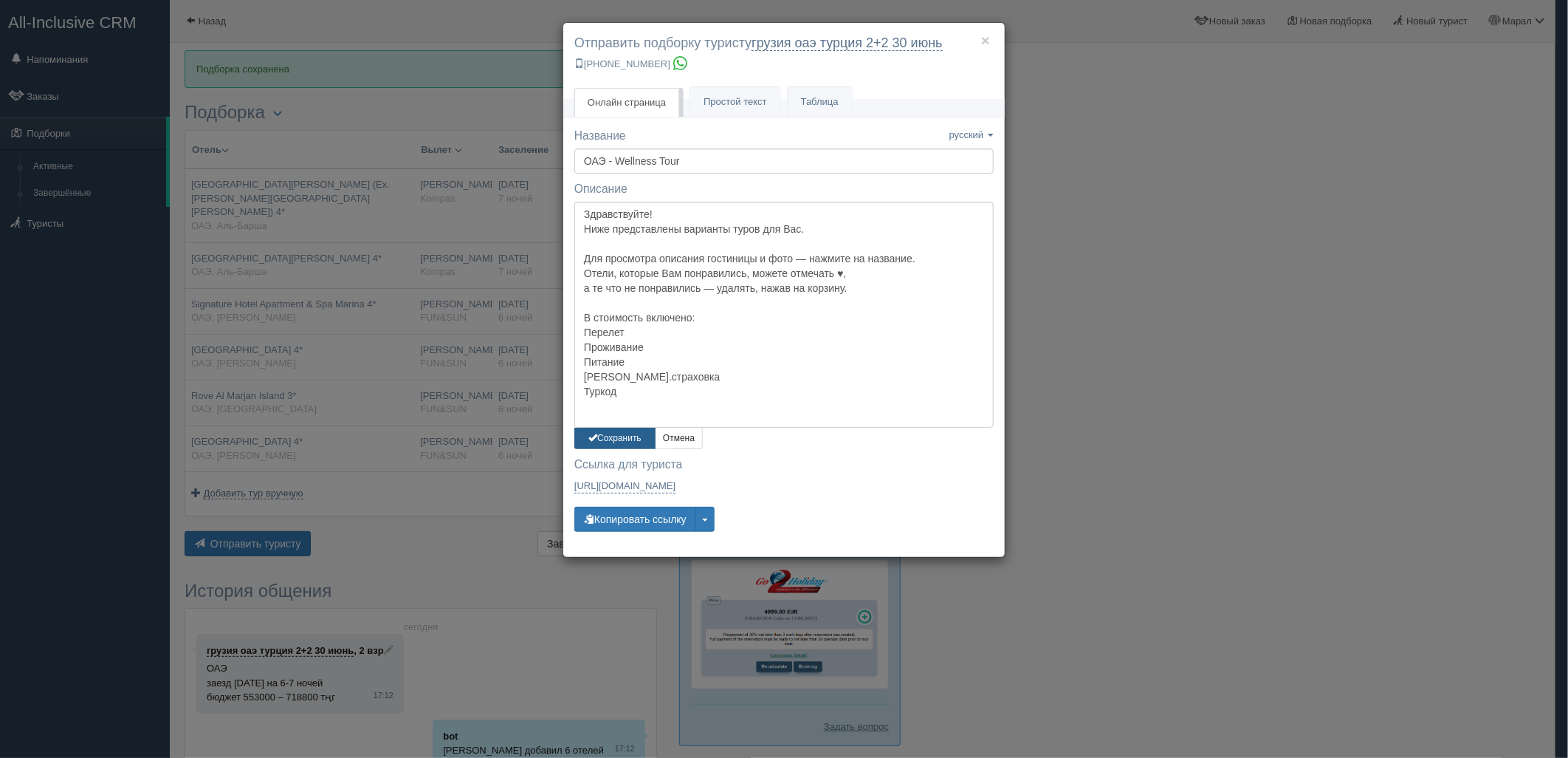
click at [608, 445] on button "Сохранить" at bounding box center [615, 438] width 81 height 22
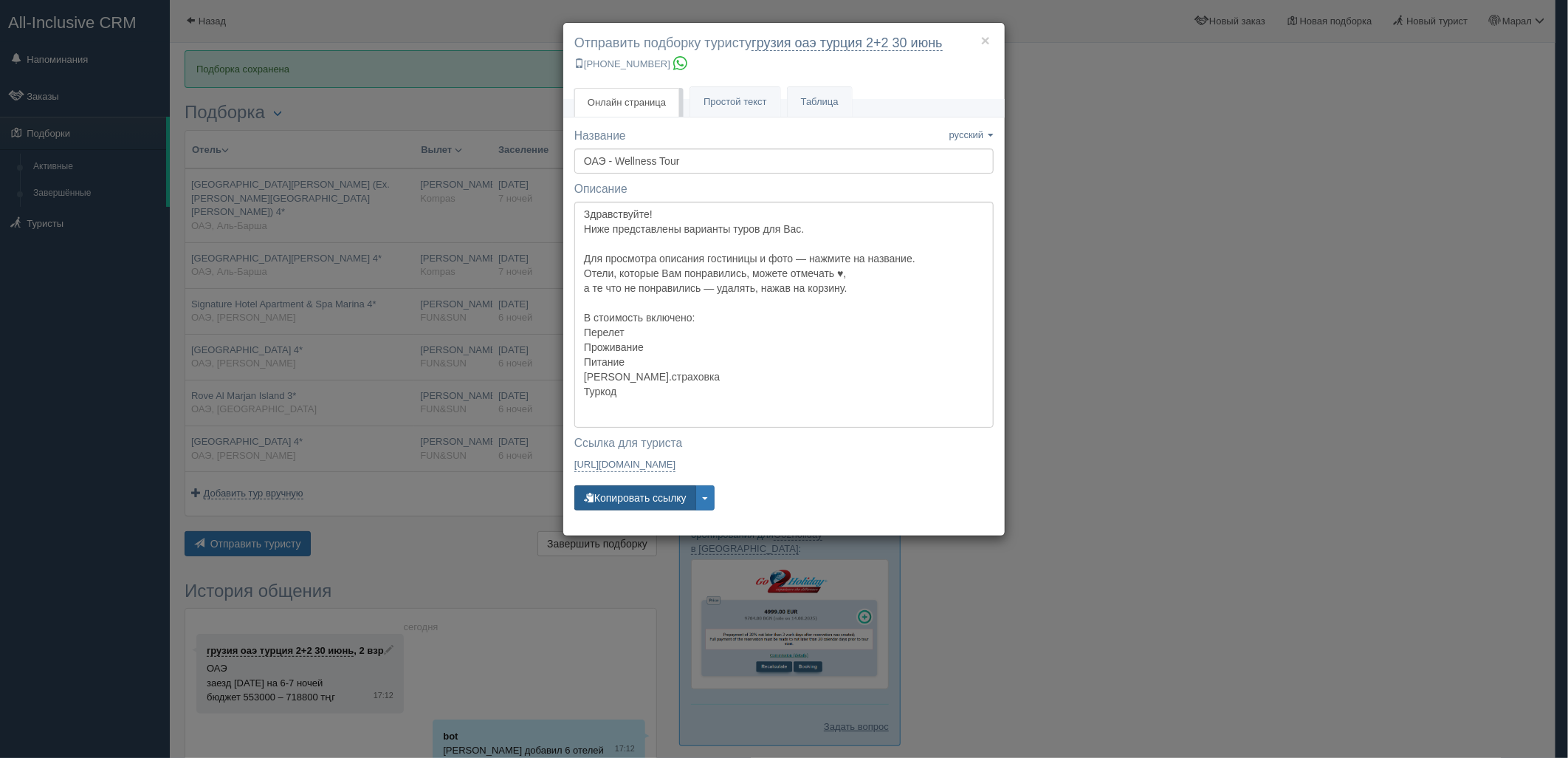
click at [638, 499] on button "Копировать ссылку" at bounding box center [635, 498] width 122 height 25
click at [638, 498] on button "Копировать ссылку" at bounding box center [635, 498] width 122 height 25
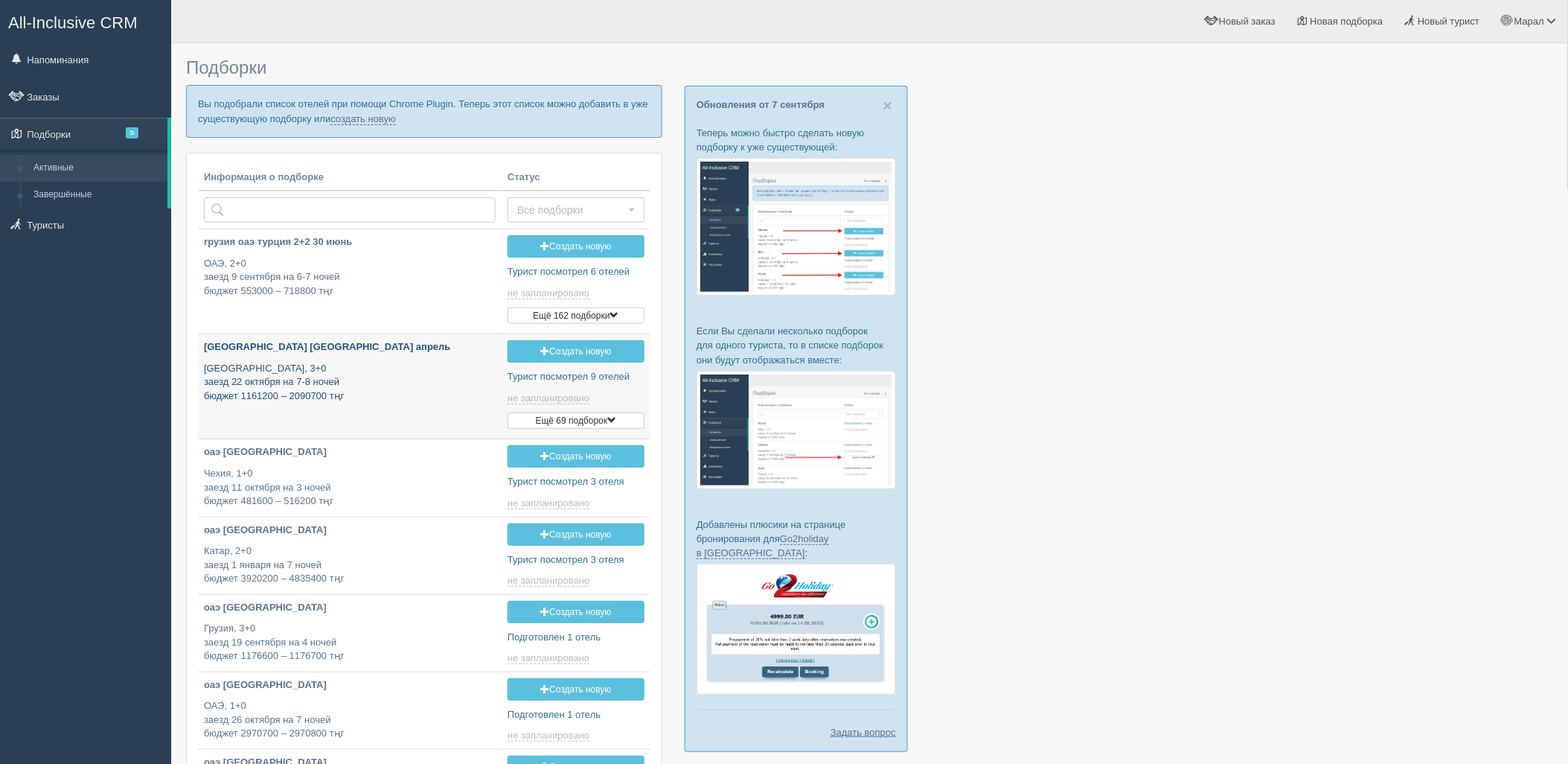
type input "2025-09-08 16:20"
type input "2025-09-08 18:10"
click at [375, 113] on link "создать новую" at bounding box center [363, 119] width 66 height 12
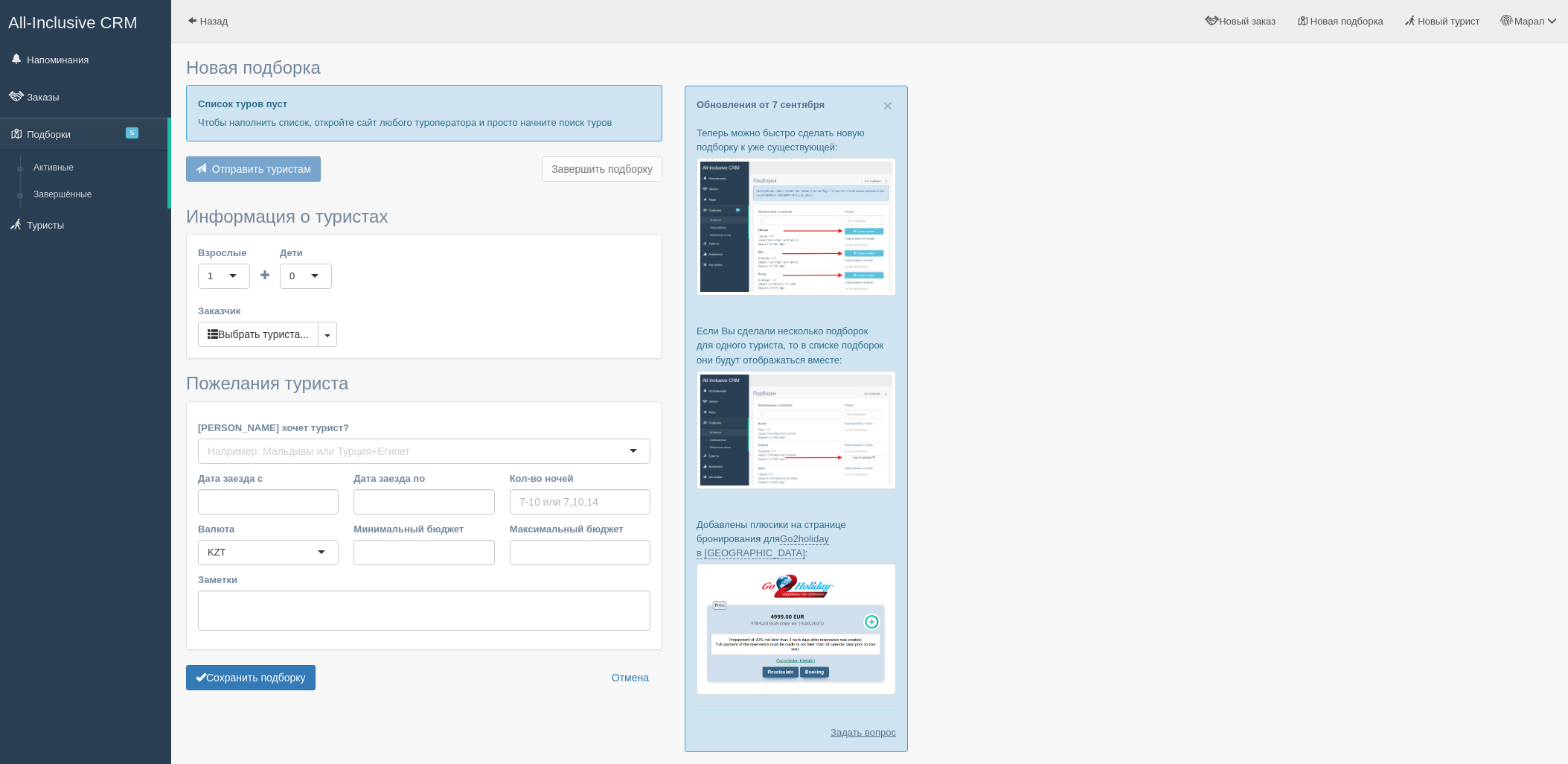
type input "8"
type input "719600"
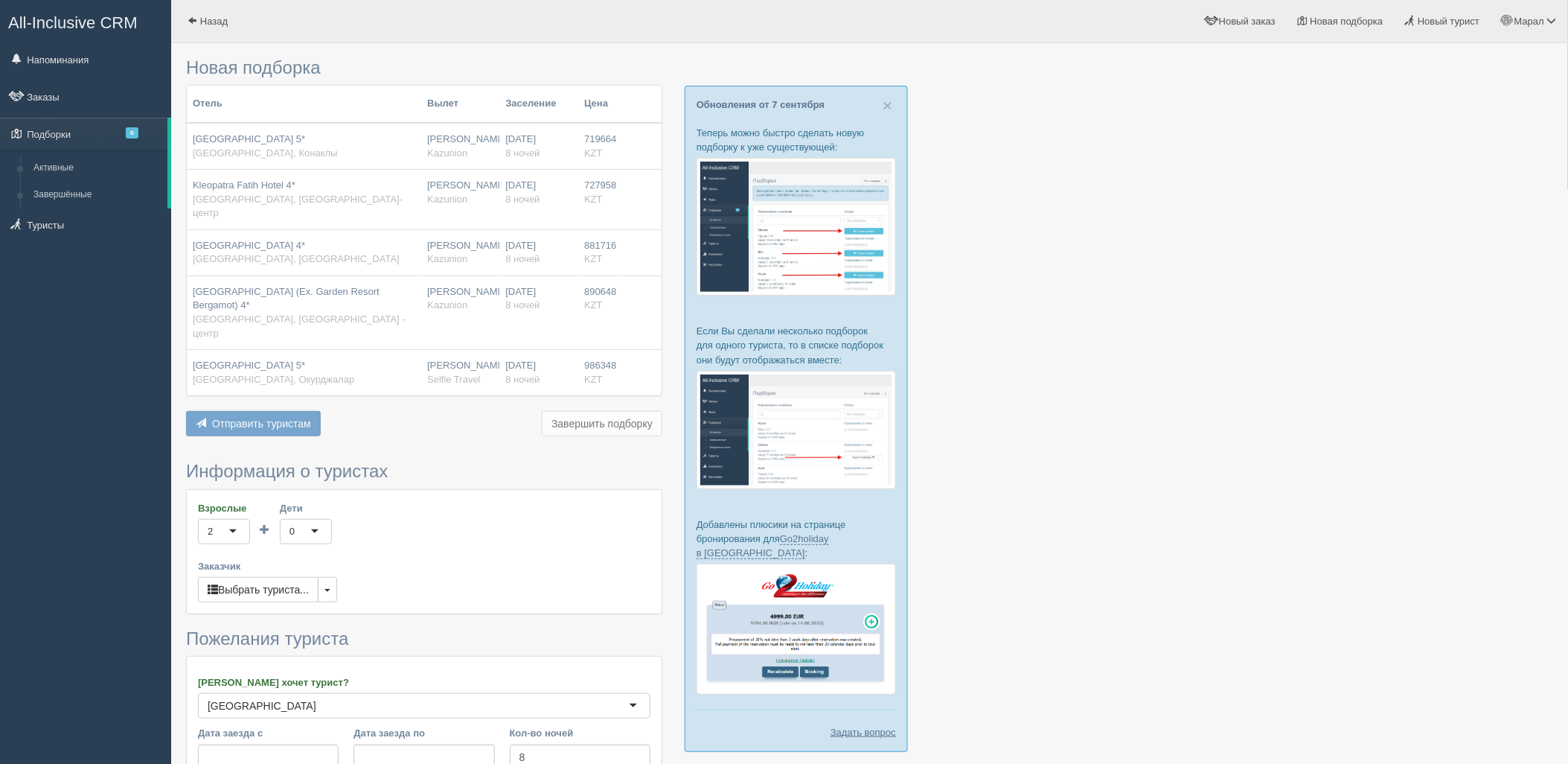
type input "1024000"
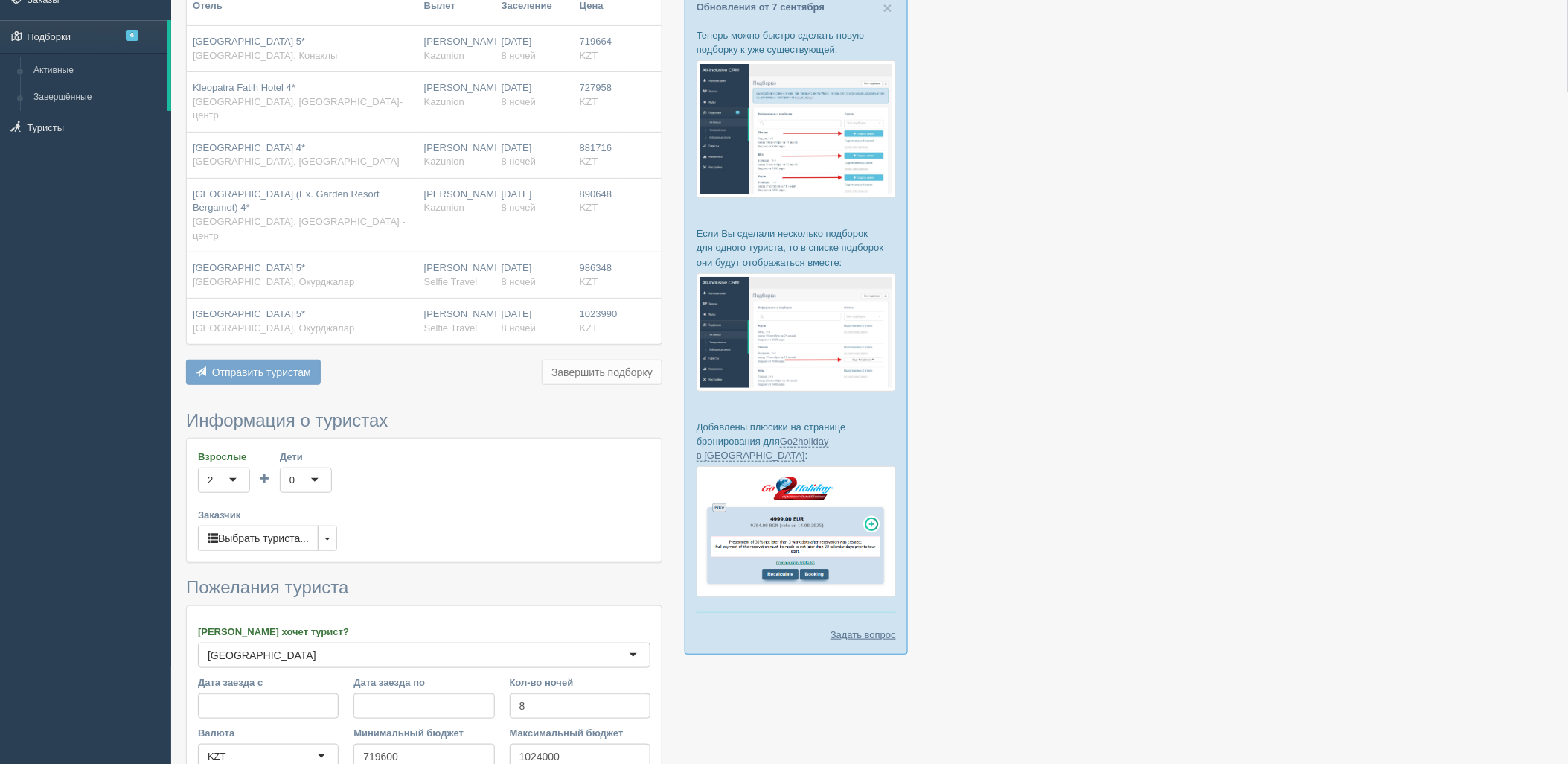
scroll to position [248, 0]
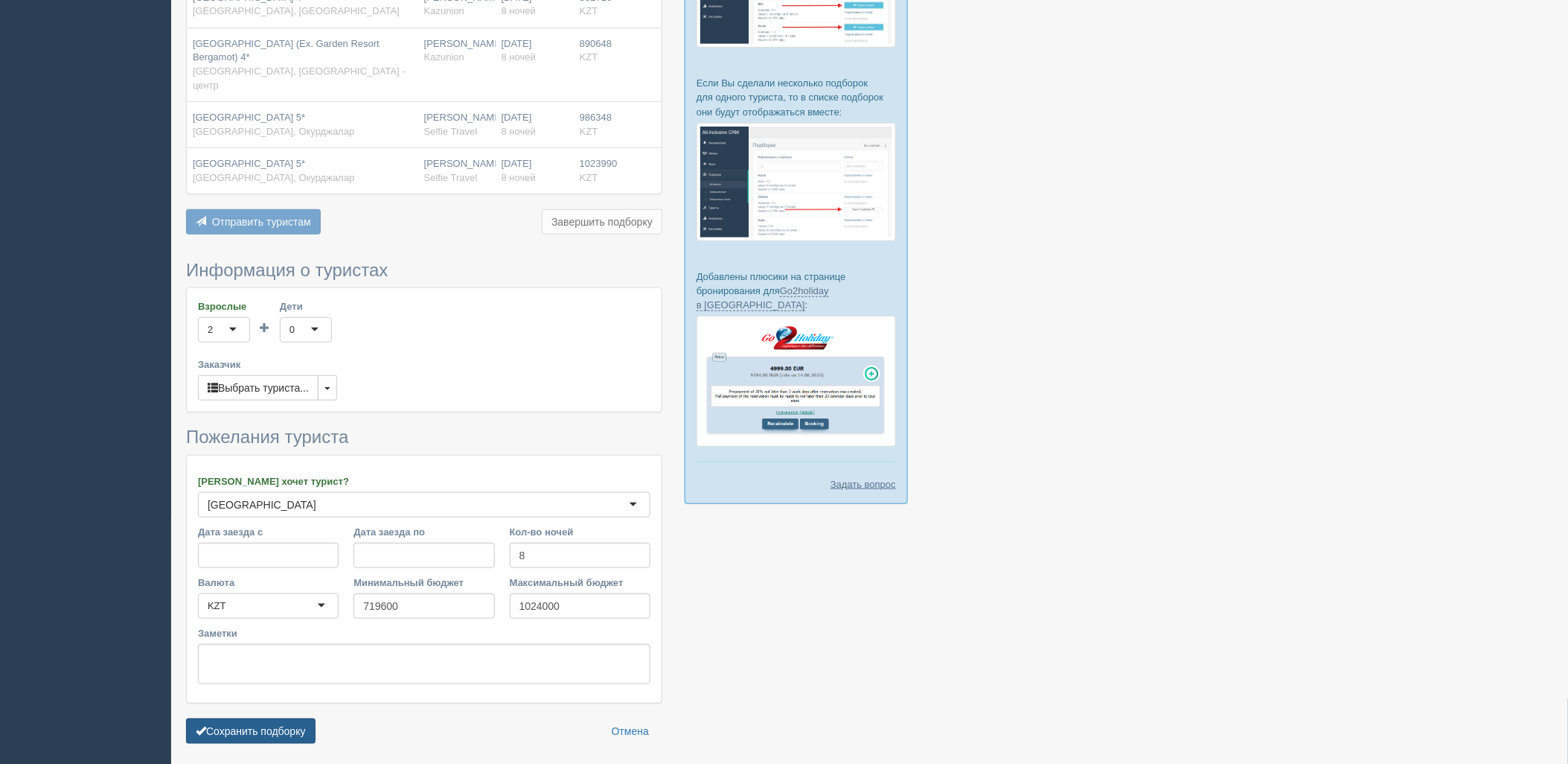
click at [259, 719] on button "Сохранить подборку" at bounding box center [251, 731] width 130 height 25
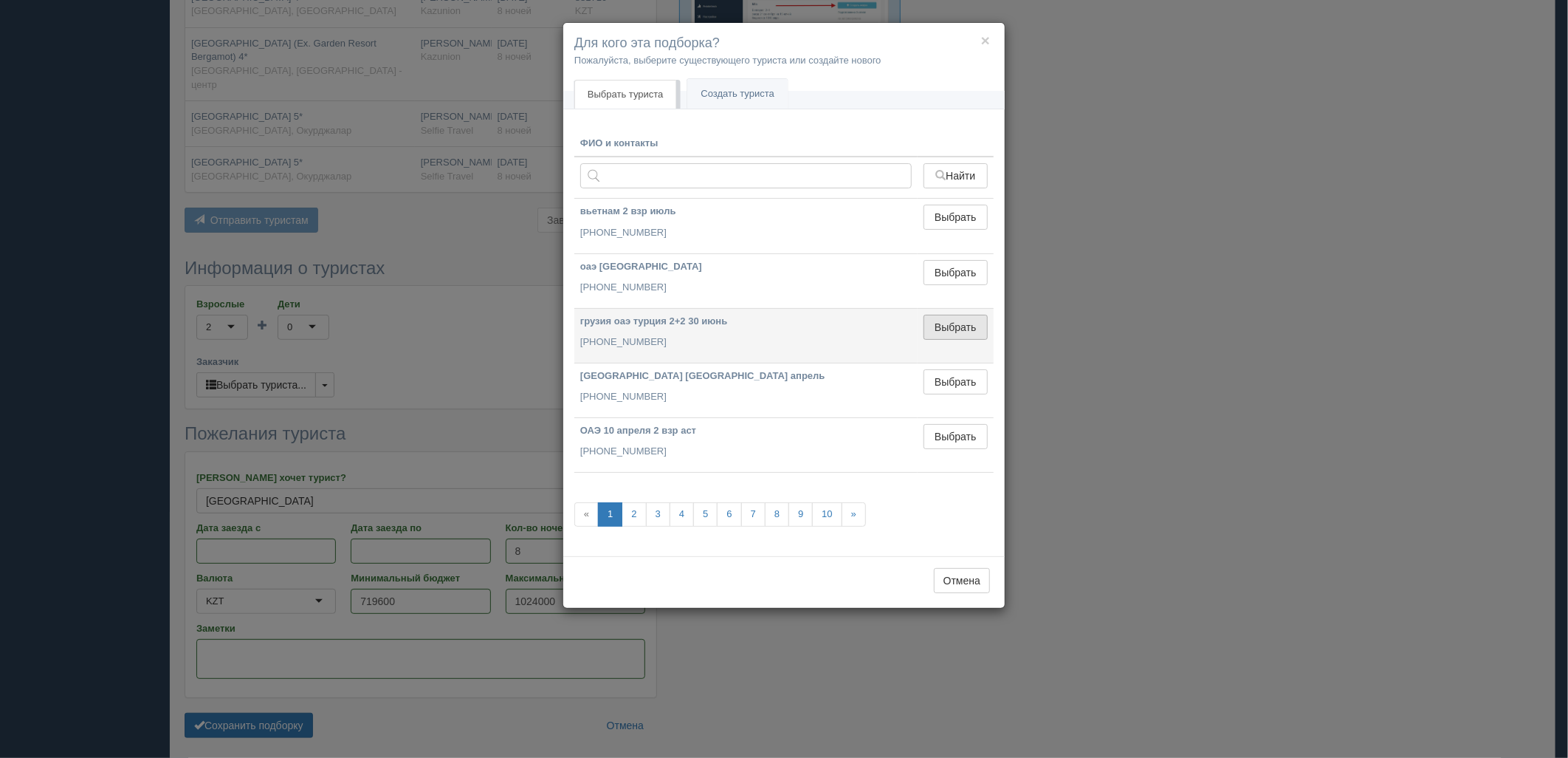
click at [949, 329] on button "Выбрать" at bounding box center [955, 327] width 64 height 25
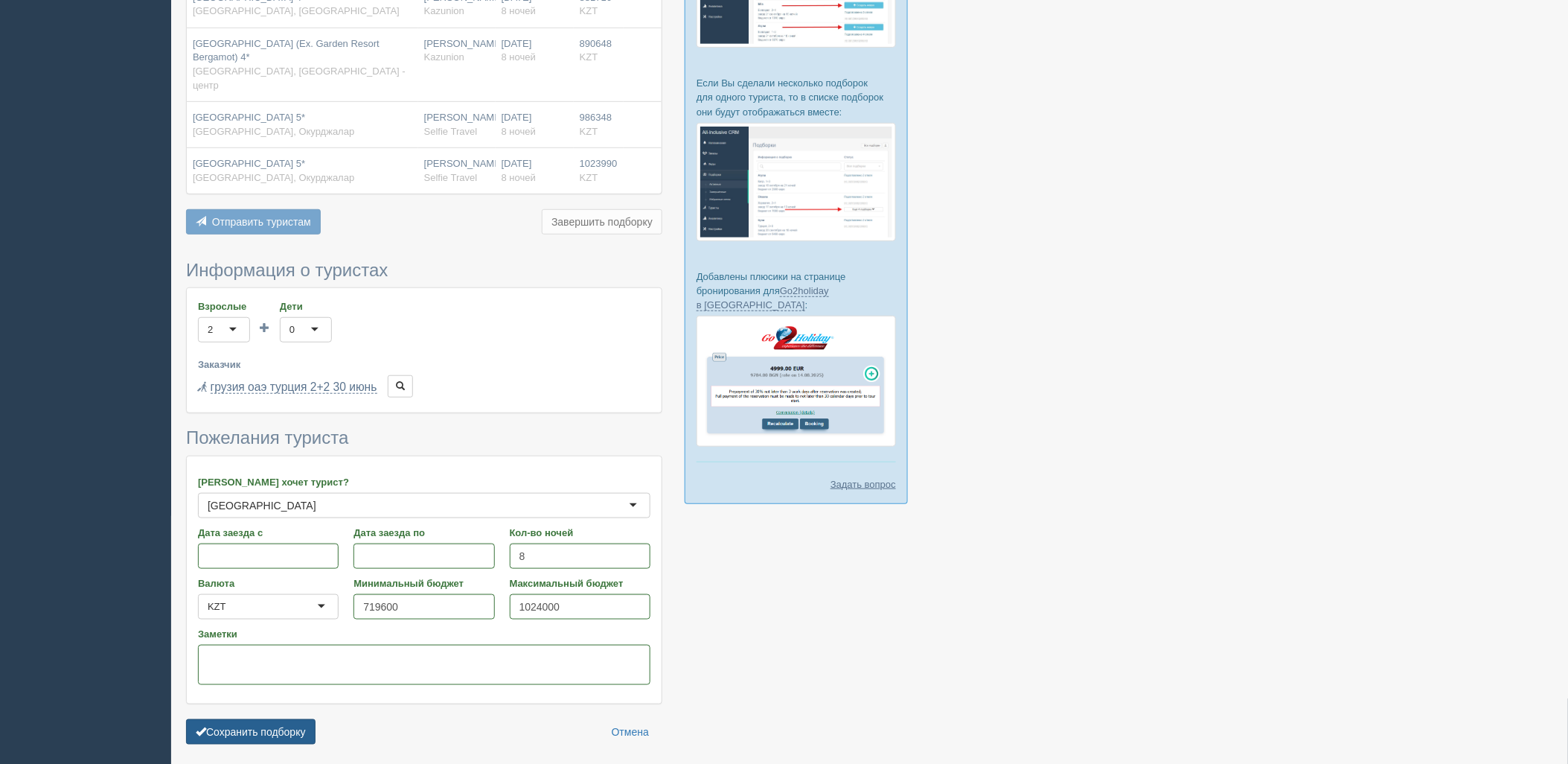
click at [284, 719] on button "Сохранить подборку" at bounding box center [251, 732] width 130 height 25
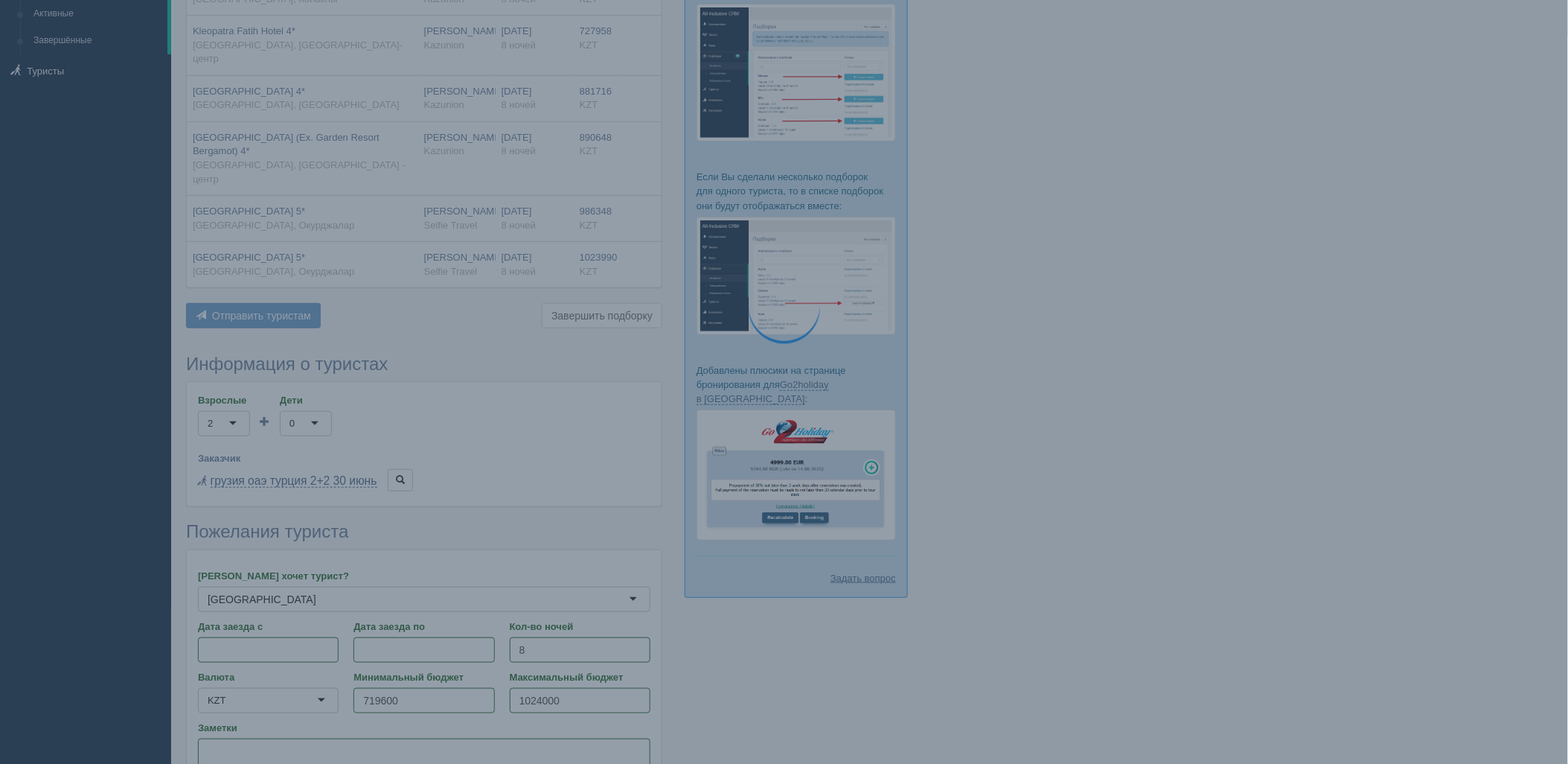
scroll to position [0, 0]
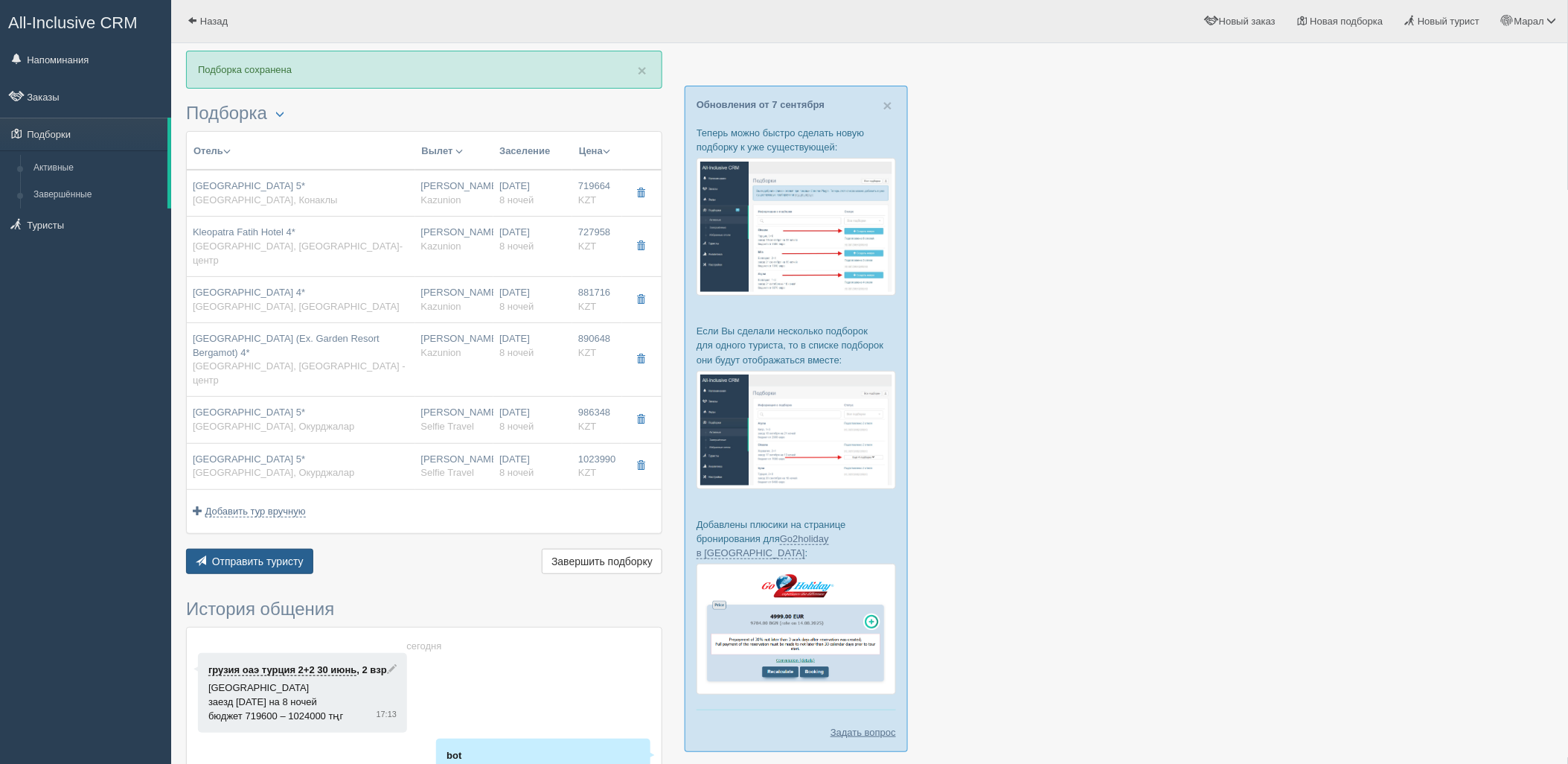
click at [276, 555] on span "Отправить туристу" at bounding box center [257, 561] width 91 height 12
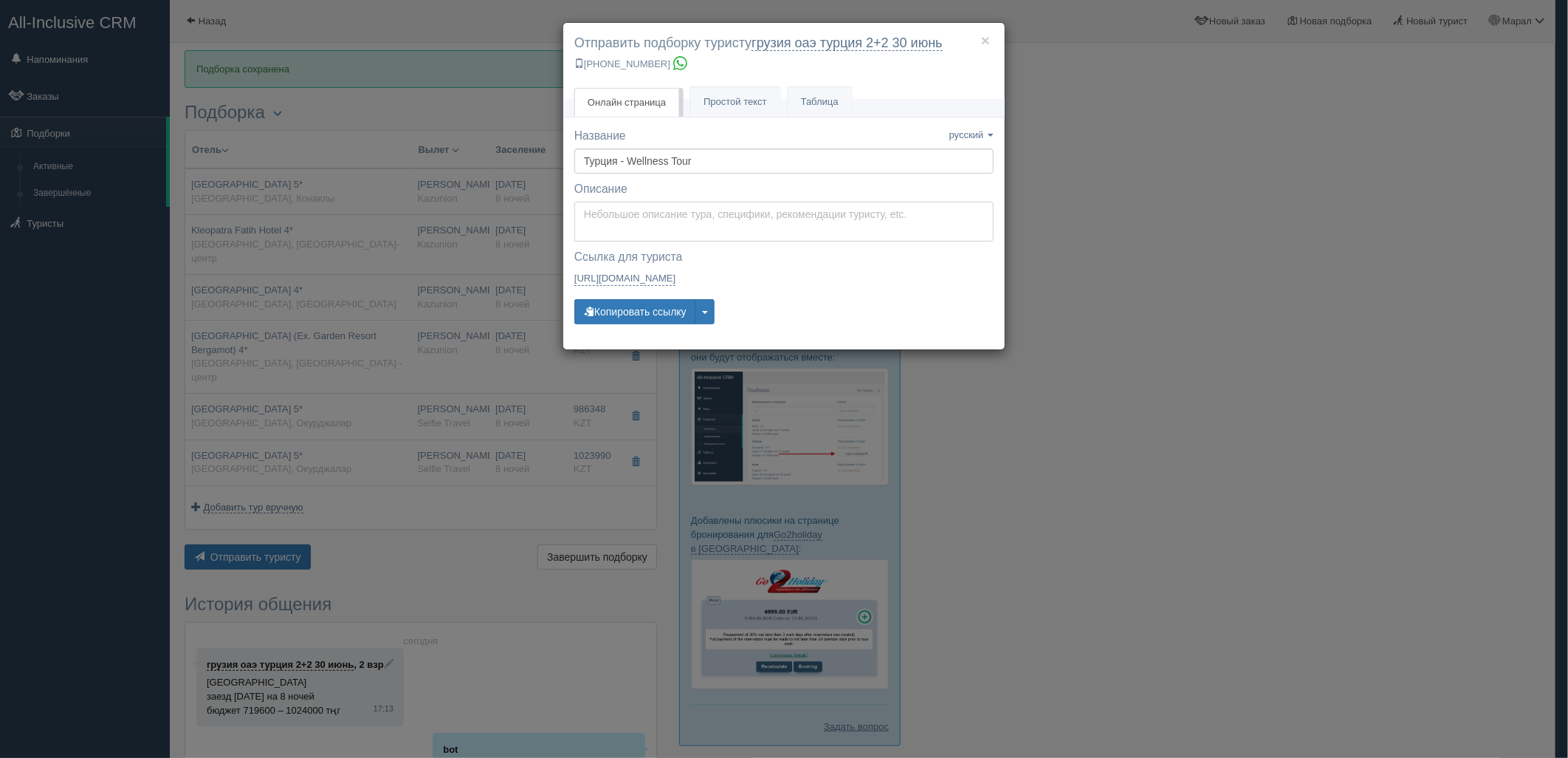
type textarea "Здравствуйте! Ниже представлены варианты туров для Вас. Для просмотра описания …"
click at [639, 212] on textarea "Здравствуйте! Ниже представлены варианты туров для Вас. Для просмотра описания …" at bounding box center [784, 221] width 420 height 40
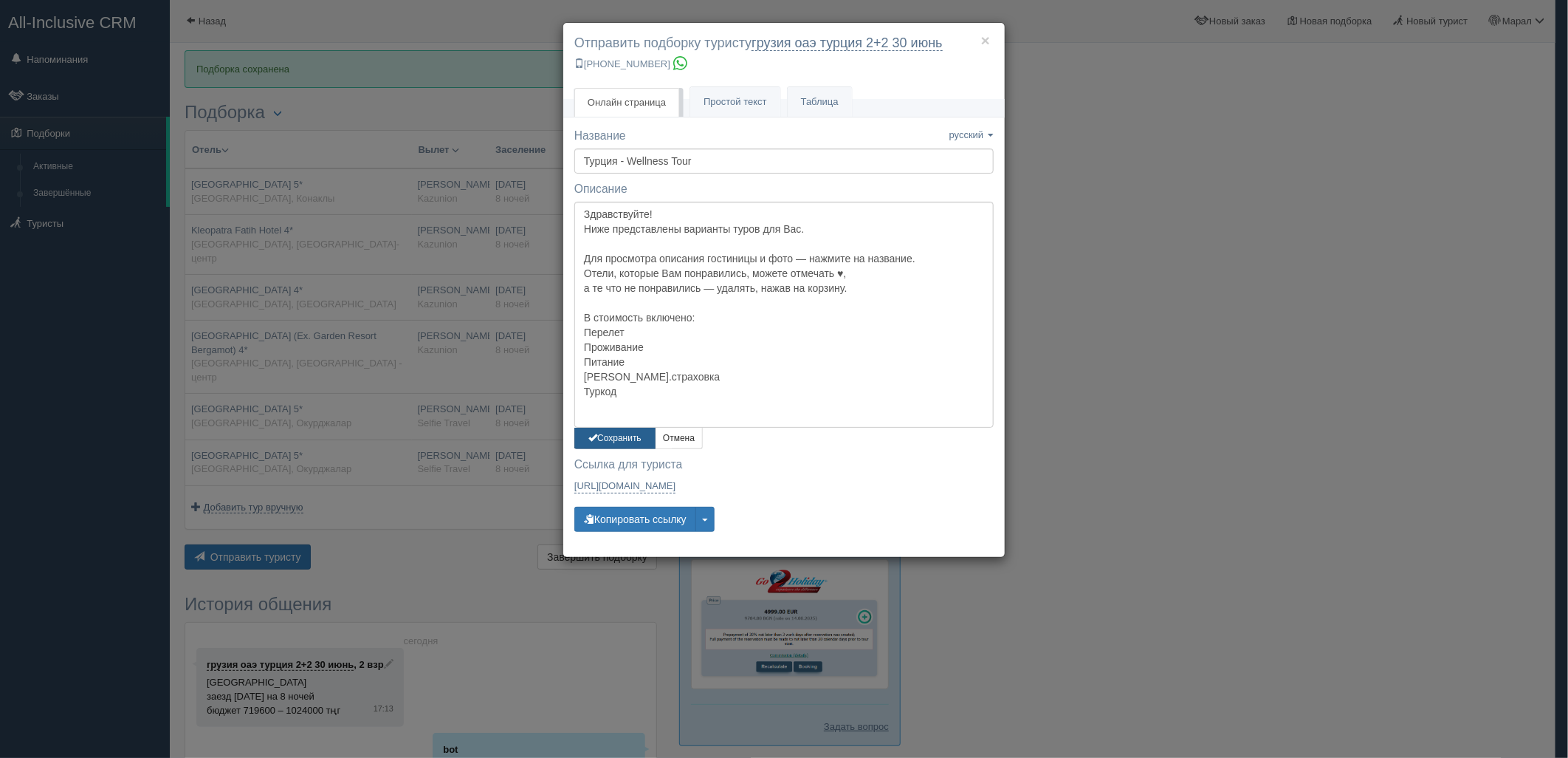
click at [620, 439] on button "Сохранить" at bounding box center [615, 438] width 81 height 22
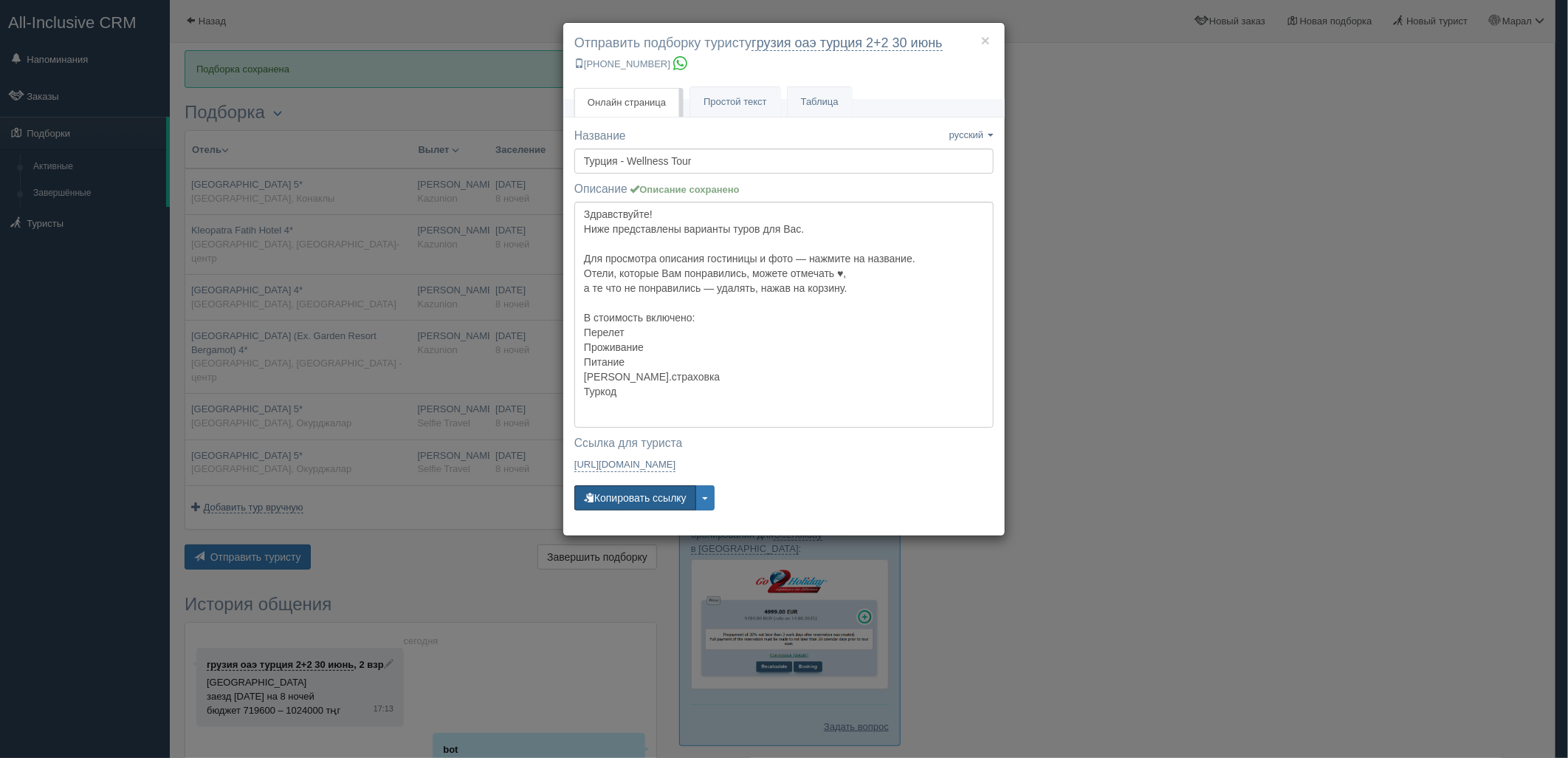
click at [629, 504] on button "Копировать ссылку" at bounding box center [635, 498] width 122 height 25
click at [629, 503] on button "Копировать ссылку" at bounding box center [635, 498] width 122 height 25
